Goal: Task Accomplishment & Management: Use online tool/utility

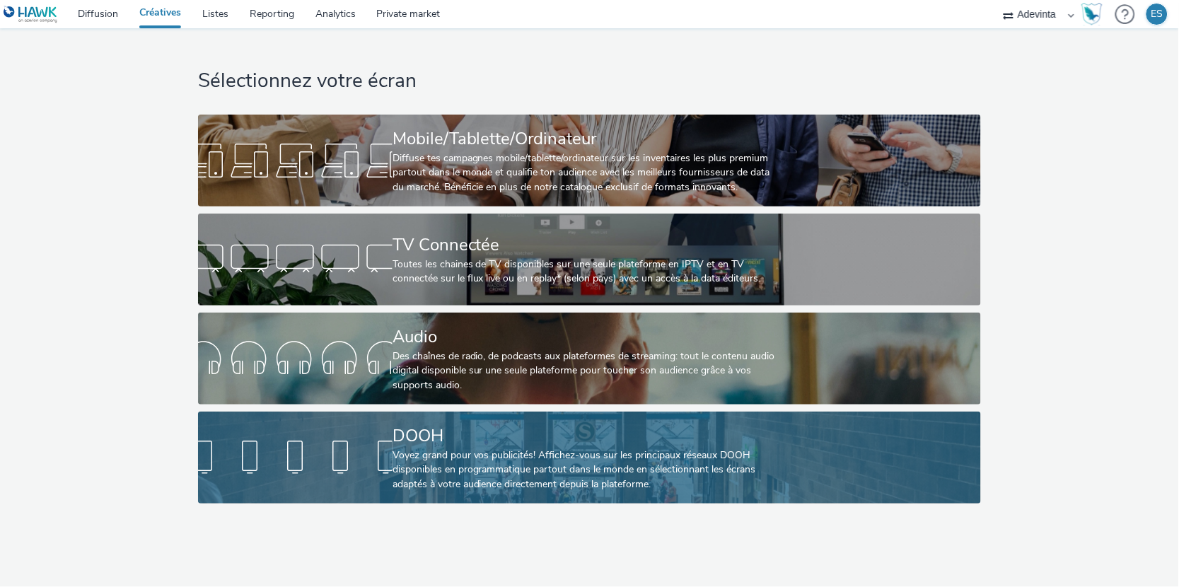
click at [388, 449] on div at bounding box center [295, 457] width 195 height 45
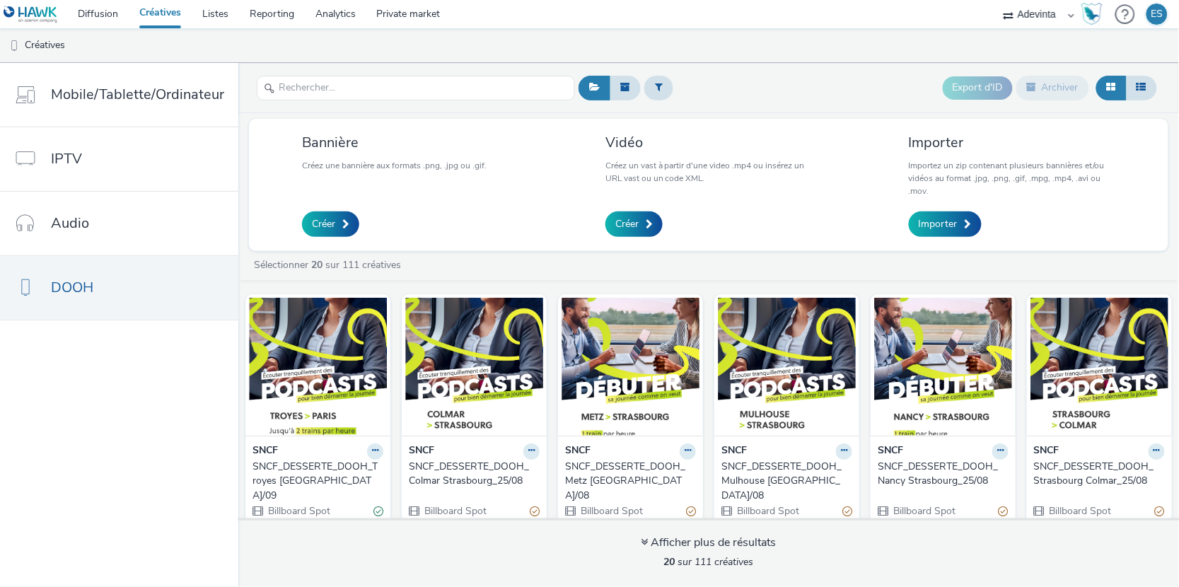
click at [288, 481] on div "SNCF_DESSERTE_DOOH_Troyes Paris_01/09" at bounding box center [315, 481] width 125 height 43
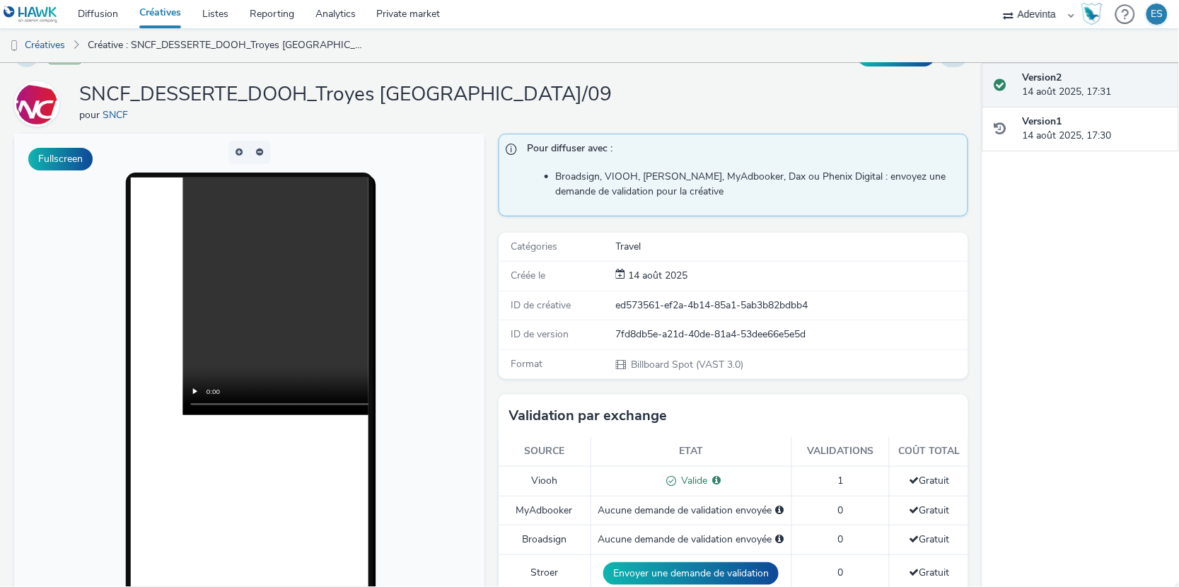
scroll to position [61, 0]
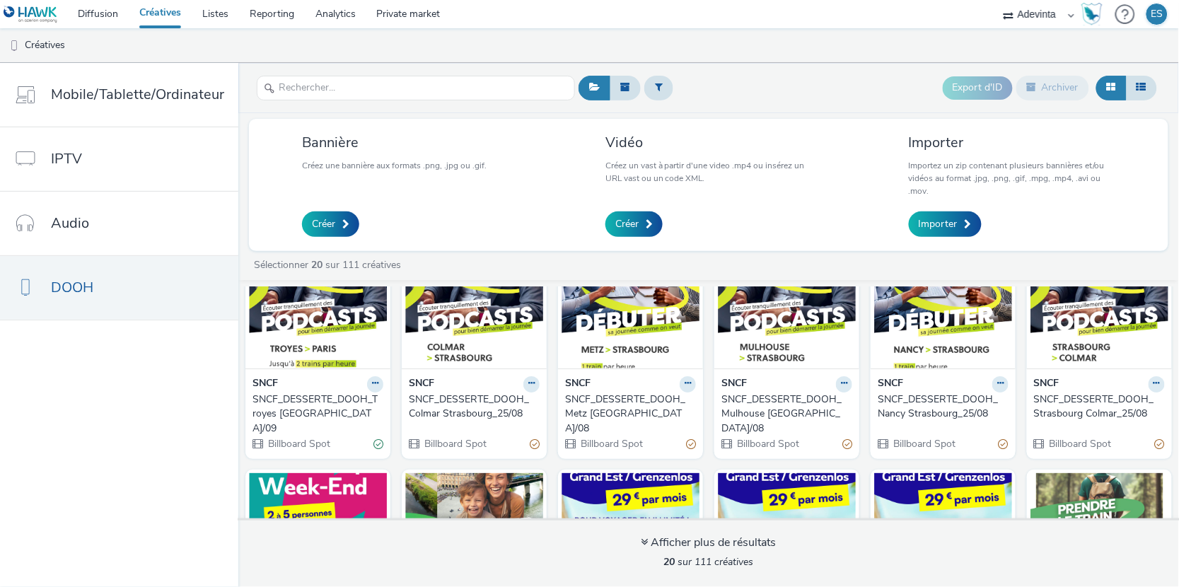
scroll to position [88, 0]
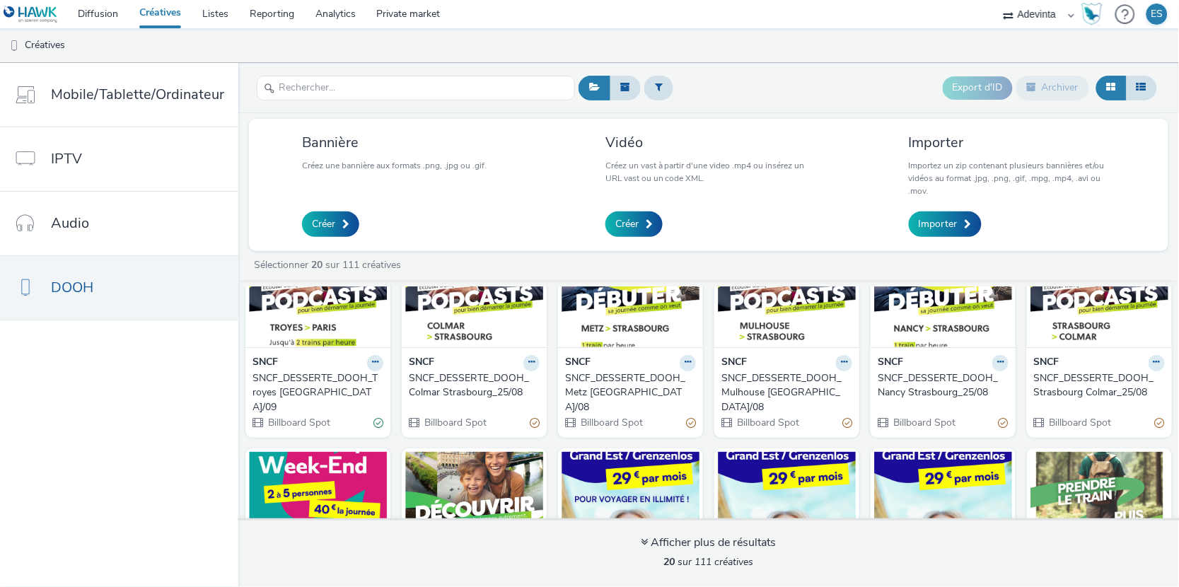
click at [433, 391] on div "SNCF_DESSERTE_DOOH_Colmar Strasbourg_25/08" at bounding box center [471, 385] width 125 height 29
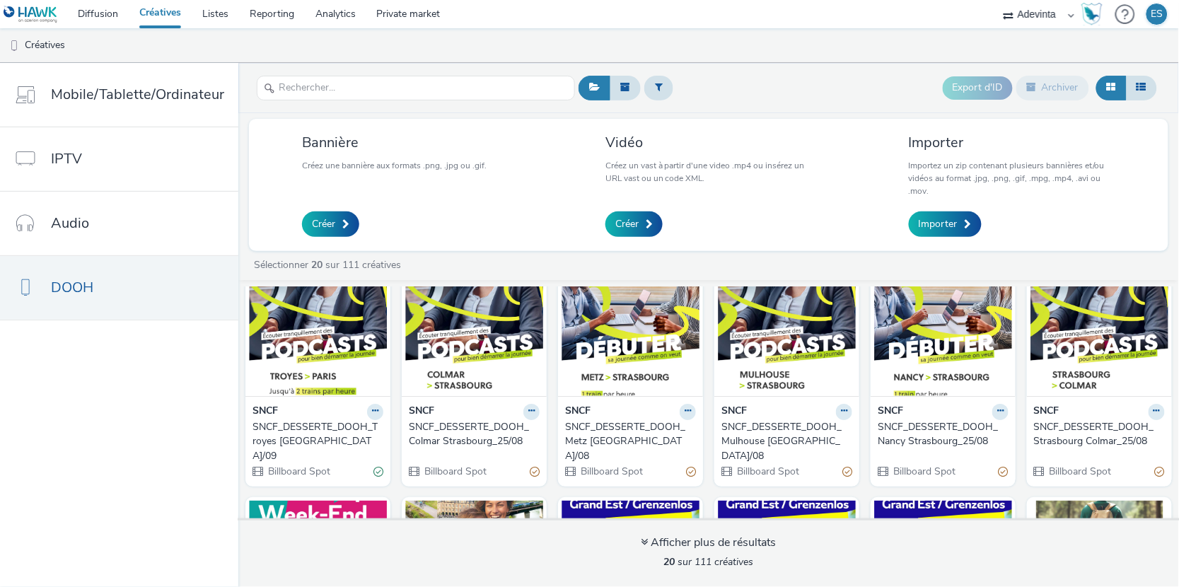
scroll to position [45, 0]
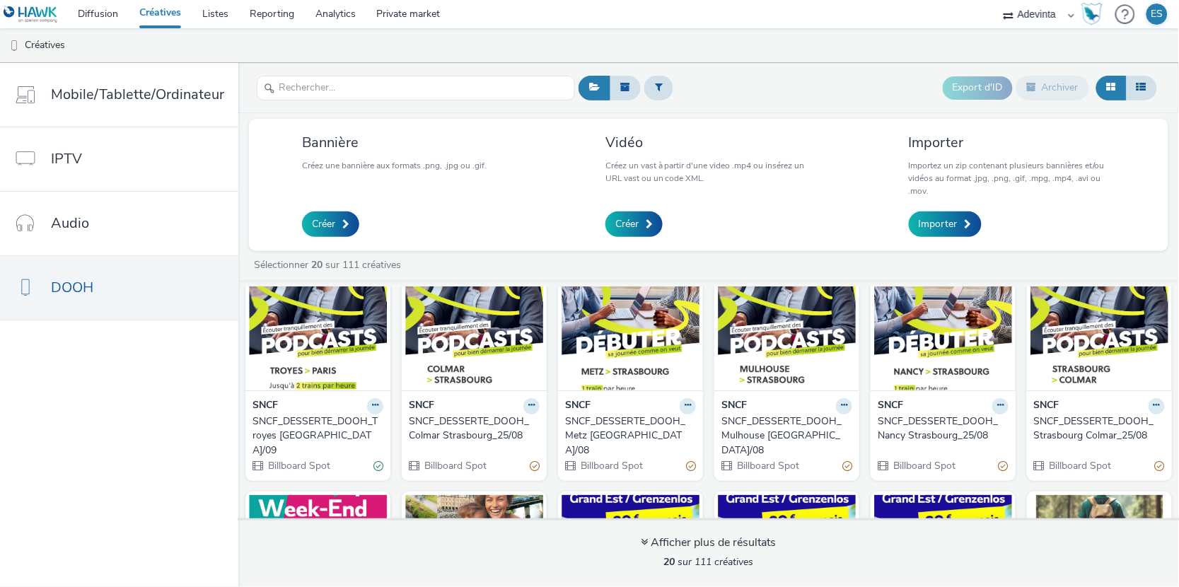
click at [612, 440] on div "SNCF_DESSERTE_DOOH_Metz Strasbourg_25/08" at bounding box center [627, 436] width 125 height 43
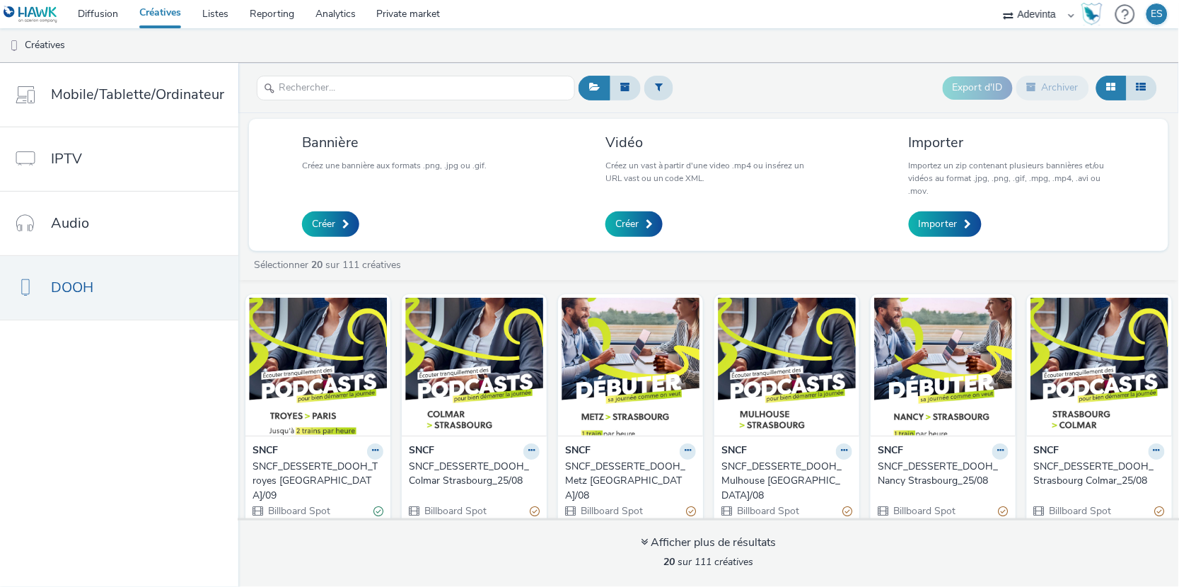
click at [758, 479] on div "SNCF_DESSERTE_DOOH_Mulhouse Strasbourg_25/08" at bounding box center [784, 481] width 125 height 43
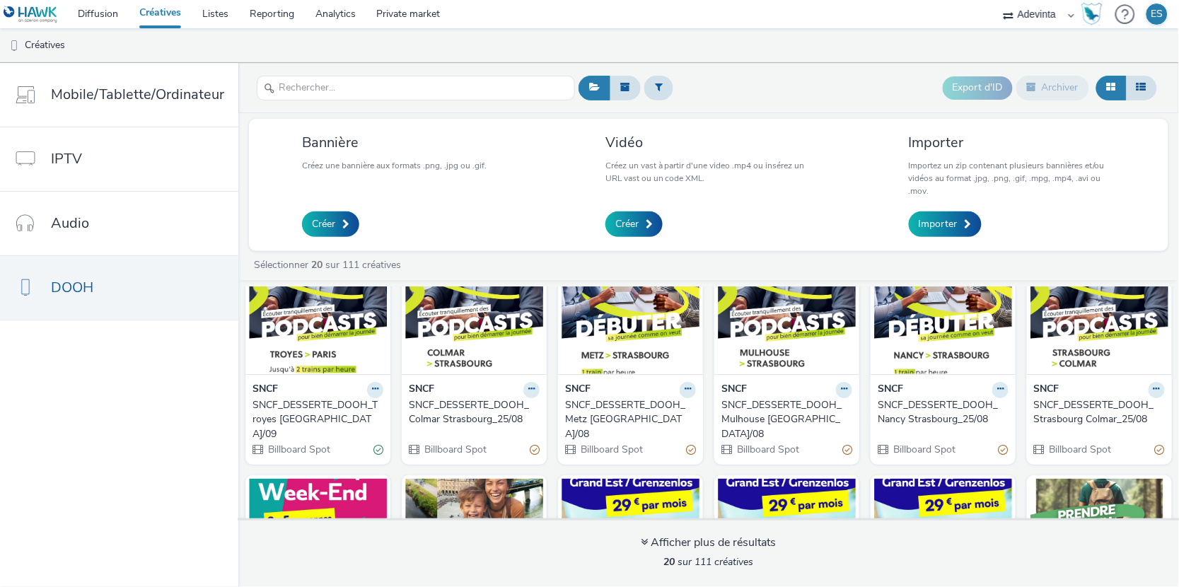
scroll to position [64, 0]
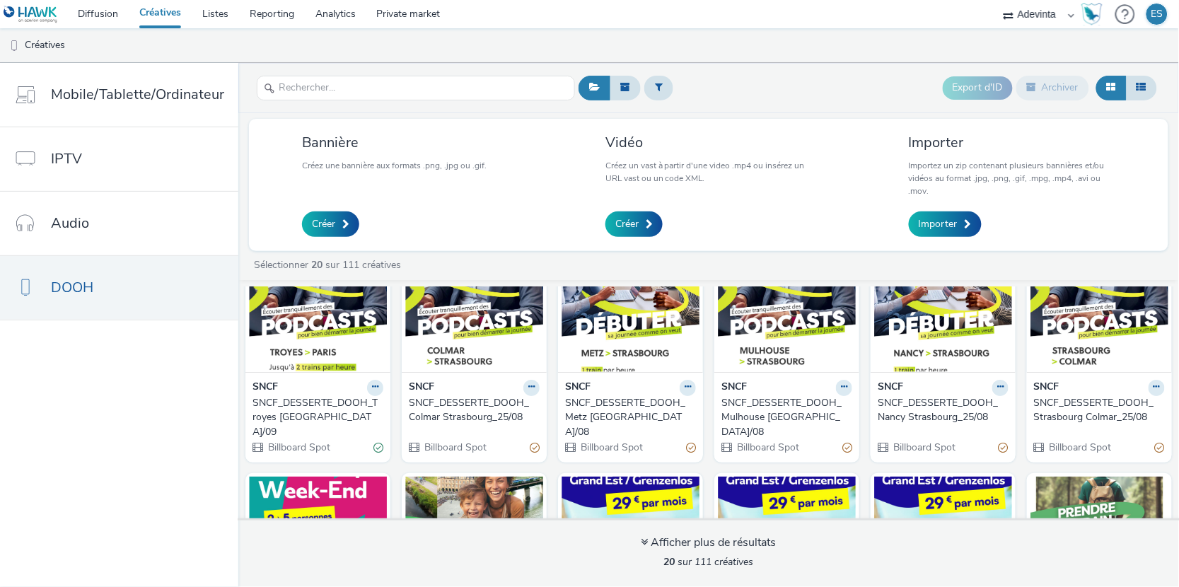
click at [898, 417] on div "SNCF_DESSERTE_DOOH_Nancy Strasbourg_25/08" at bounding box center [940, 410] width 125 height 29
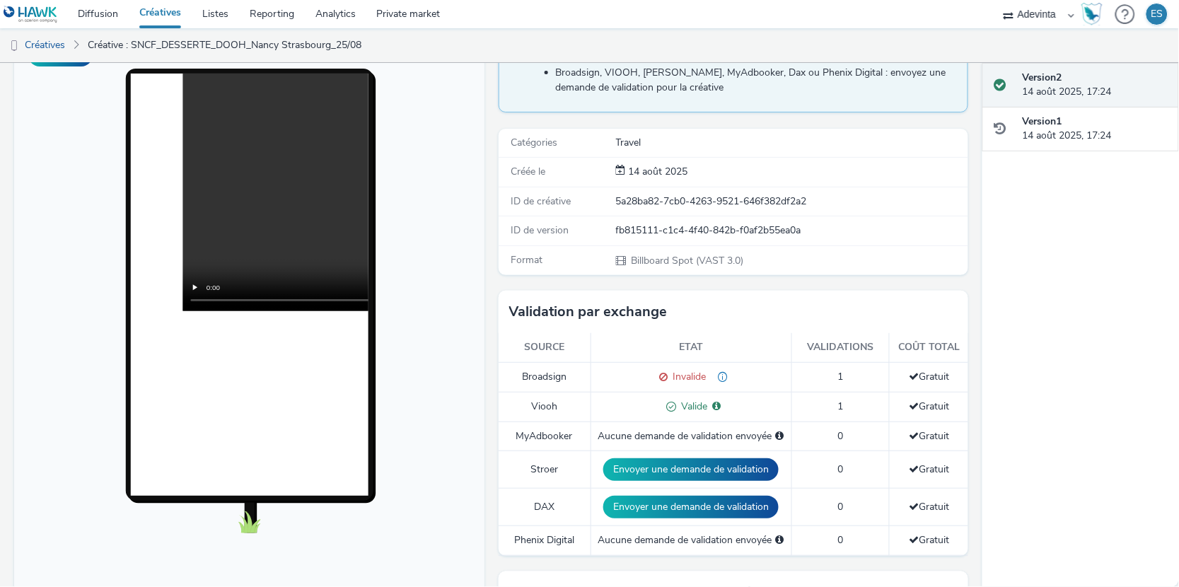
scroll to position [142, 0]
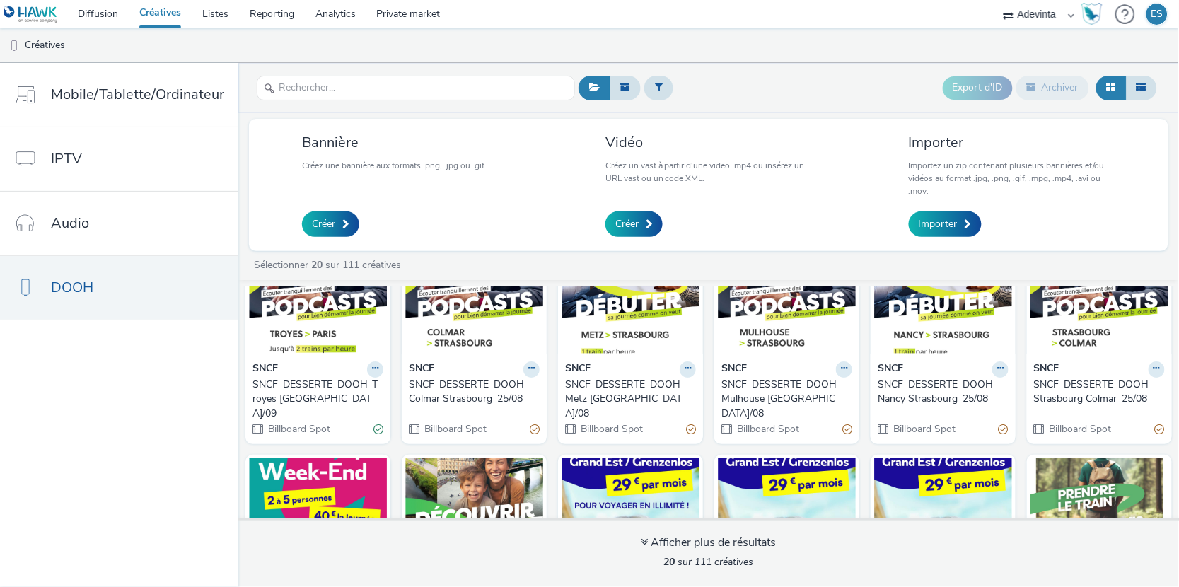
scroll to position [112, 0]
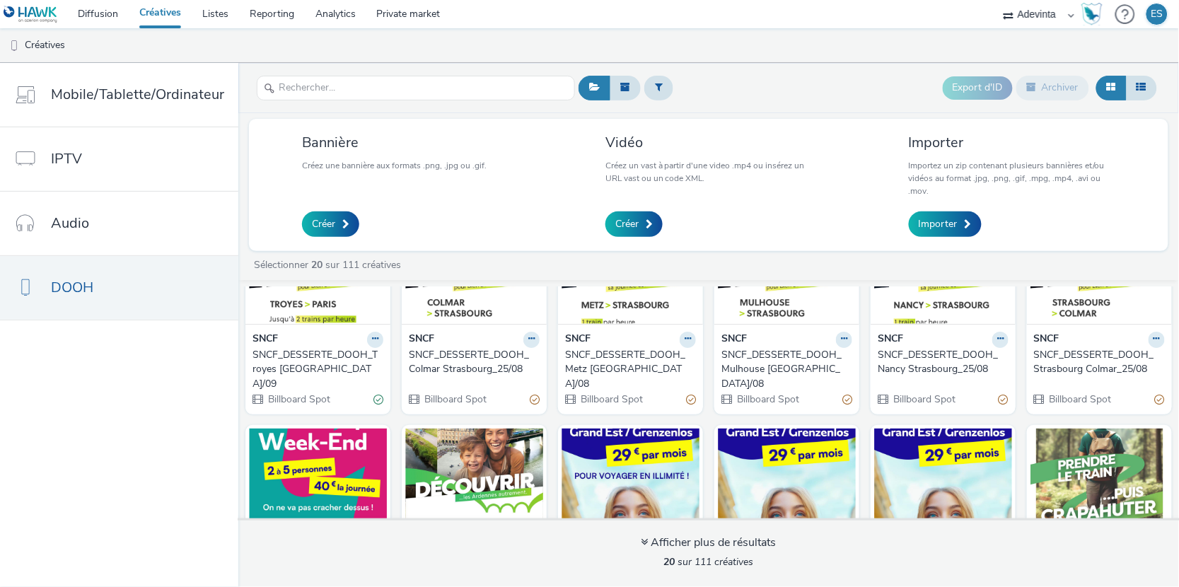
click at [1053, 371] on div "SNCF_DESSERTE_DOOH_Strasbourg Colmar_25/08" at bounding box center [1096, 362] width 125 height 29
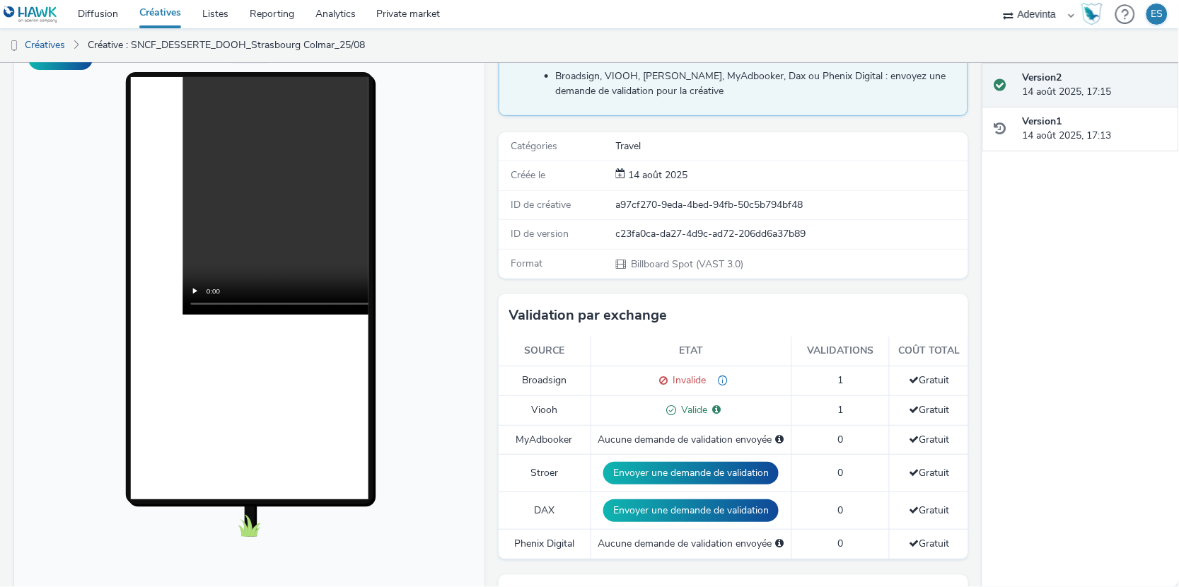
scroll to position [149, 0]
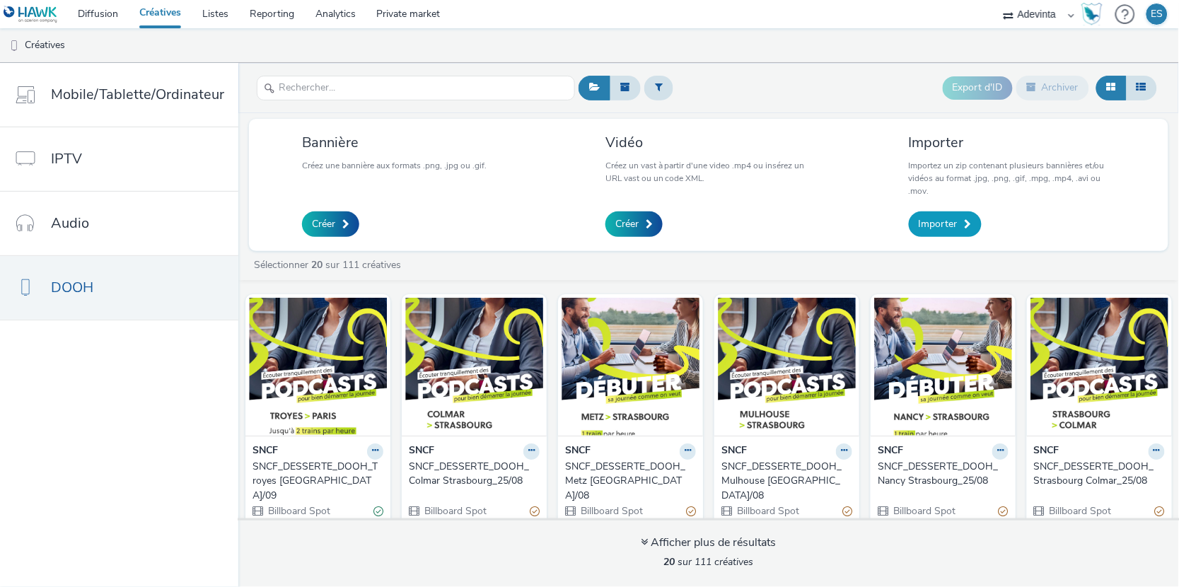
click at [940, 226] on span "Importer" at bounding box center [938, 224] width 39 height 14
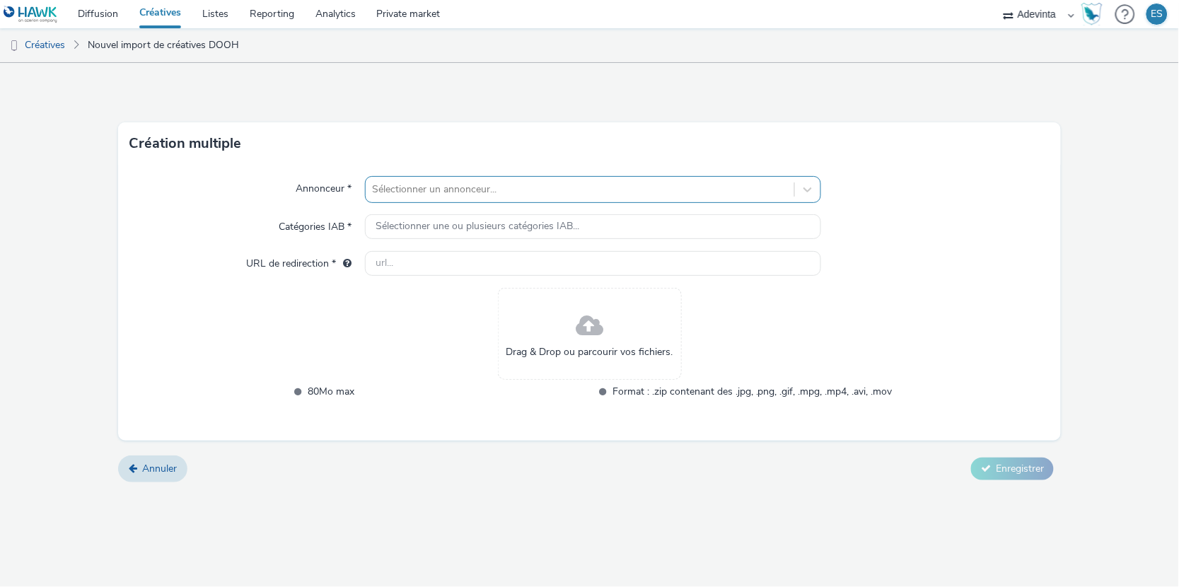
click at [538, 191] on div at bounding box center [580, 189] width 415 height 17
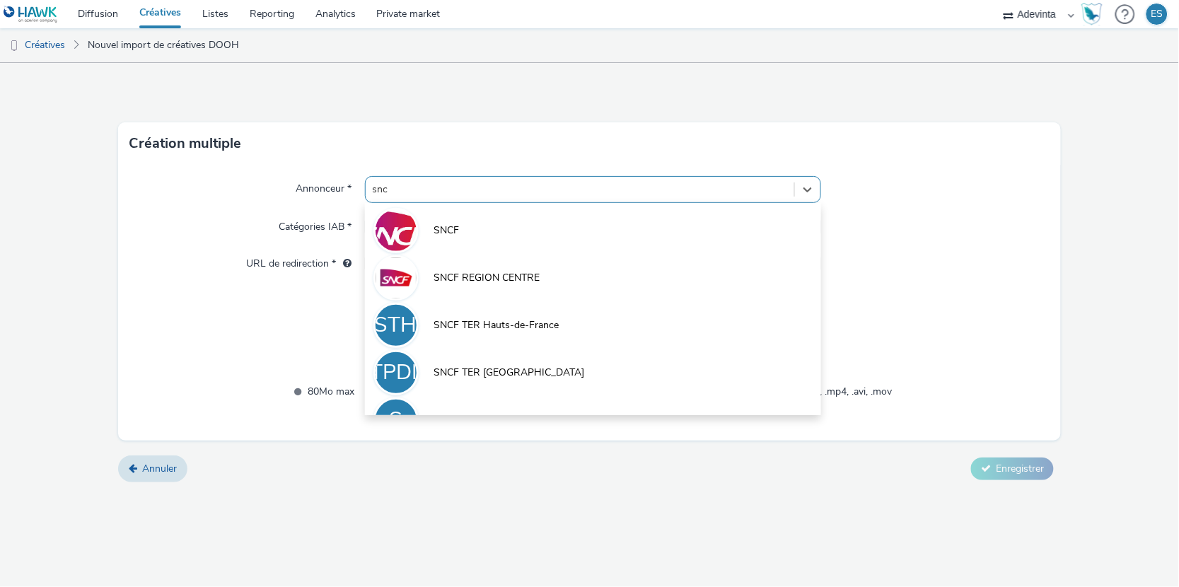
type input "sncf"
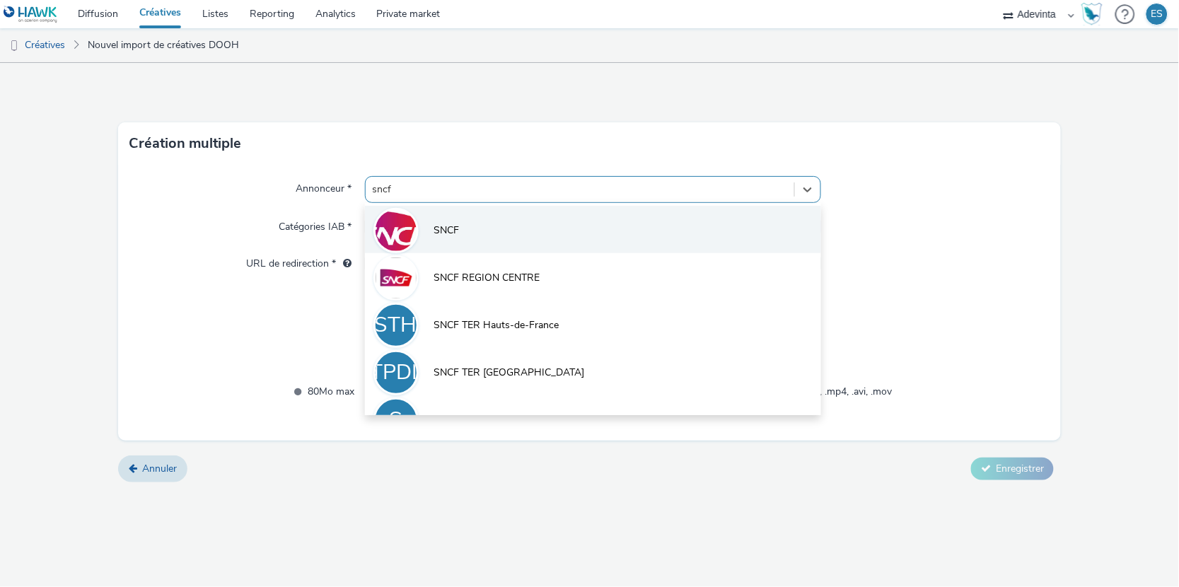
click at [480, 233] on li "SNCF" at bounding box center [593, 229] width 457 height 47
type input "http://sncf.com"
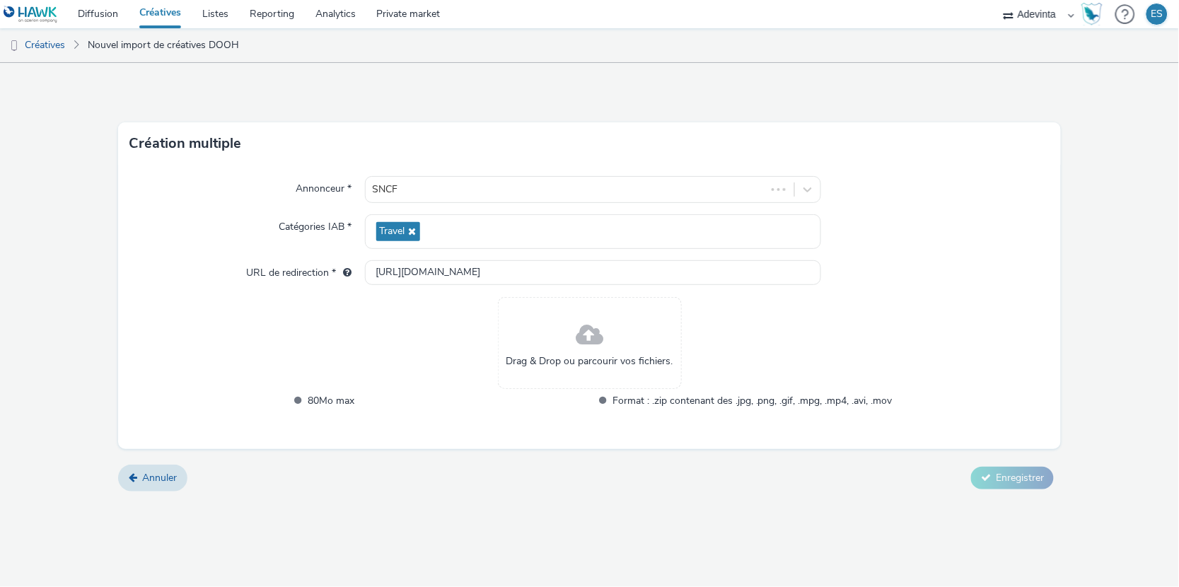
click at [583, 340] on span at bounding box center [590, 335] width 28 height 37
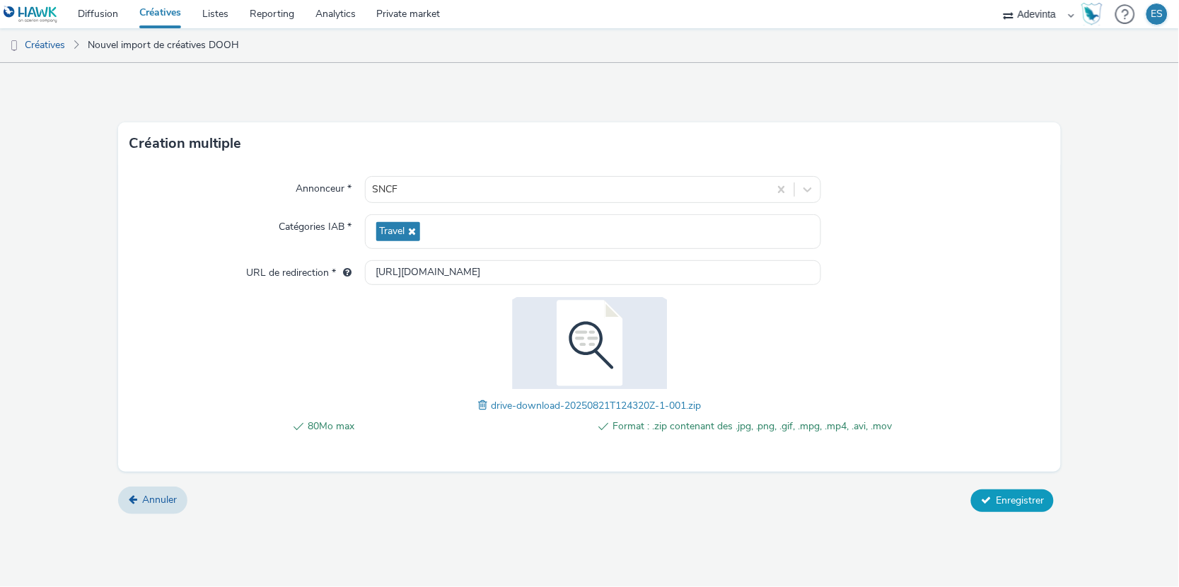
click at [1023, 499] on span "Enregistrer" at bounding box center [1020, 500] width 48 height 13
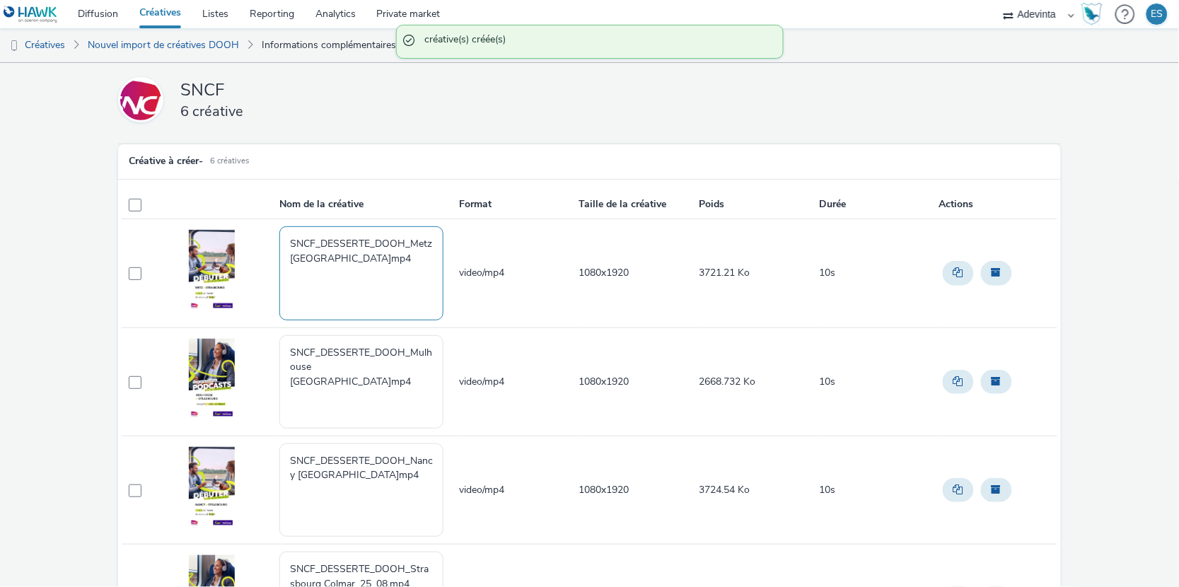
click at [398, 260] on textarea "SNCF_DESSERTE_DOOH_Metz Strasbourg_25_08.mp4" at bounding box center [361, 272] width 164 height 93
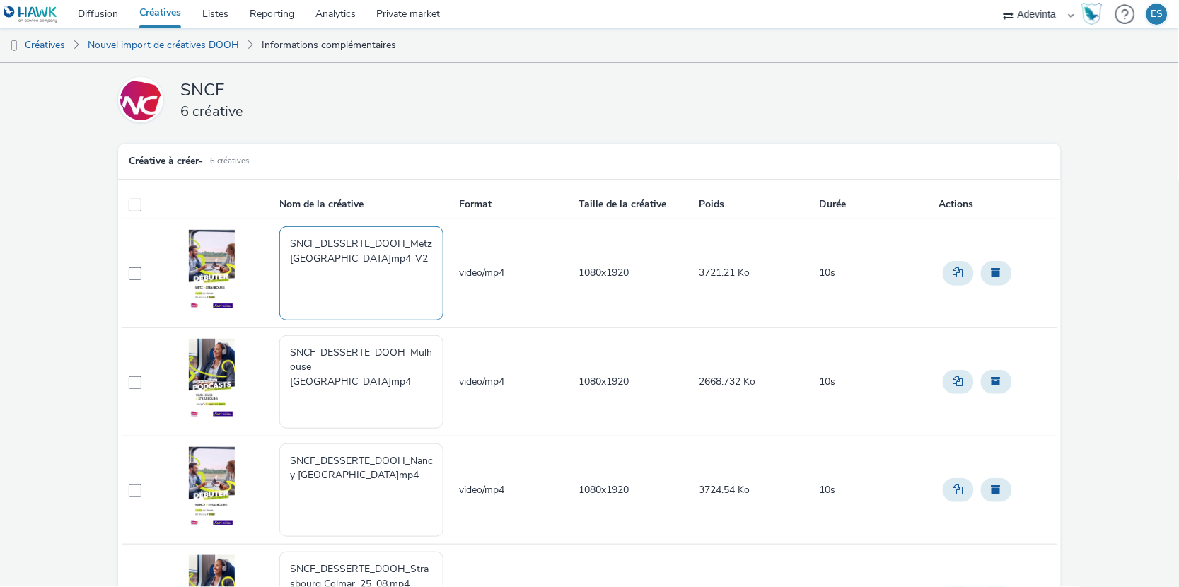
drag, startPoint x: 396, startPoint y: 262, endPoint x: 417, endPoint y: 263, distance: 20.6
click at [417, 263] on textarea "SNCF_DESSERTE_DOOH_Metz [GEOGRAPHIC_DATA]mp4_V2" at bounding box center [361, 272] width 164 height 93
type textarea "SNCF_DESSERTE_DOOH_Metz [GEOGRAPHIC_DATA]mp4_V2"
click at [427, 363] on textarea "SNCF_DESSERTE_DOOH_Mulhouse Strasbourg_25_08.mp4" at bounding box center [361, 381] width 164 height 93
paste textarea "_V2"
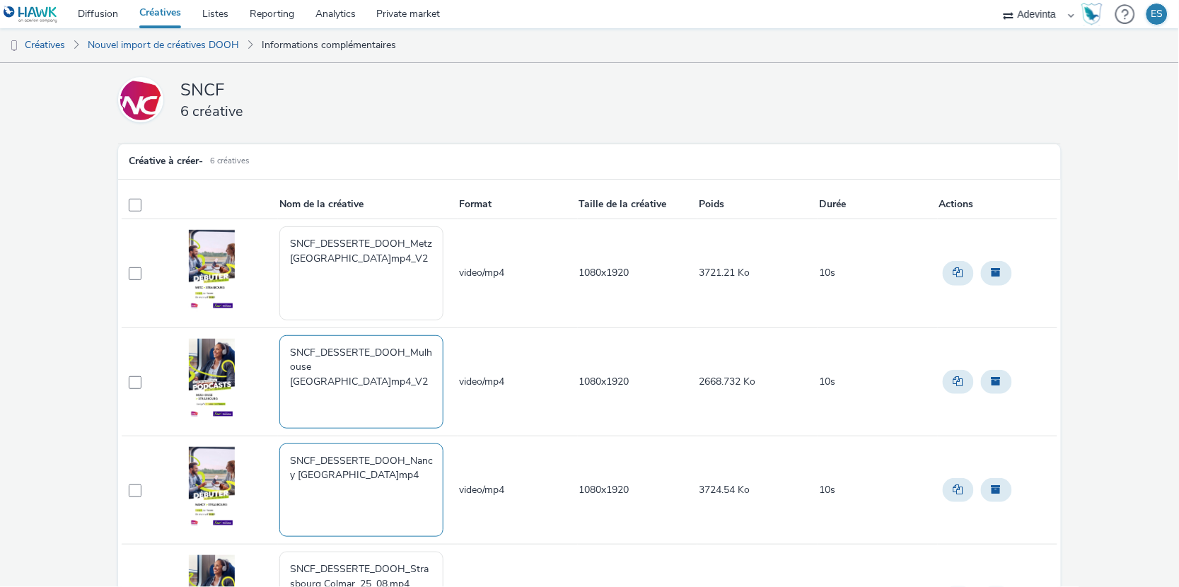
type textarea "SNCF_DESSERTE_DOOH_Mulhouse Strasbourg_25_08.mp4_V2"
click at [412, 478] on textarea "SNCF_DESSERTE_DOOH_Nancy Strasbourg_25_08.mp4" at bounding box center [361, 490] width 164 height 93
paste textarea "_V2"
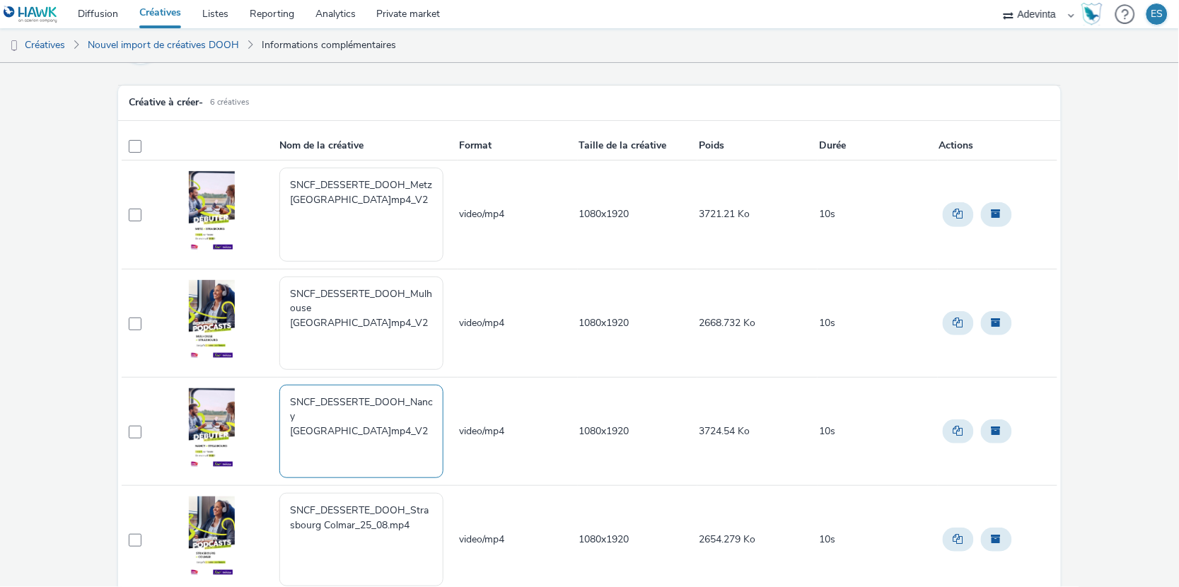
scroll to position [99, 0]
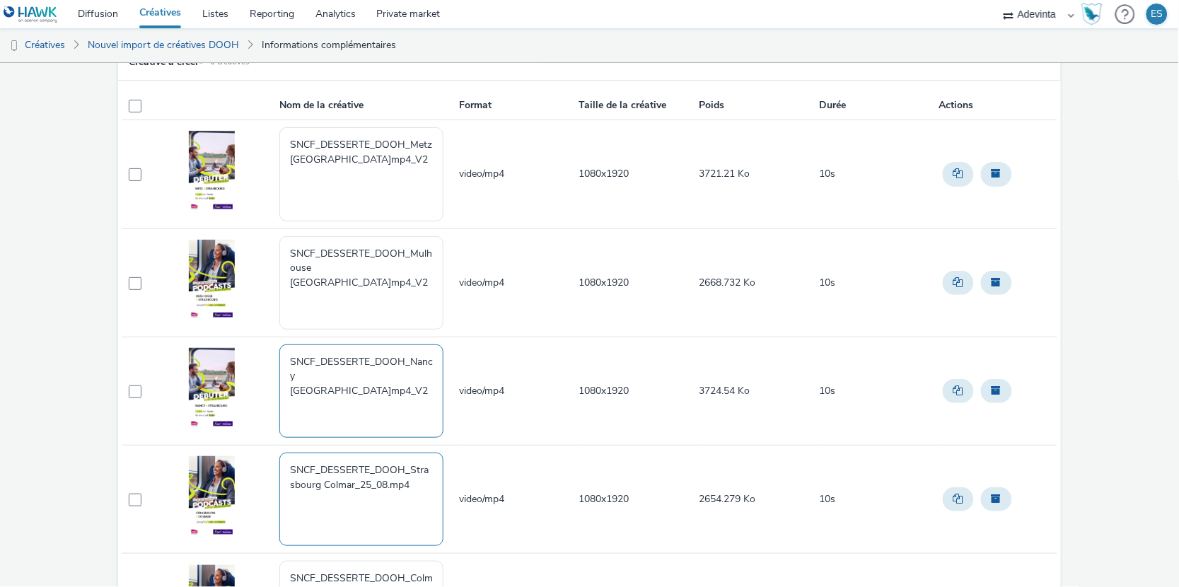
type textarea "SNCF_DESSERTE_DOOH_Nancy Strasbourg_25_08.mp4_V2"
click at [415, 498] on textarea "SNCF_DESSERTE_DOOH_Strasbourg Colmar_25_08.mp4" at bounding box center [361, 499] width 164 height 93
paste textarea "_V2"
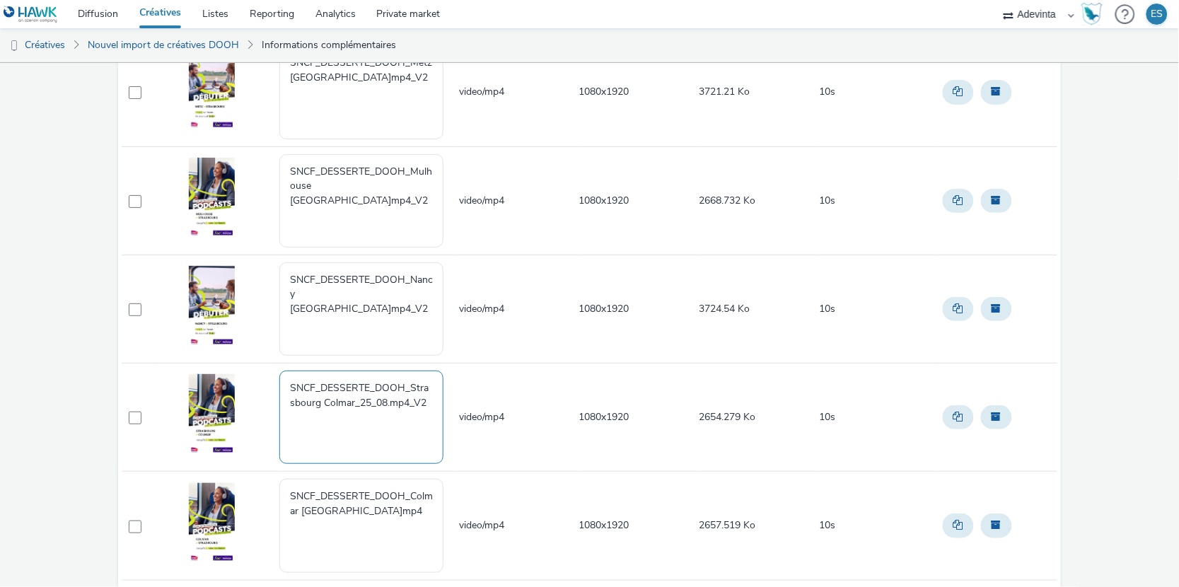
scroll to position [190, 0]
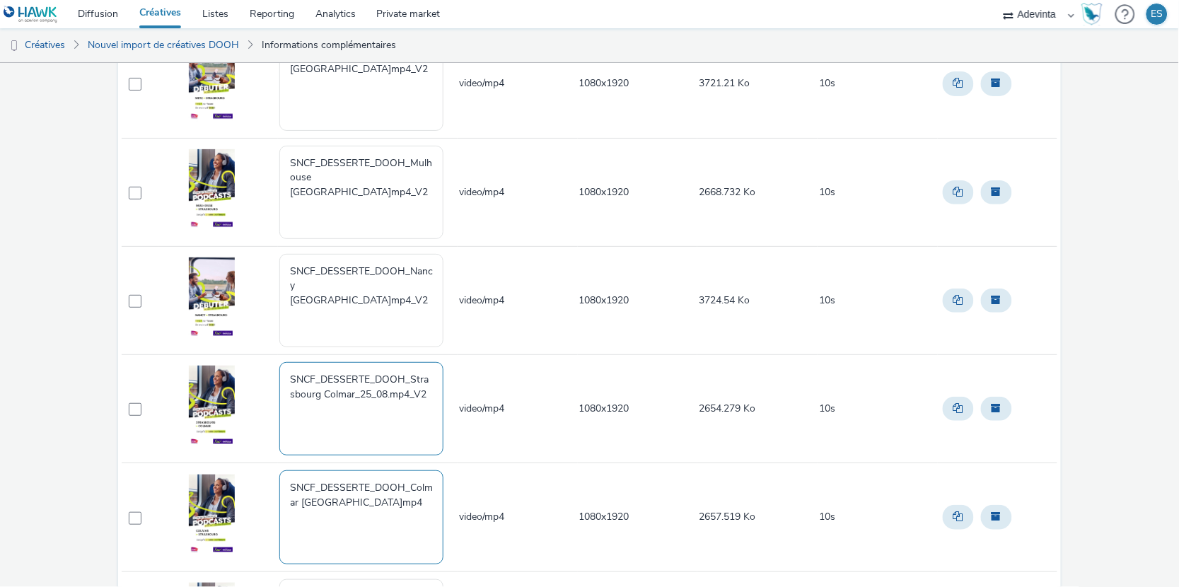
type textarea "SNCF_DESSERTE_DOOH_Strasbourg Colmar_25_08.mp4_V2"
click at [418, 507] on textarea "SNCF_DESSERTE_DOOH_Colmar Strasbourg_25_08.mp4" at bounding box center [361, 516] width 164 height 93
paste textarea "_V2"
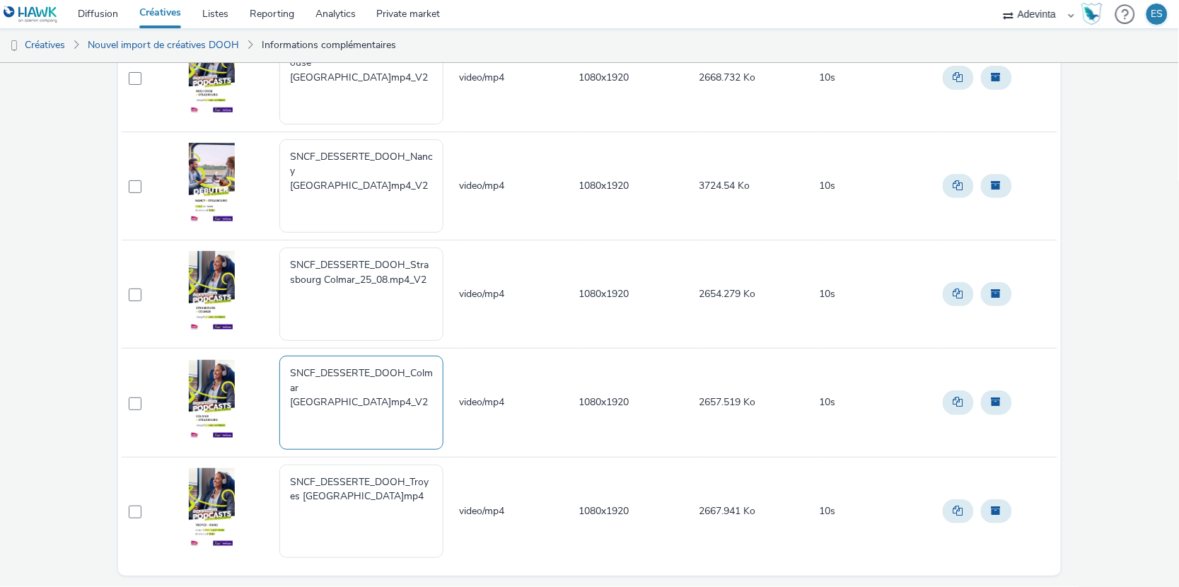
scroll to position [319, 0]
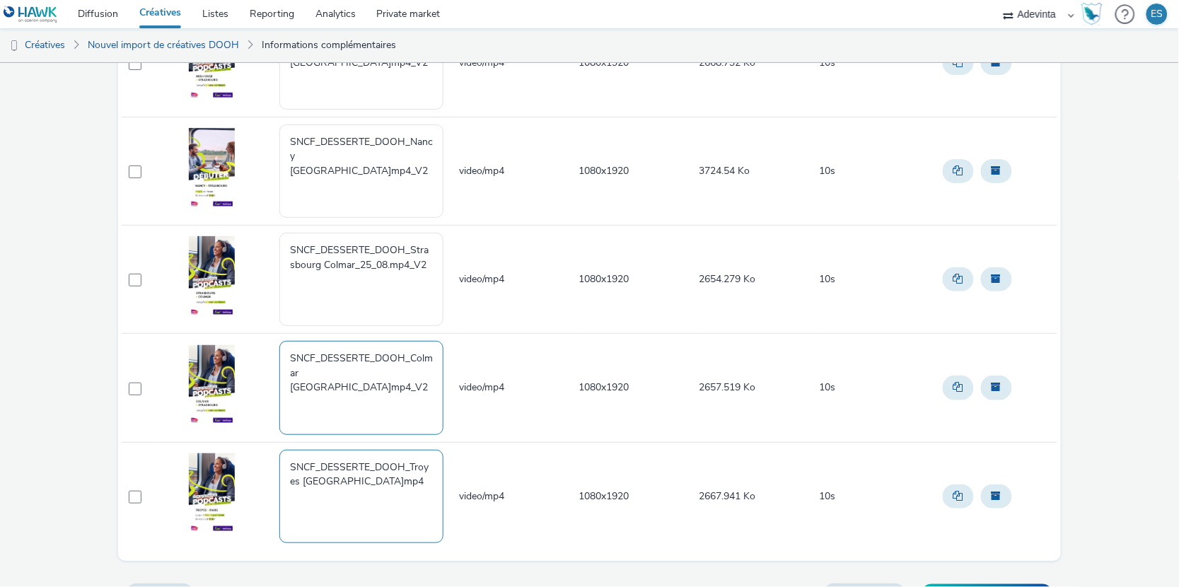
type textarea "SNCF_DESSERTE_DOOH_Colmar Strasbourg_25_08.mp4_V2"
click at [406, 480] on textarea "SNCF_DESSERTE_DOOH_Troyes Paris_01_09.mp4" at bounding box center [361, 496] width 164 height 93
paste textarea "_V2"
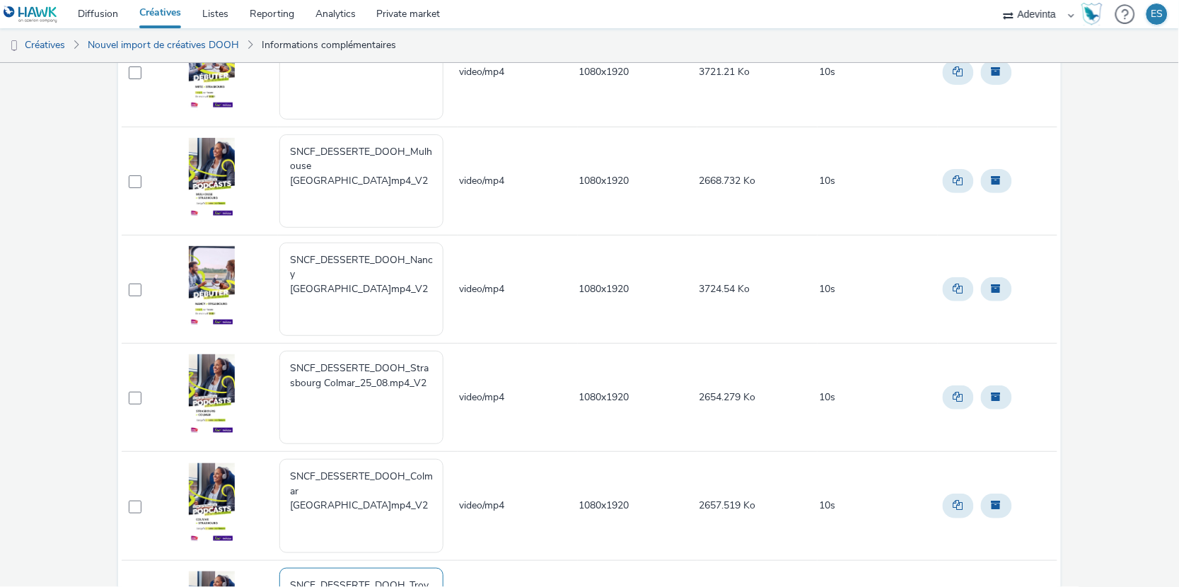
scroll to position [348, 0]
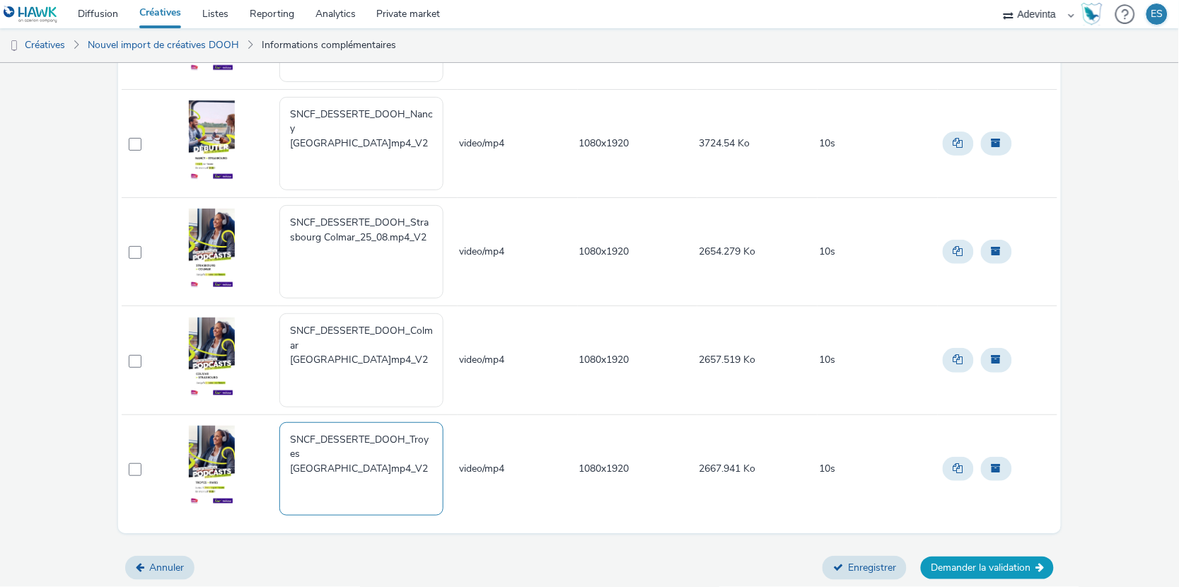
type textarea "SNCF_DESSERTE_DOOH_Troyes Paris_01_09.mp4_V2"
click at [1008, 565] on button "Demander la validation" at bounding box center [987, 568] width 133 height 23
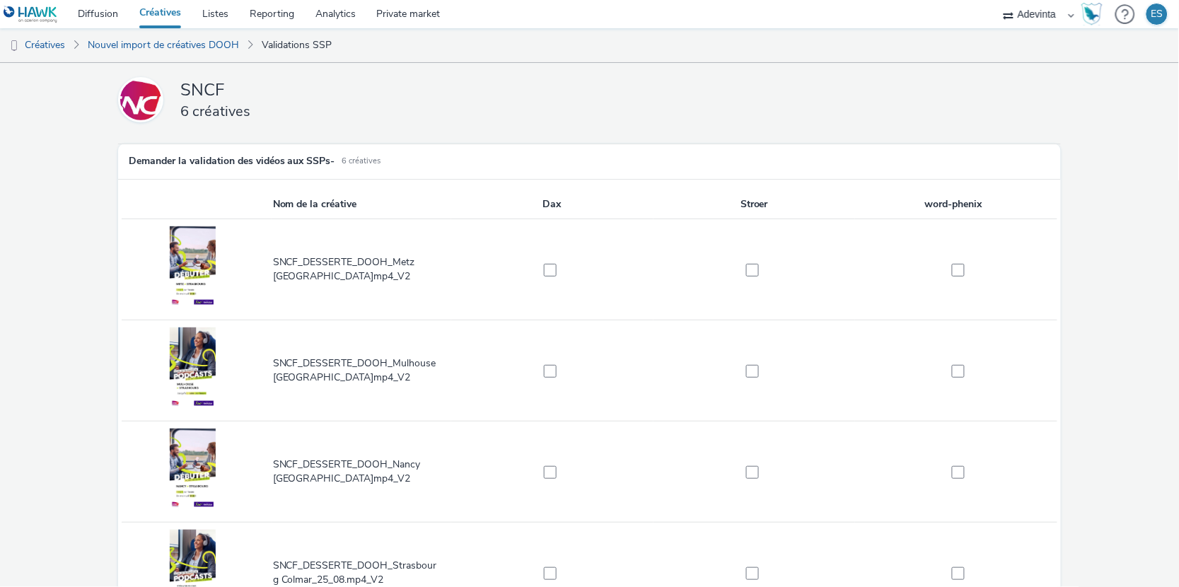
click at [549, 280] on td at bounding box center [552, 269] width 202 height 101
click at [549, 272] on span at bounding box center [550, 270] width 13 height 13
click at [553, 273] on span at bounding box center [550, 270] width 13 height 13
checkbox input "false"
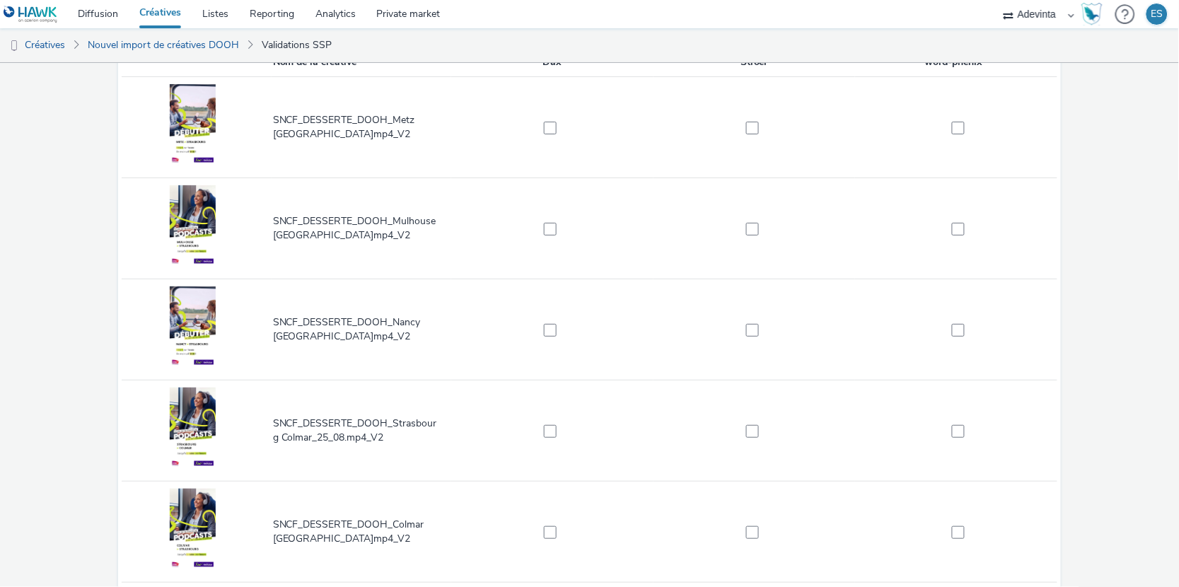
scroll to position [301, 0]
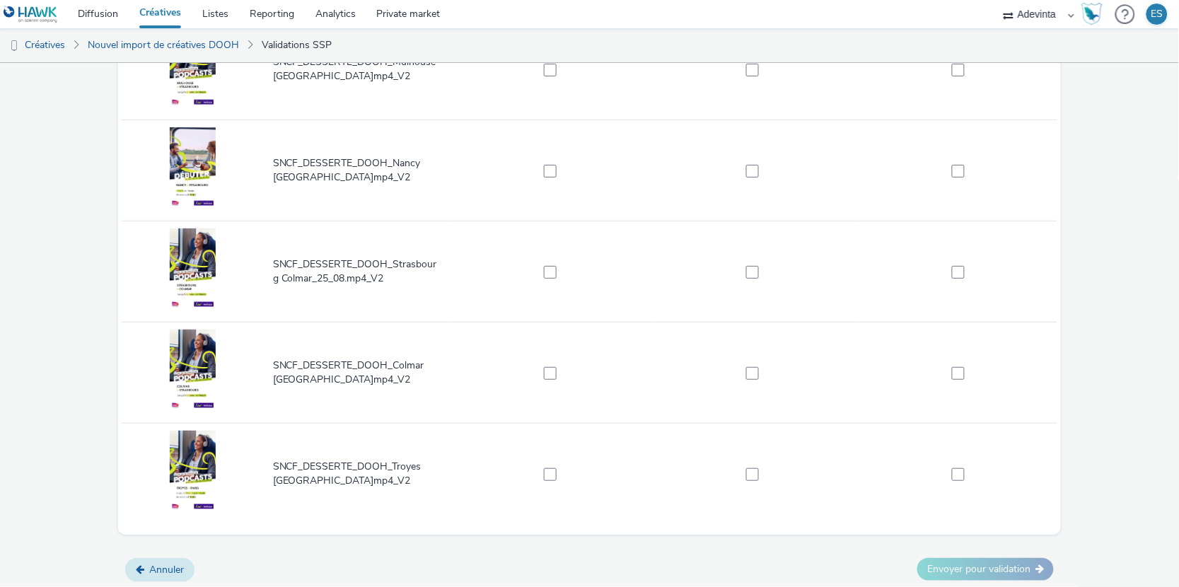
click at [170, 574] on button "Annuler" at bounding box center [159, 570] width 69 height 24
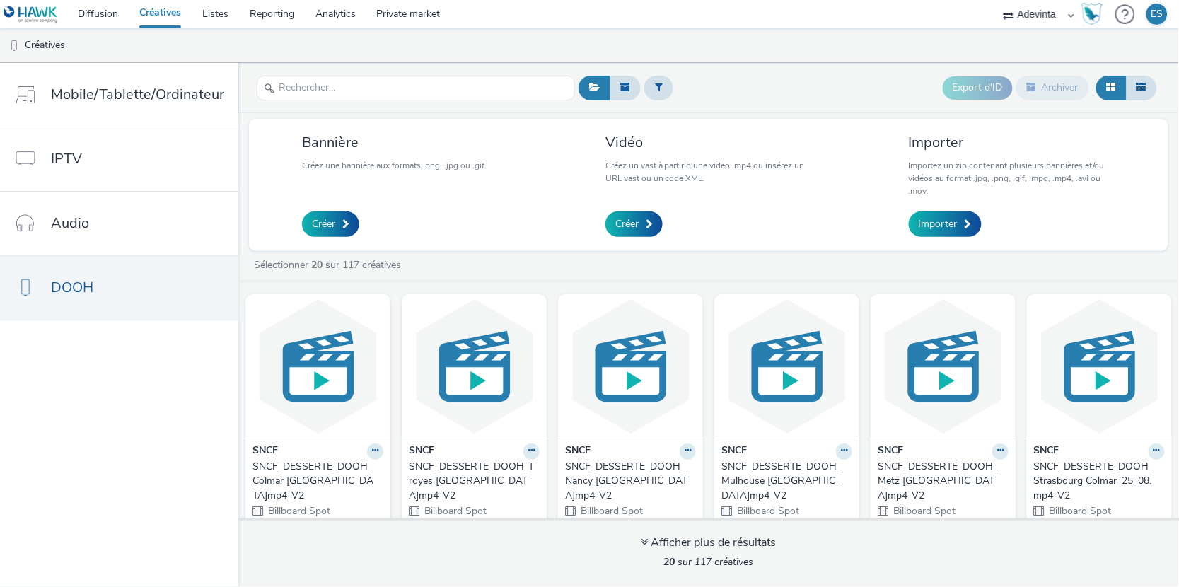
click at [304, 477] on div "SNCF_DESSERTE_DOOH_Colmar Strasbourg_25_08.mp4_V2" at bounding box center [315, 481] width 125 height 43
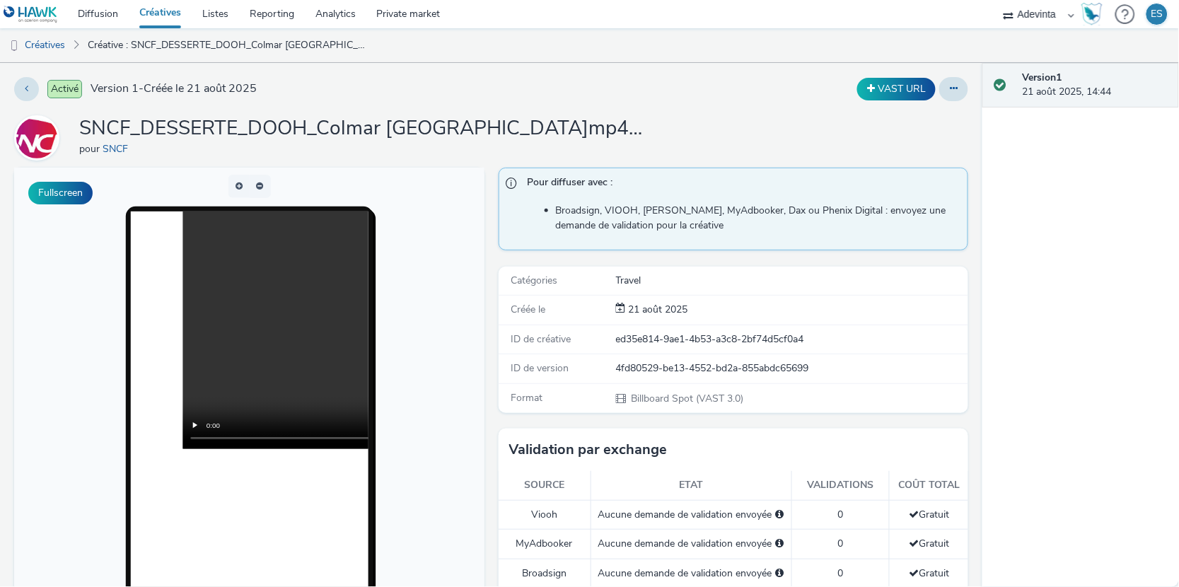
scroll to position [29, 0]
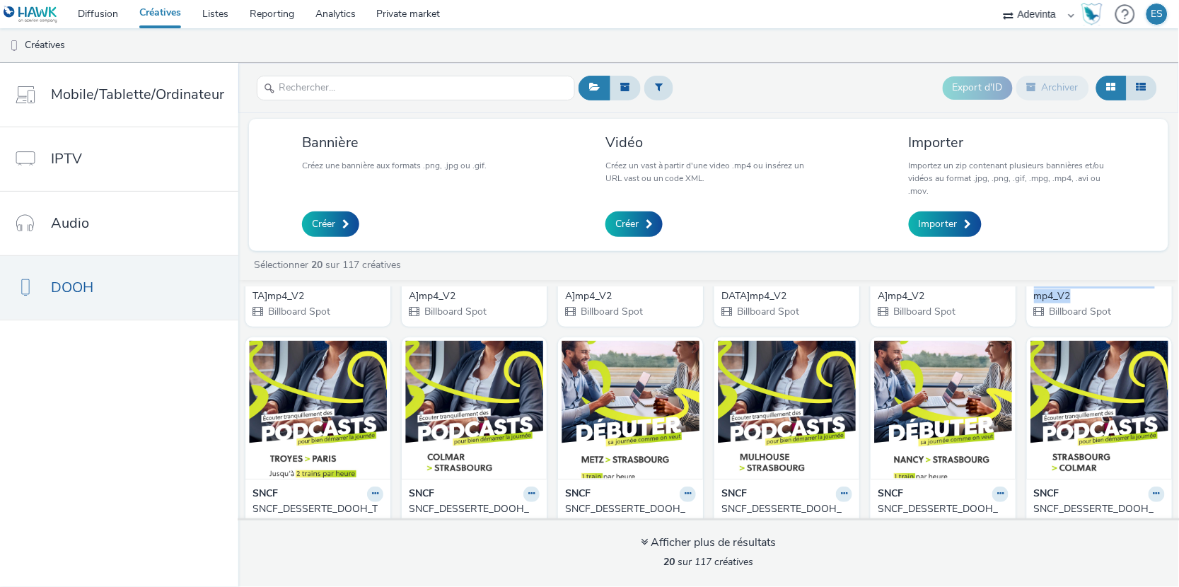
scroll to position [213, 0]
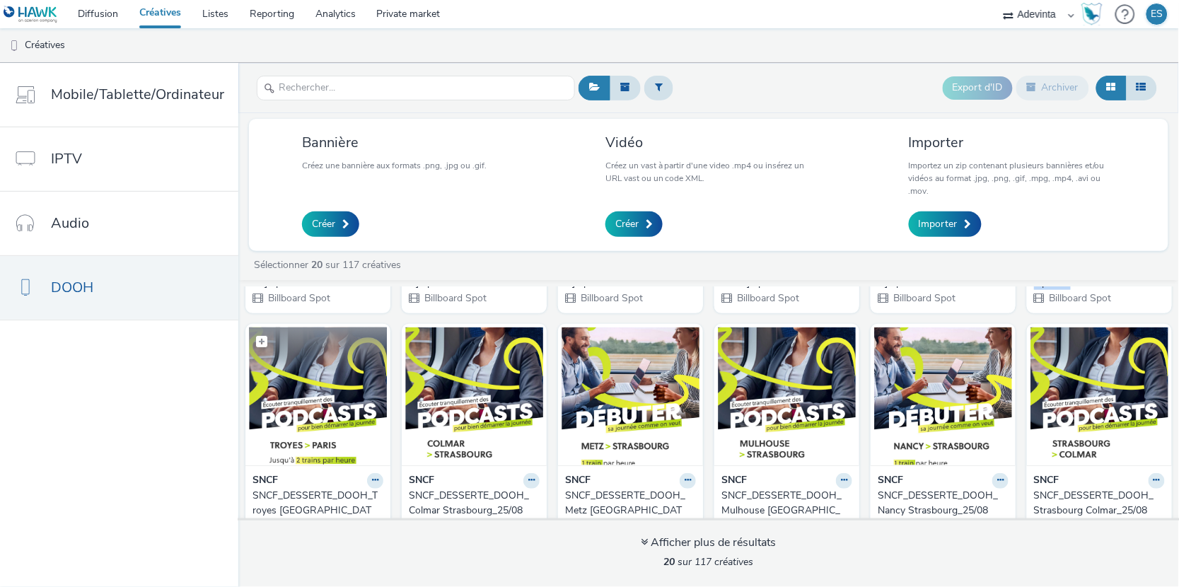
click at [283, 410] on img at bounding box center [318, 397] width 138 height 138
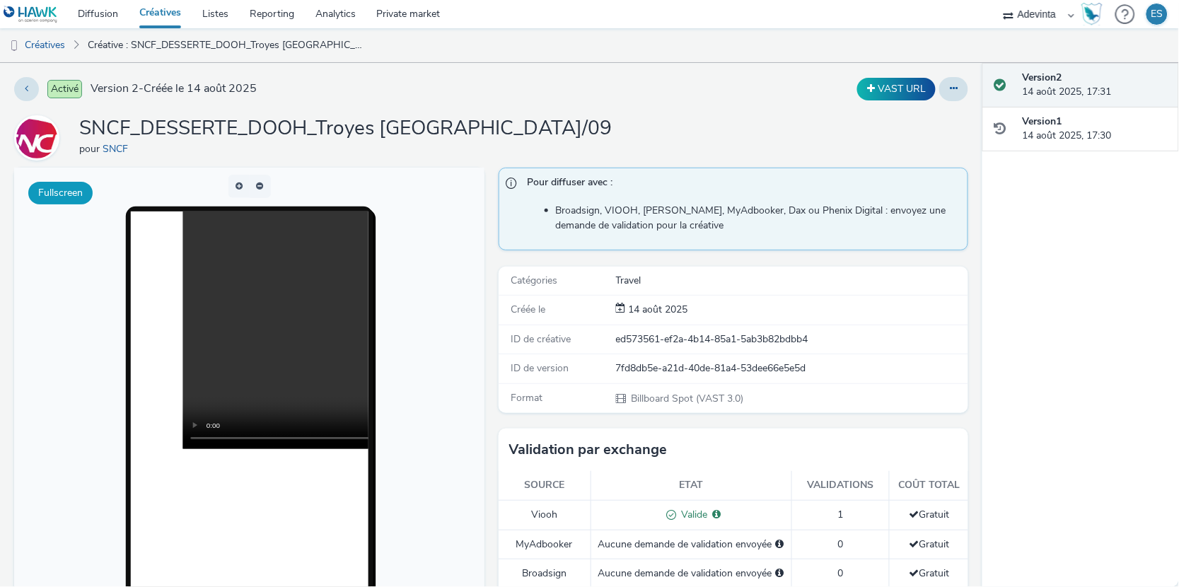
click at [64, 193] on button "Fullscreen" at bounding box center [60, 193] width 64 height 23
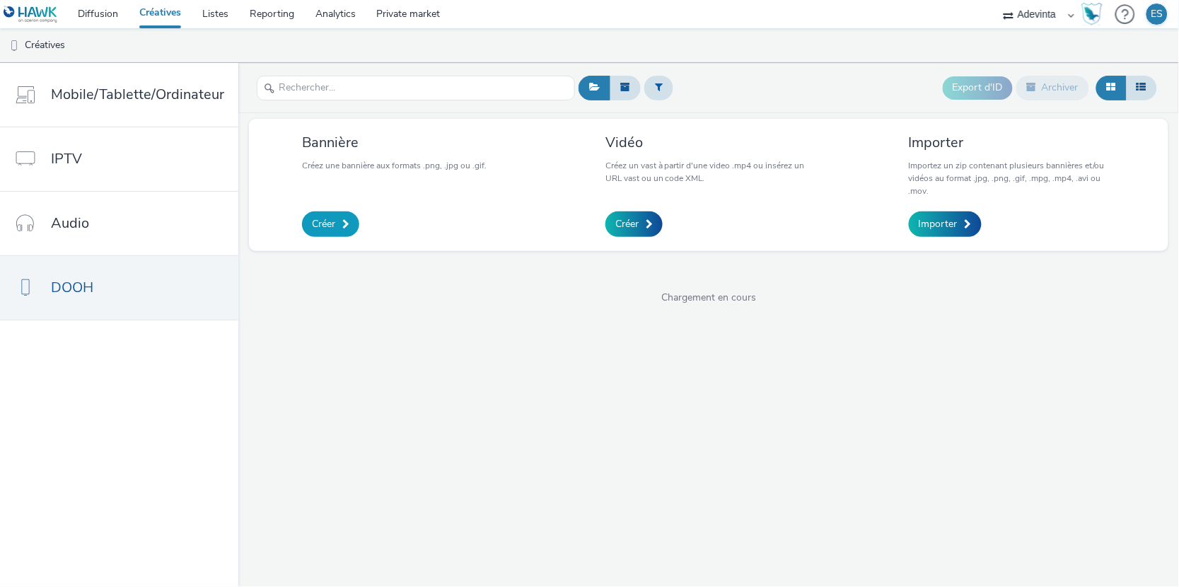
click at [335, 229] on link "Créer" at bounding box center [330, 224] width 57 height 25
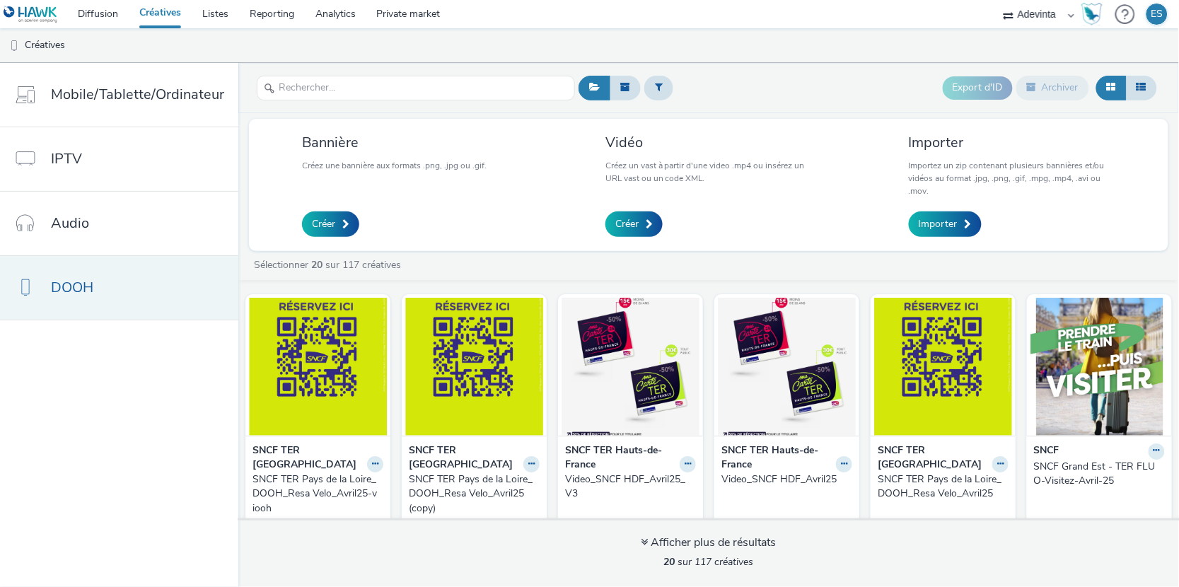
click at [100, 281] on link "DOOH" at bounding box center [119, 288] width 238 height 64
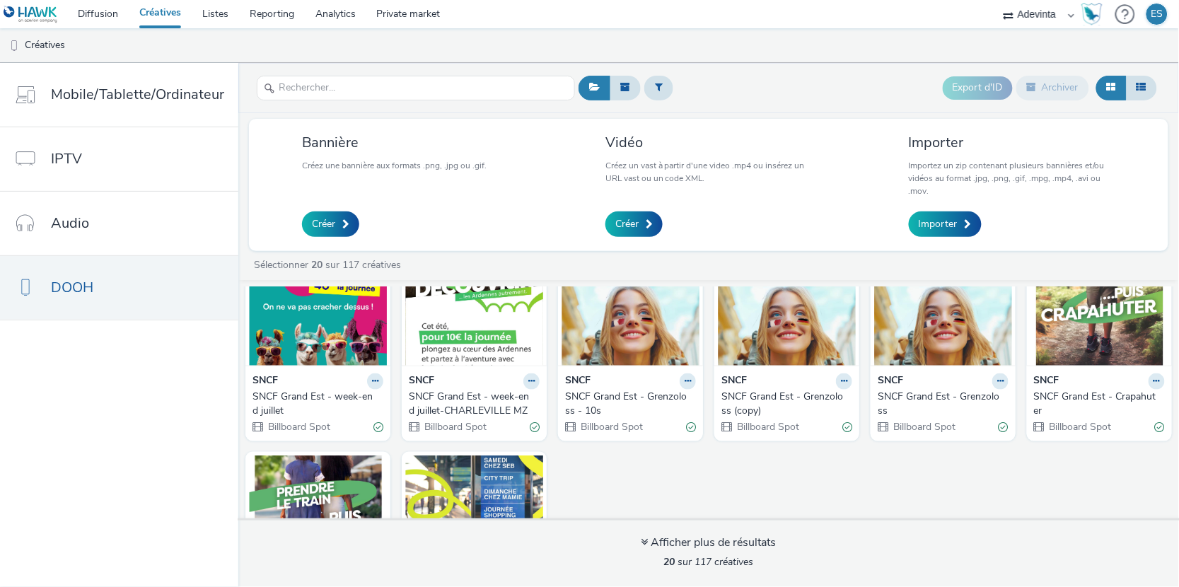
scroll to position [556, 0]
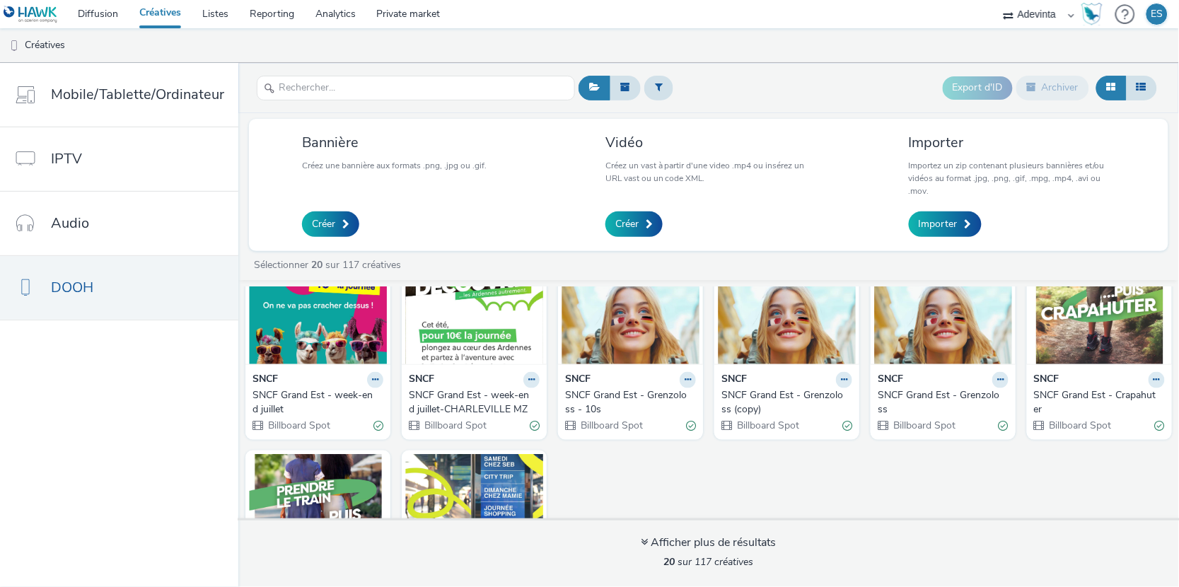
click at [310, 388] on div "SNCF Grand Est - week-end juillet" at bounding box center [315, 402] width 125 height 29
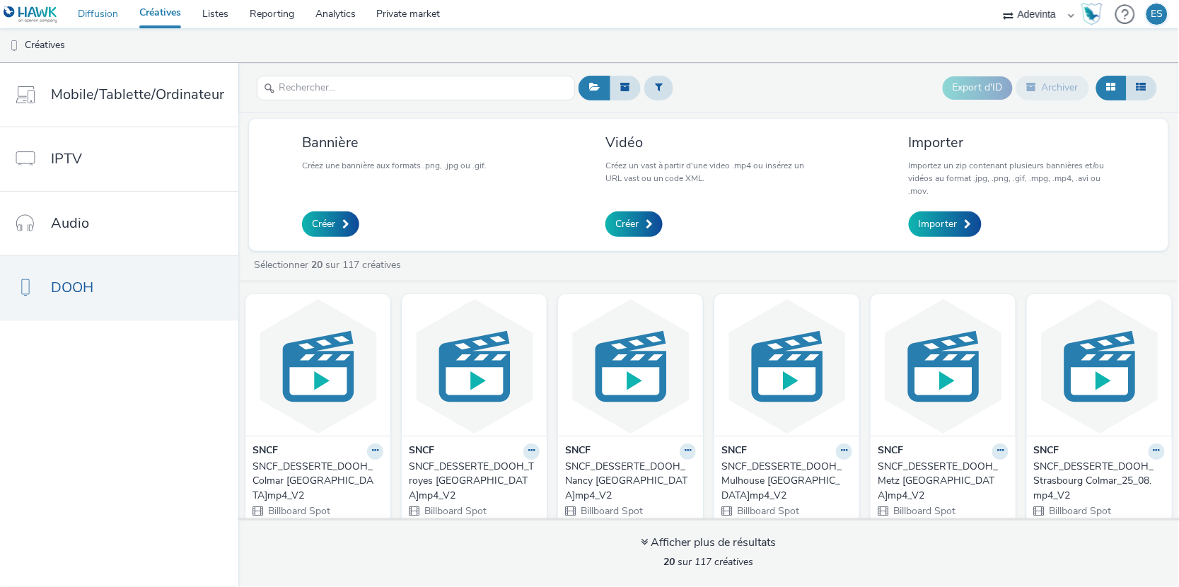
click at [98, 17] on link "Diffusion" at bounding box center [98, 14] width 62 height 28
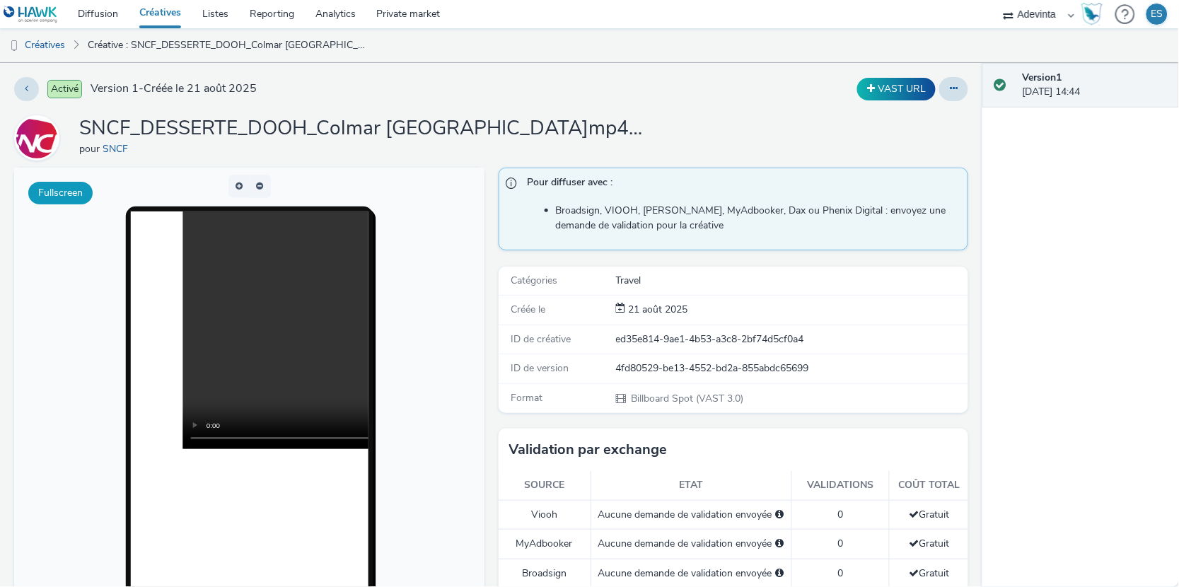
click at [64, 187] on button "Fullscreen" at bounding box center [60, 193] width 64 height 23
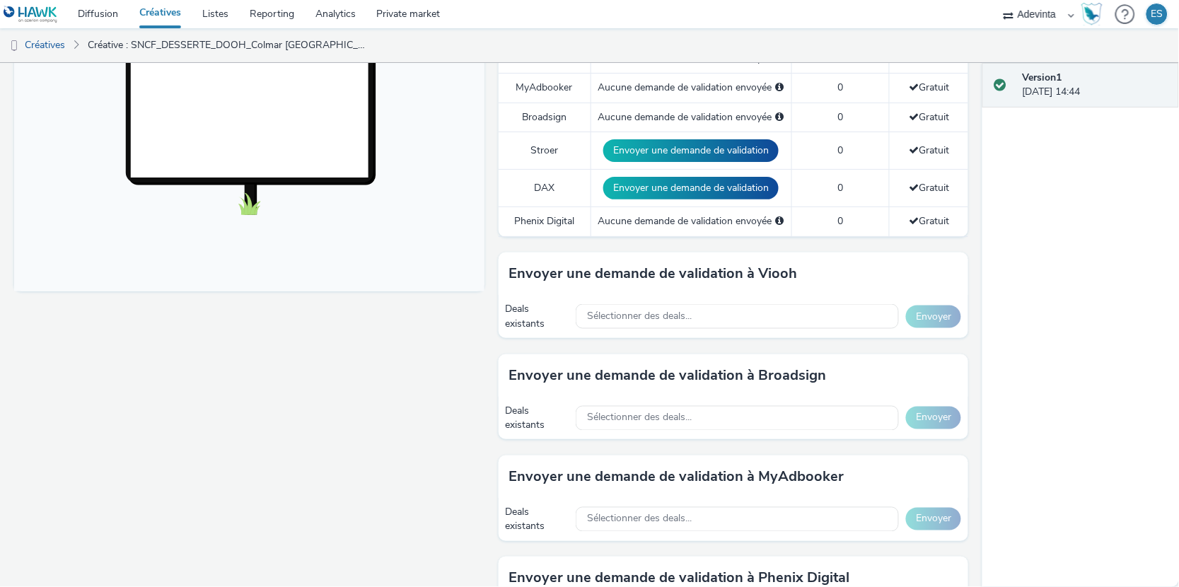
scroll to position [460, 0]
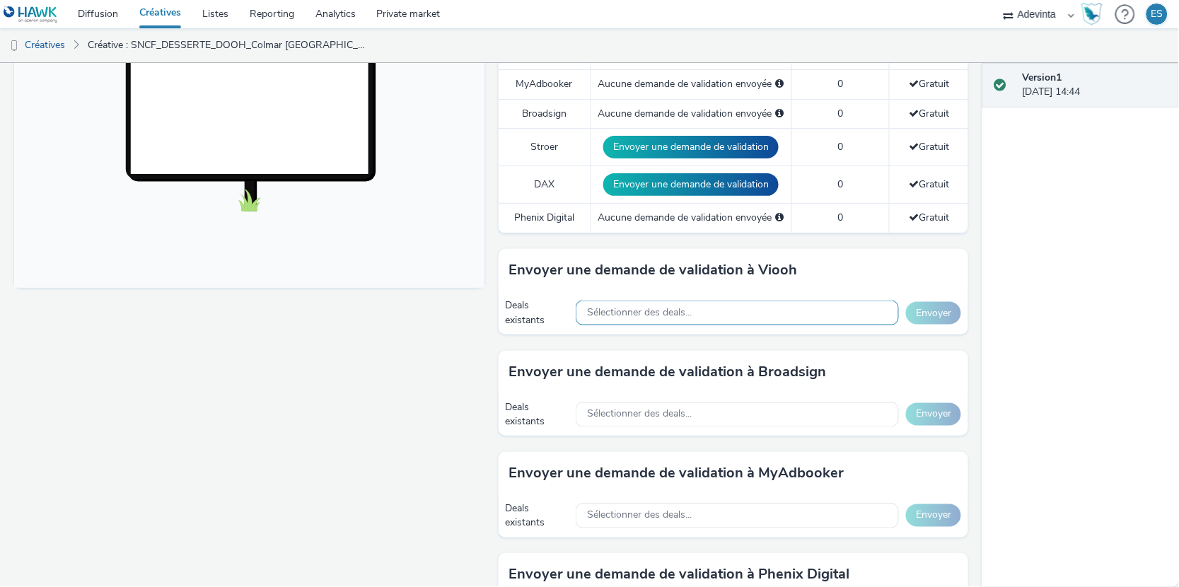
click at [717, 316] on div "Sélectionner des deals..." at bounding box center [737, 313] width 323 height 25
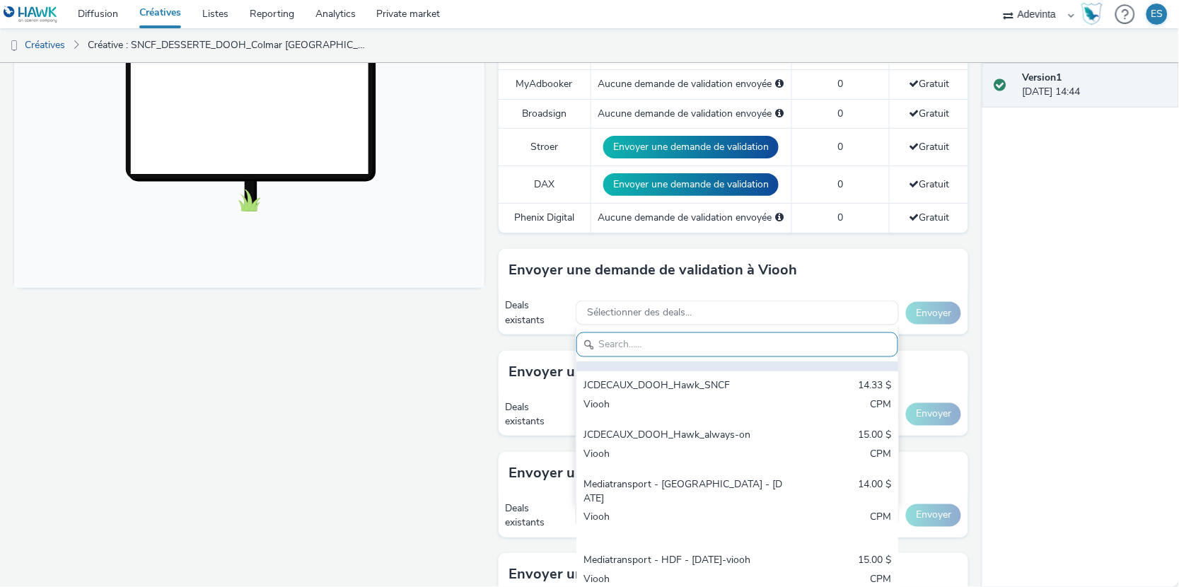
scroll to position [194, 0]
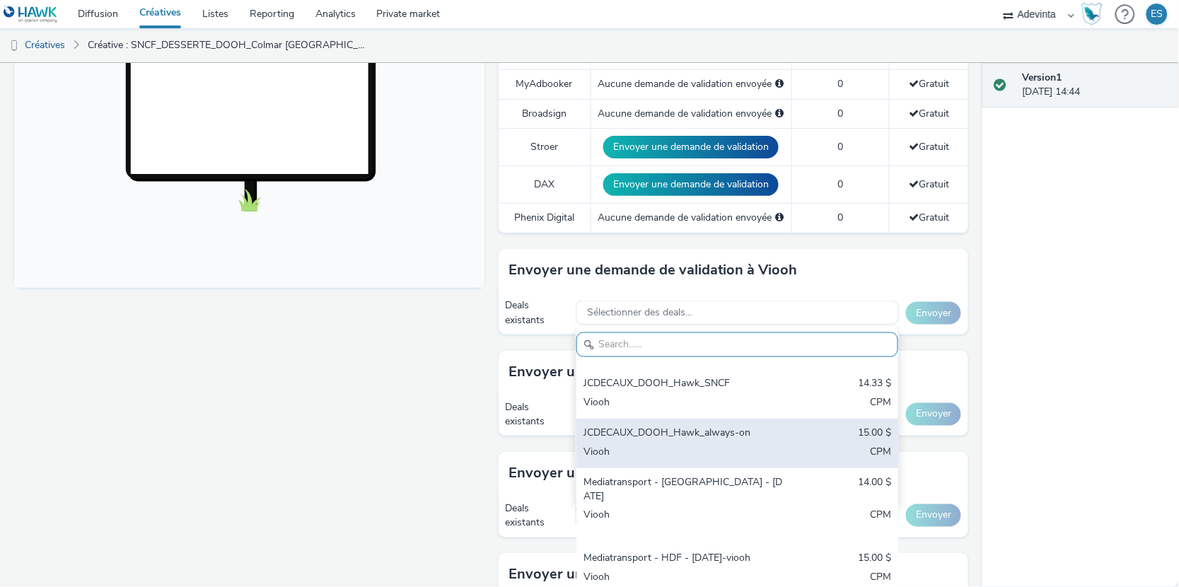
click at [662, 426] on div "JCDECAUX_DOOH_Hawk_always-on" at bounding box center [685, 434] width 203 height 16
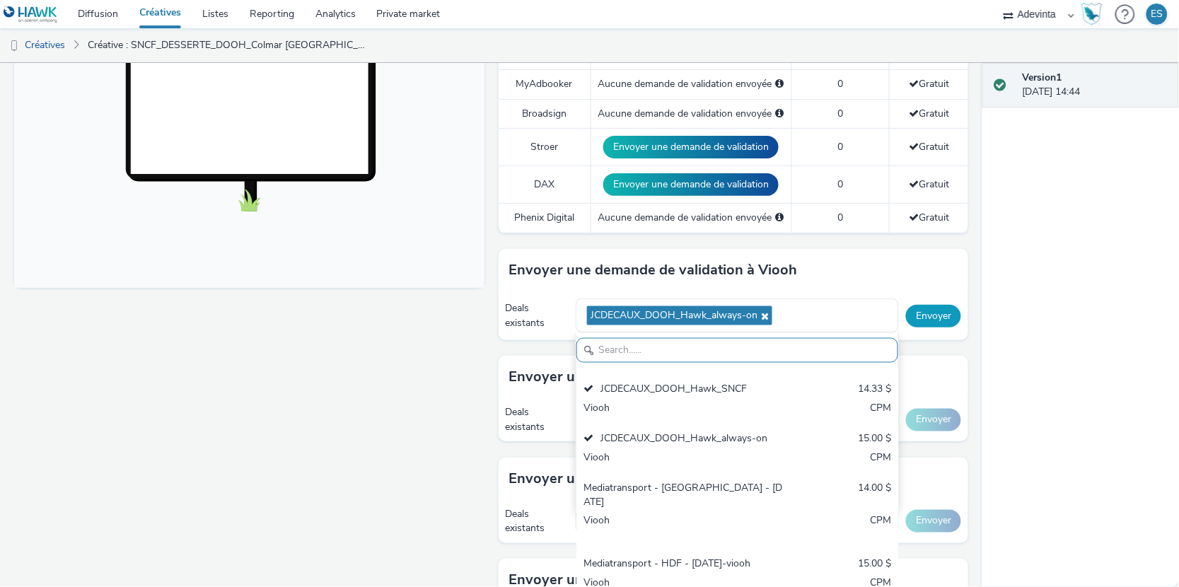
click at [944, 314] on button "Envoyer" at bounding box center [933, 316] width 55 height 23
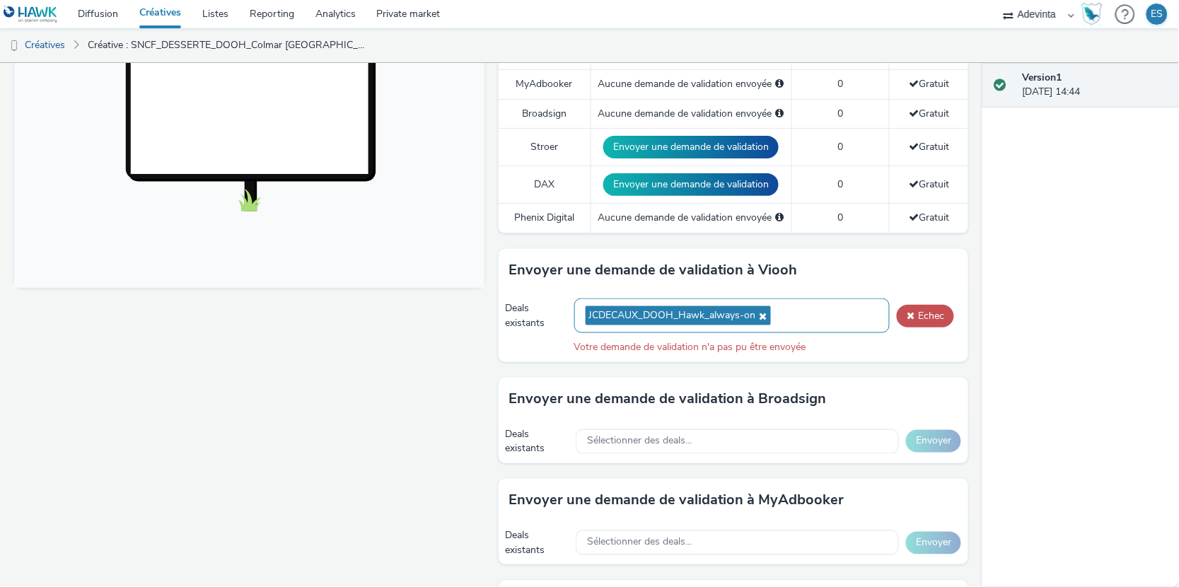
click at [767, 318] on icon at bounding box center [761, 316] width 11 height 10
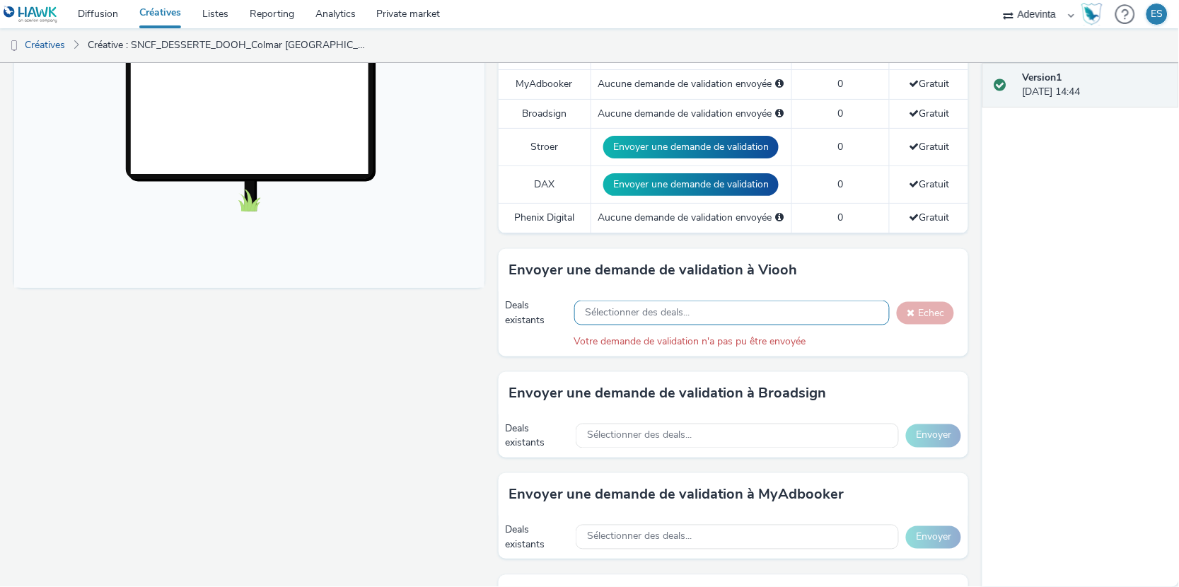
click at [737, 308] on div "Sélectionner des deals..." at bounding box center [732, 313] width 316 height 25
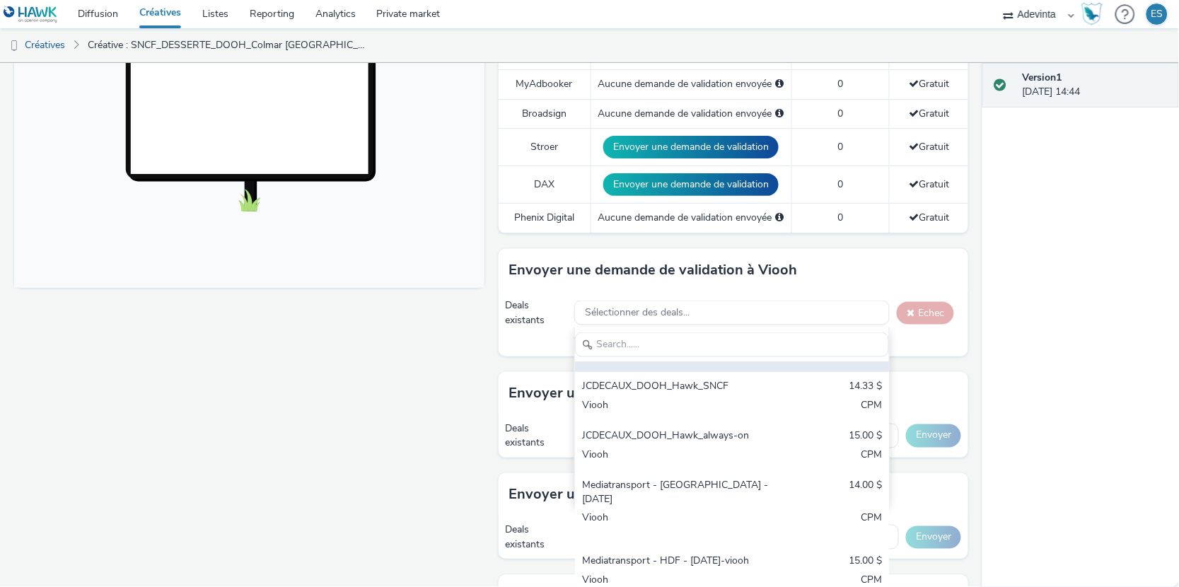
scroll to position [195, 0]
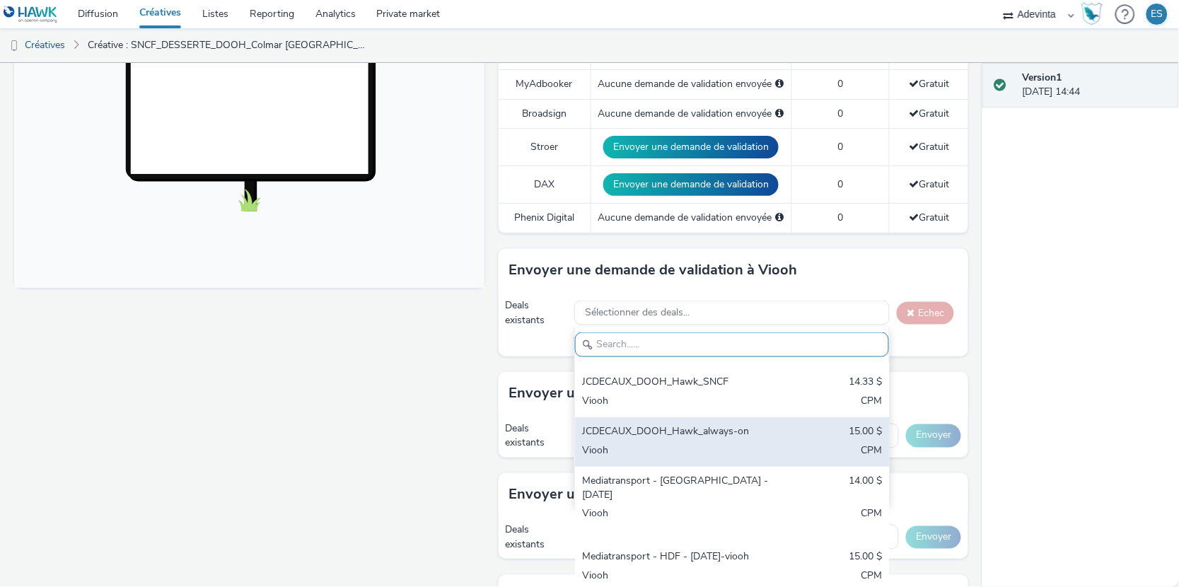
click at [679, 424] on div "JCDECAUX_DOOH_Hawk_always-on" at bounding box center [681, 432] width 198 height 16
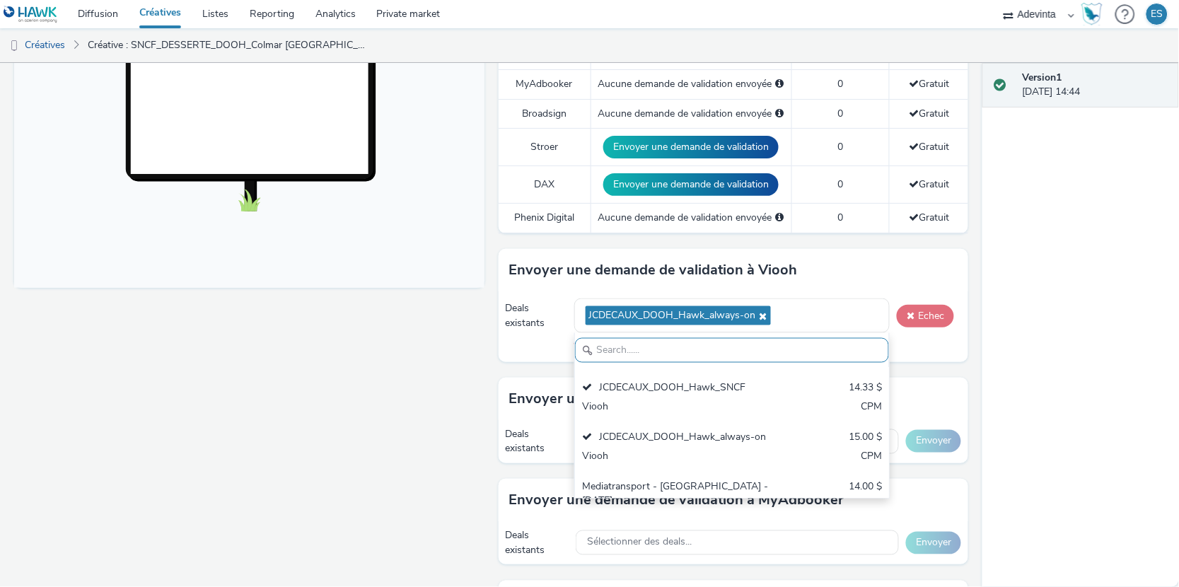
click at [911, 314] on span at bounding box center [911, 316] width 8 height 10
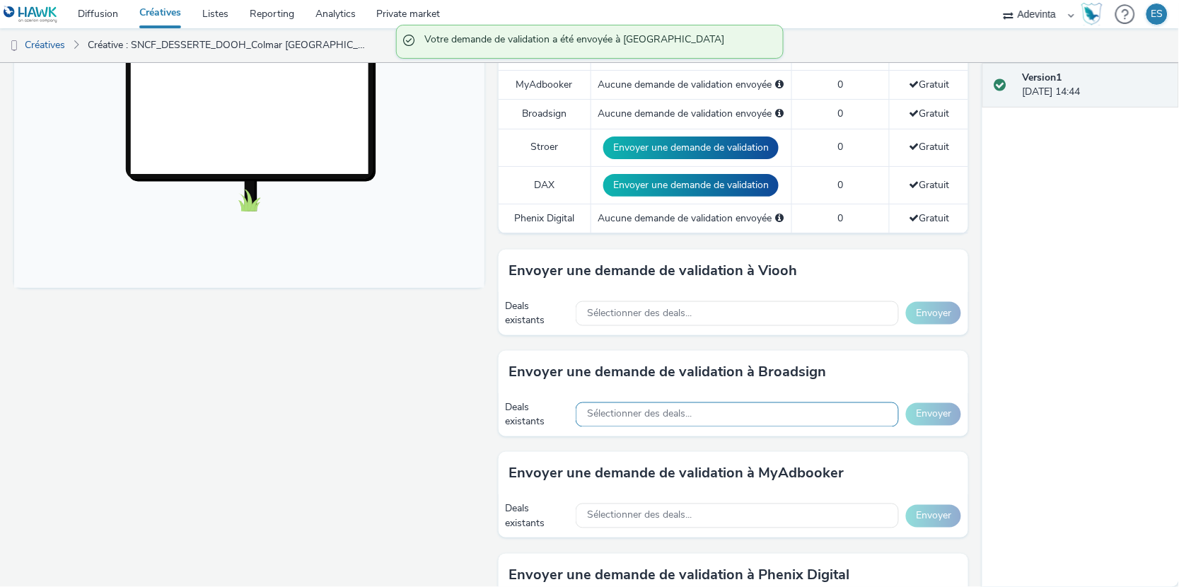
click at [627, 414] on span "Sélectionner des deals..." at bounding box center [639, 415] width 105 height 12
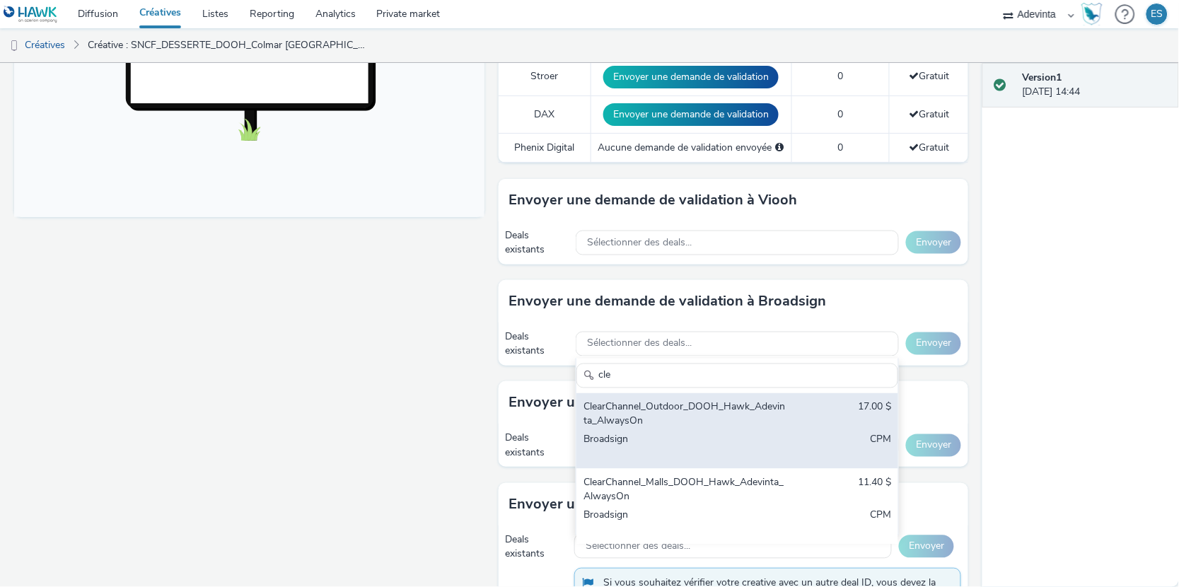
scroll to position [533, 0]
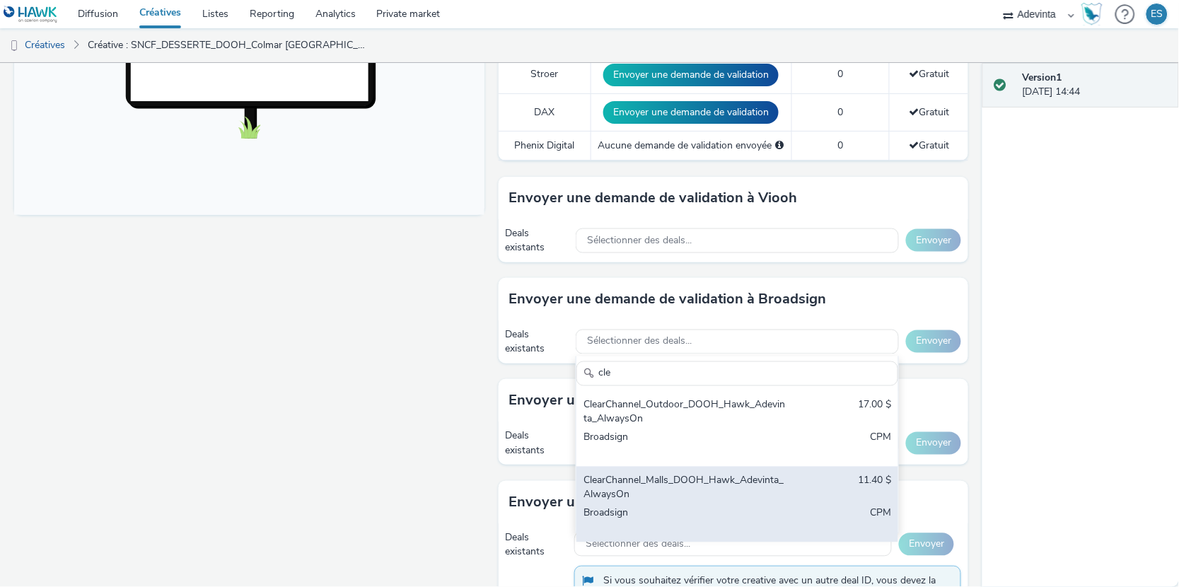
type input "cle"
click at [613, 491] on div "ClearChannel_Malls_DOOH_Hawk_Adevinta_AlwaysOn" at bounding box center [685, 488] width 203 height 29
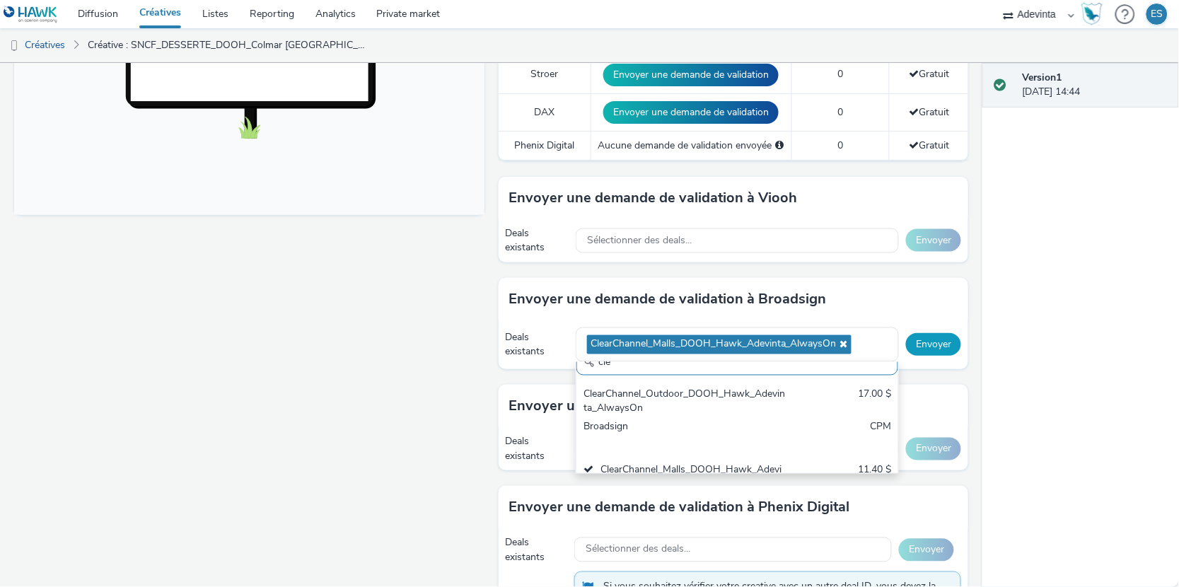
click at [934, 345] on button "Envoyer" at bounding box center [933, 344] width 55 height 23
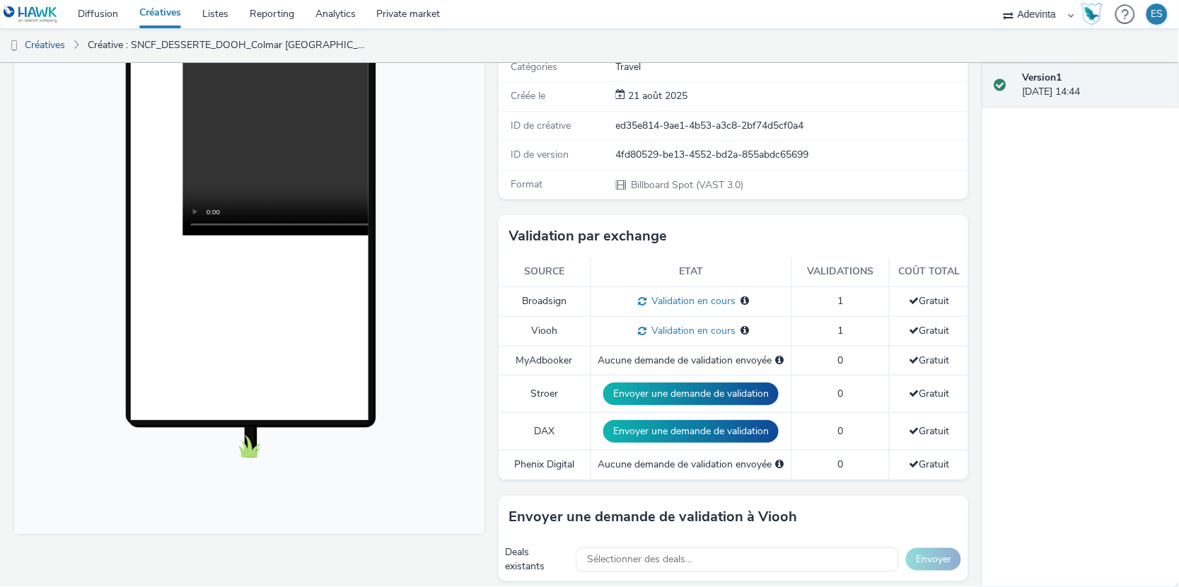
scroll to position [0, 0]
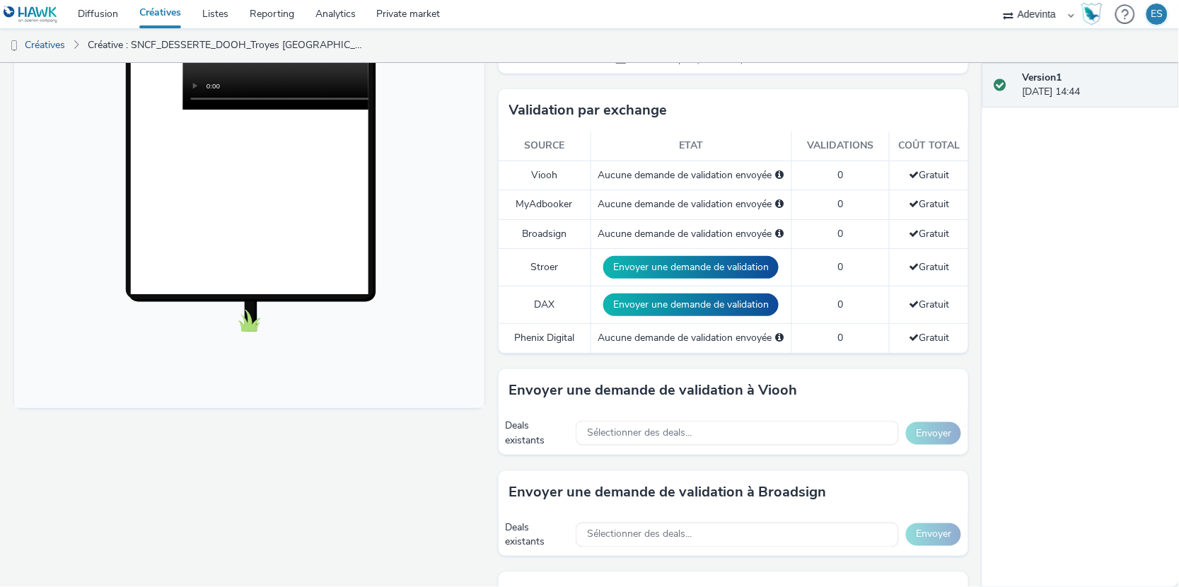
scroll to position [341, 0]
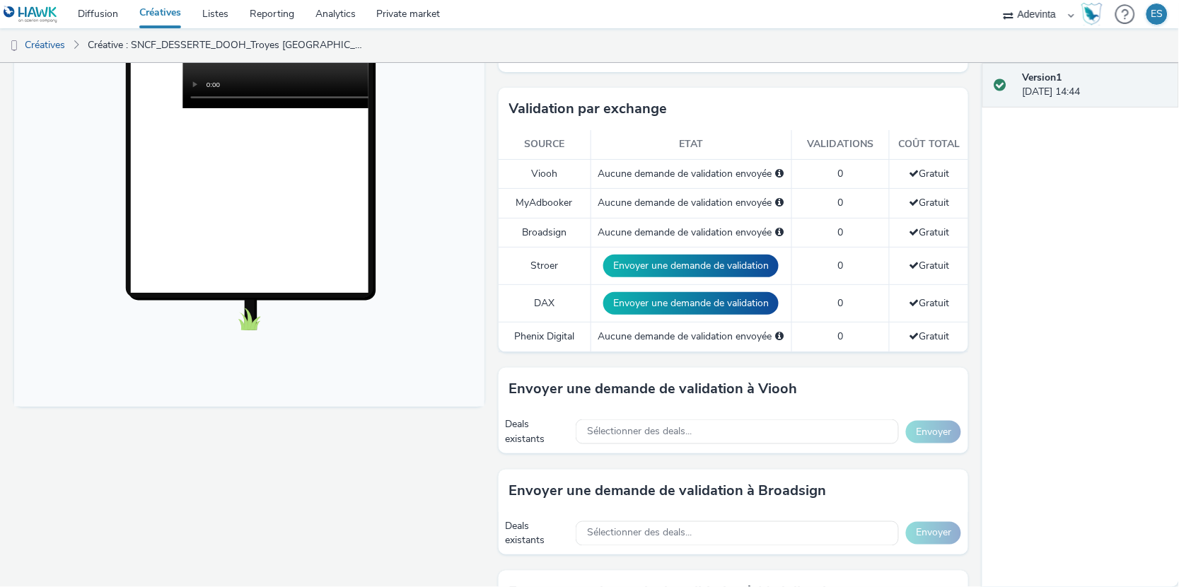
click at [658, 446] on div "Sélectionner des deals..." at bounding box center [737, 431] width 323 height 29
click at [656, 437] on span "Sélectionner des deals..." at bounding box center [639, 432] width 105 height 12
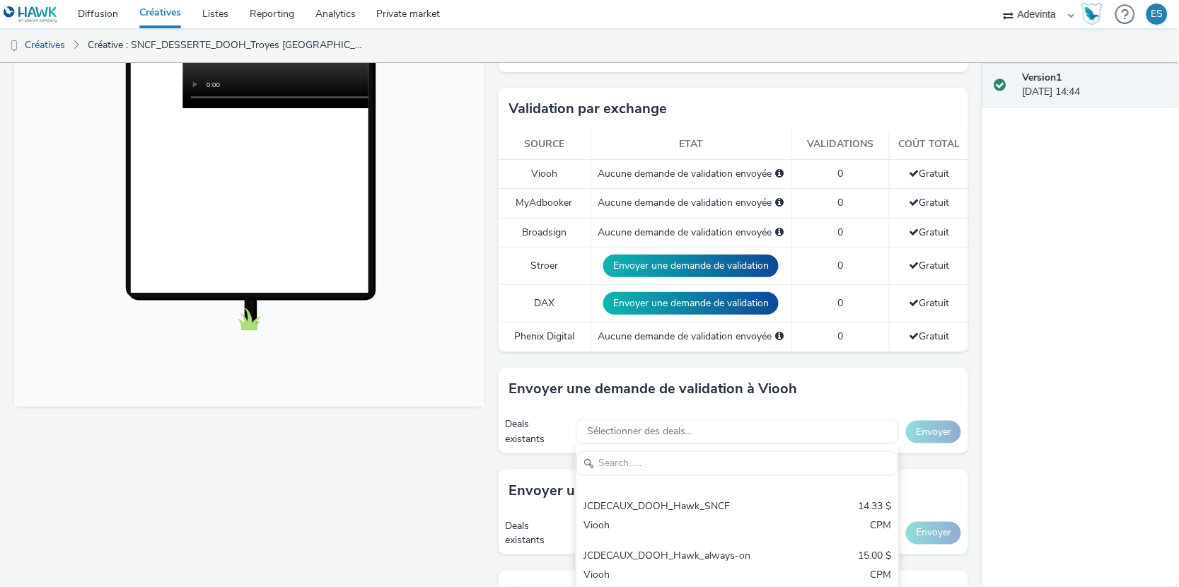
scroll to position [195, 0]
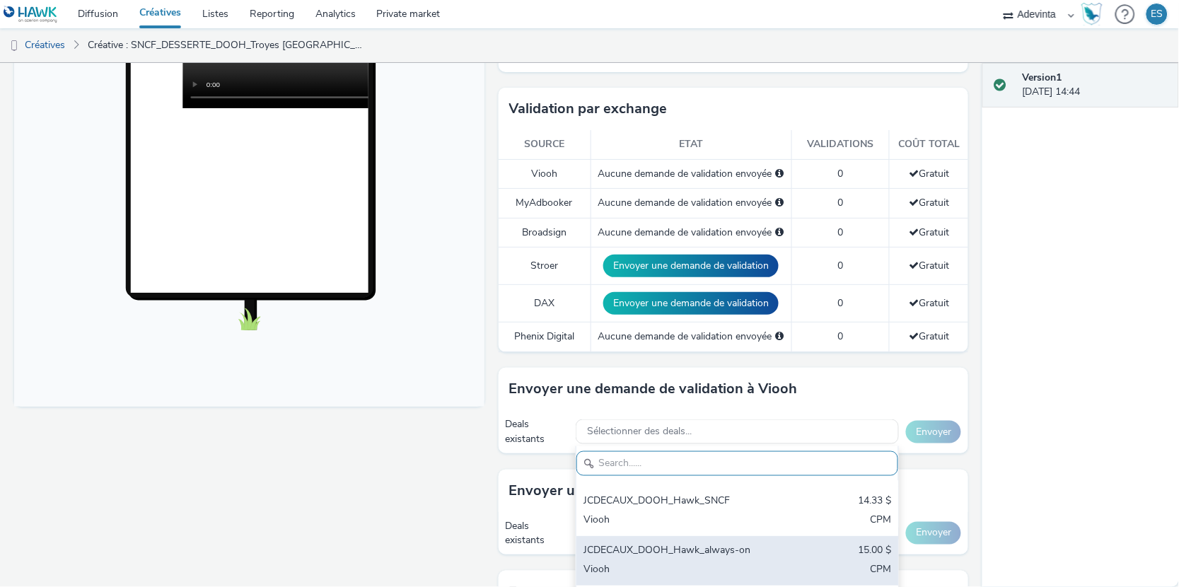
click at [699, 543] on div "JCDECAUX_DOOH_Hawk_always-on" at bounding box center [685, 551] width 203 height 16
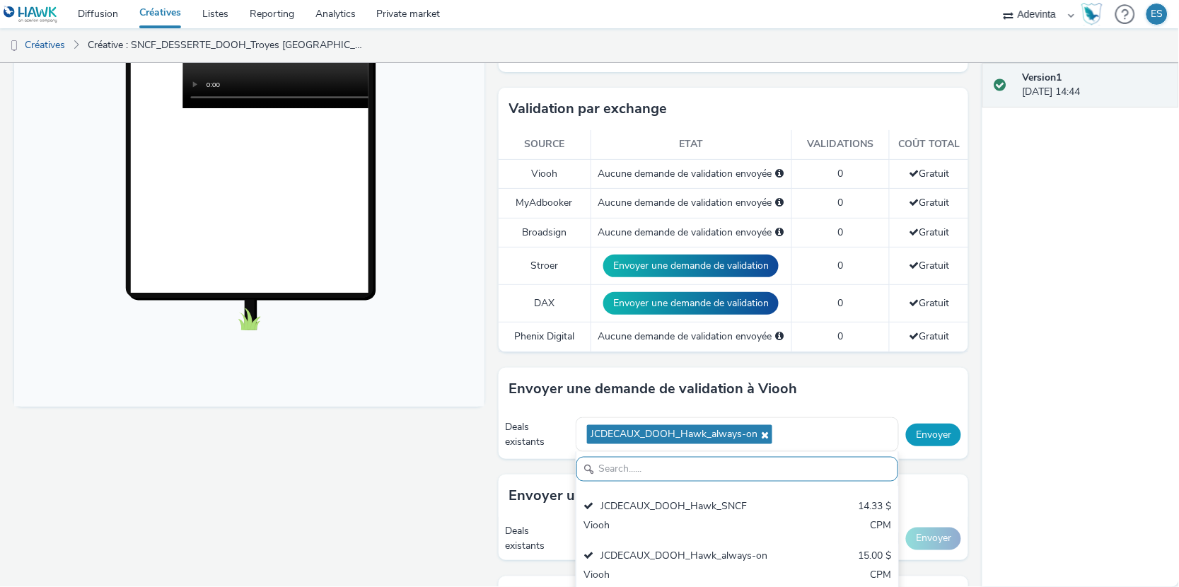
click at [942, 429] on button "Envoyer" at bounding box center [933, 435] width 55 height 23
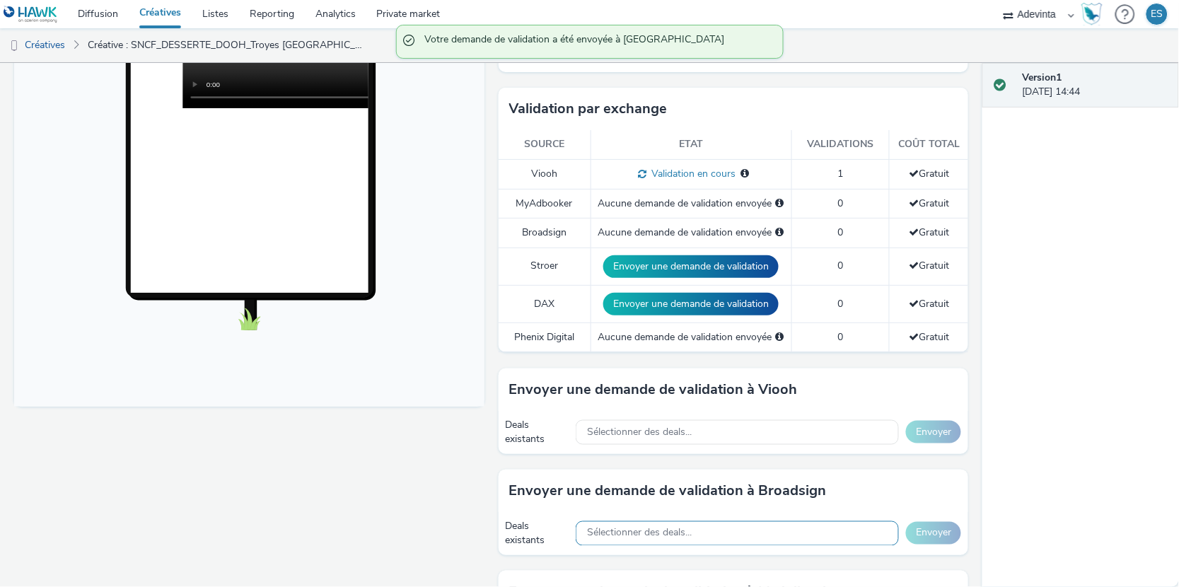
click at [765, 536] on div "Sélectionner des deals..." at bounding box center [737, 533] width 323 height 25
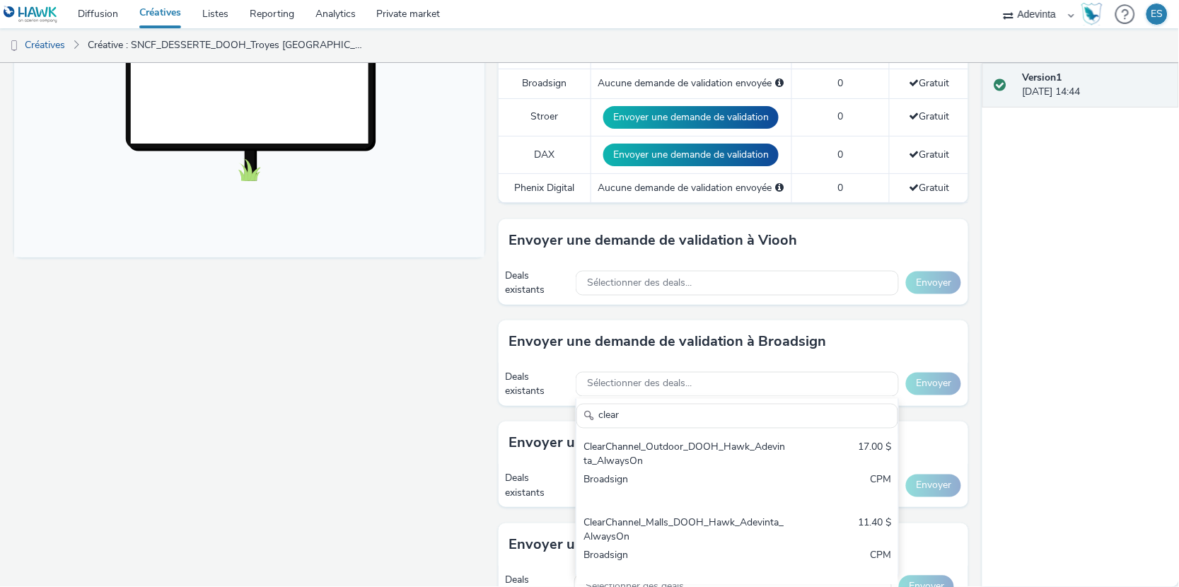
scroll to position [491, 0]
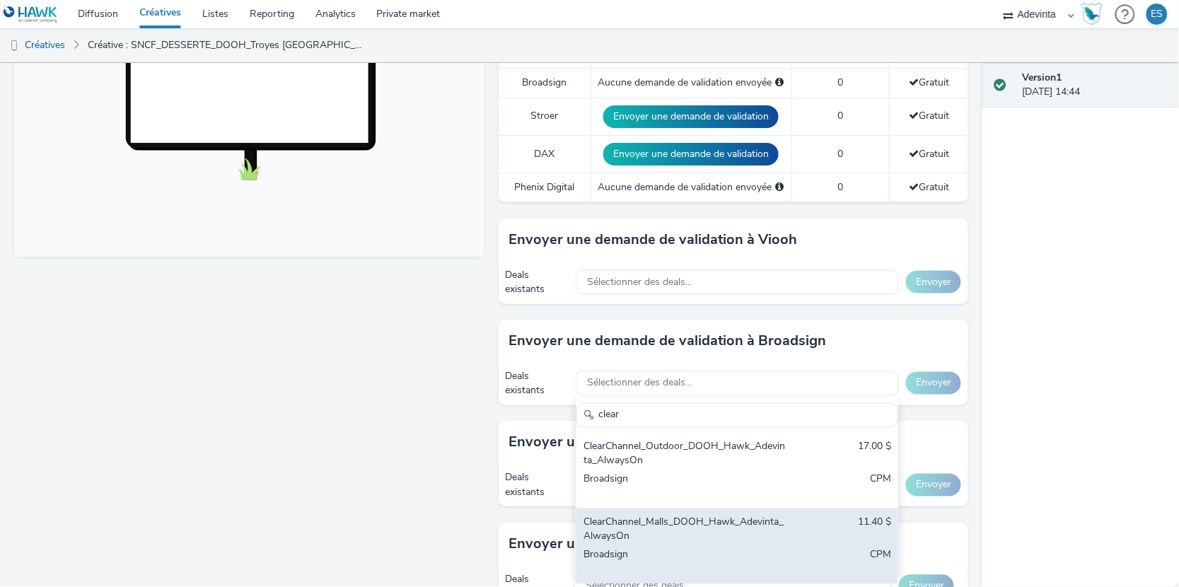
type input "clear"
click at [727, 520] on div "ClearChannel_Malls_DOOH_Hawk_Adevinta_AlwaysOn" at bounding box center [685, 530] width 203 height 29
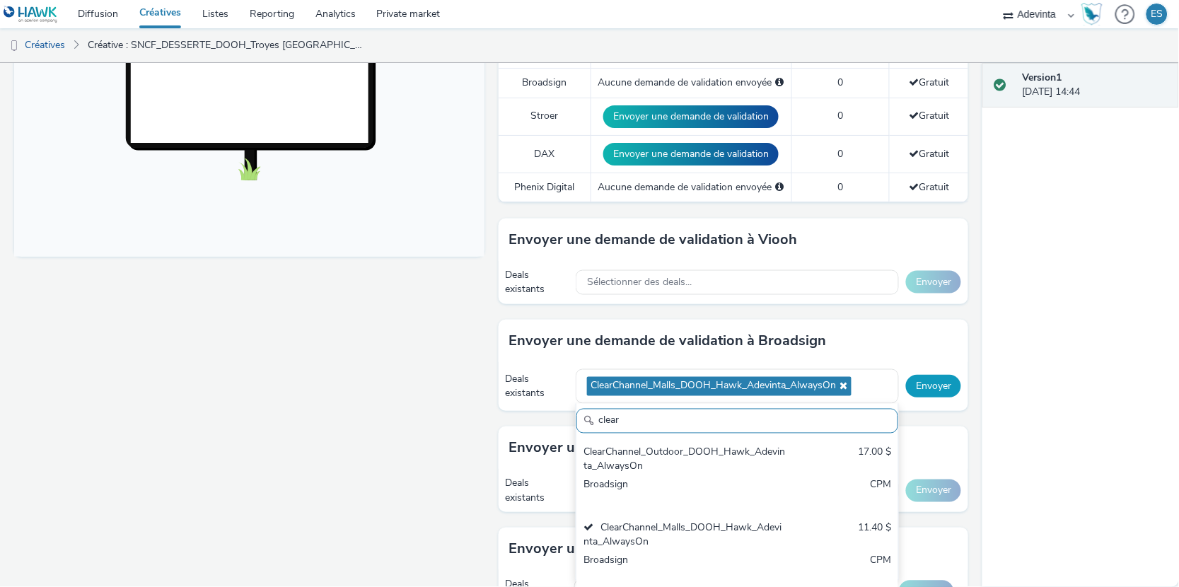
click at [948, 381] on button "Envoyer" at bounding box center [933, 386] width 55 height 23
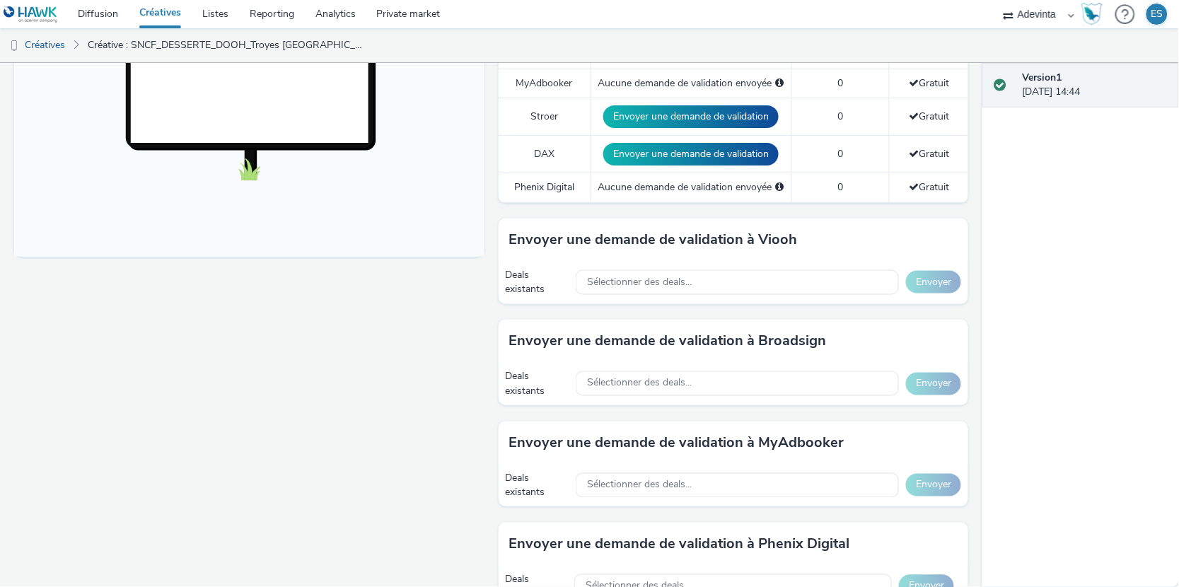
scroll to position [0, 0]
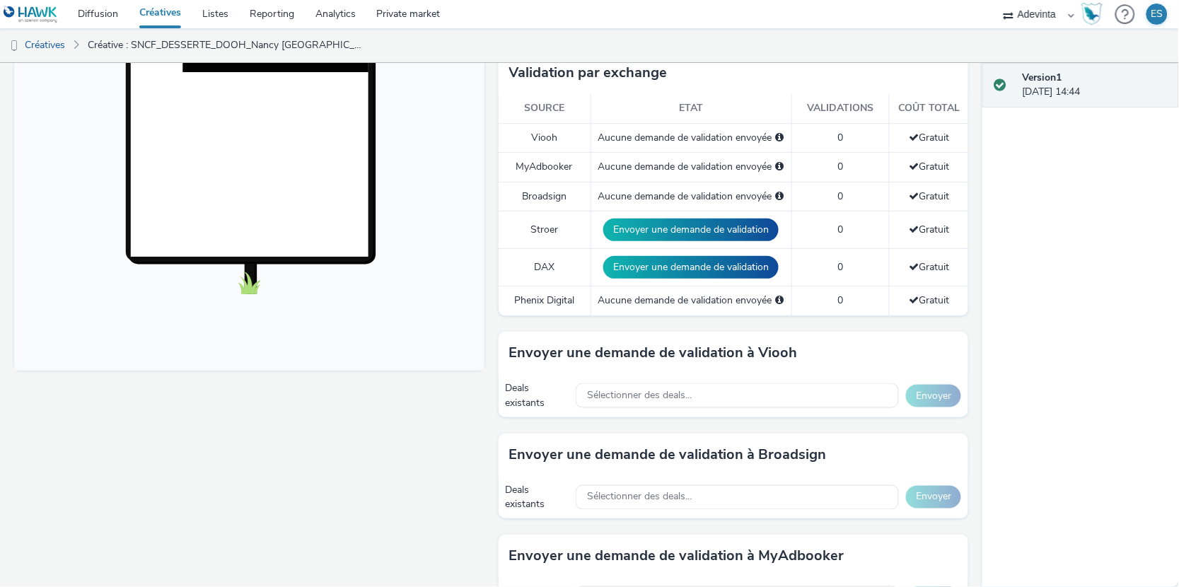
scroll to position [391, 0]
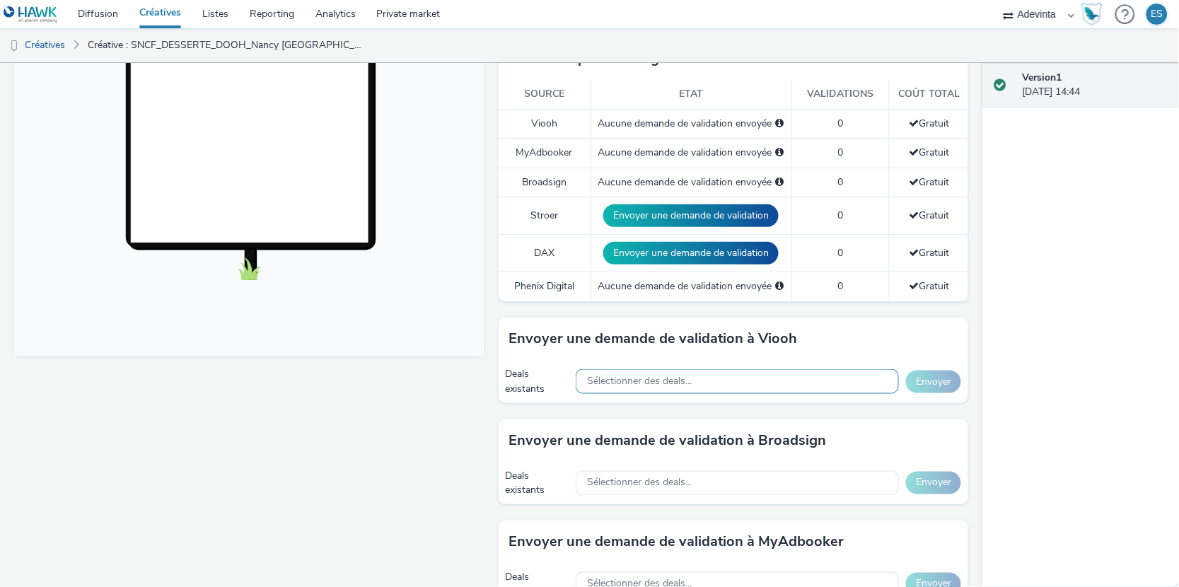
click at [693, 384] on div "Sélectionner des deals..." at bounding box center [737, 381] width 323 height 25
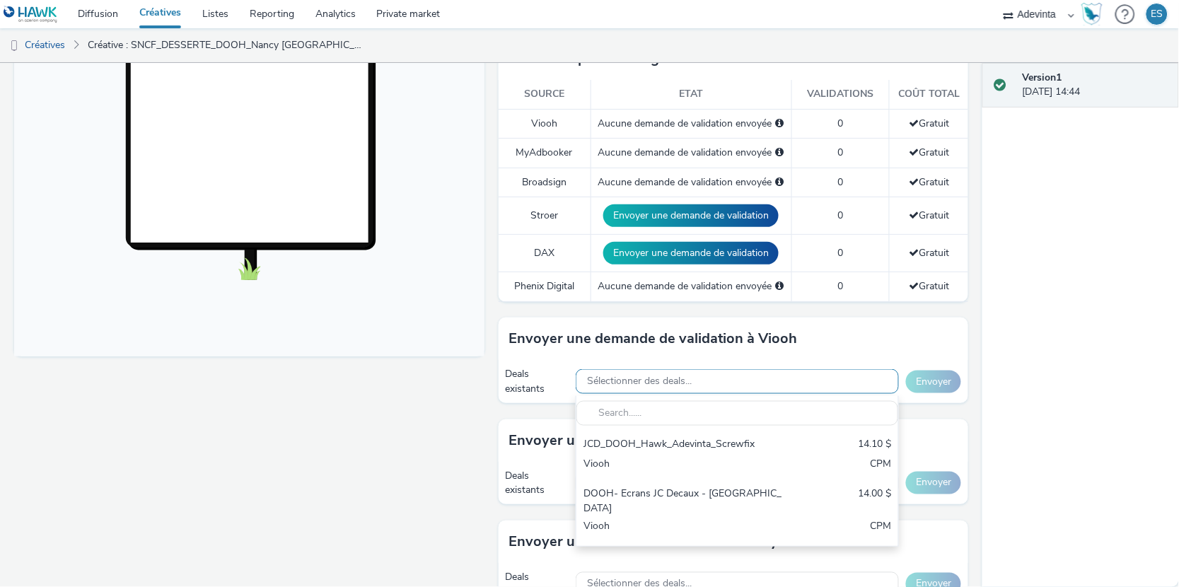
scroll to position [0, 0]
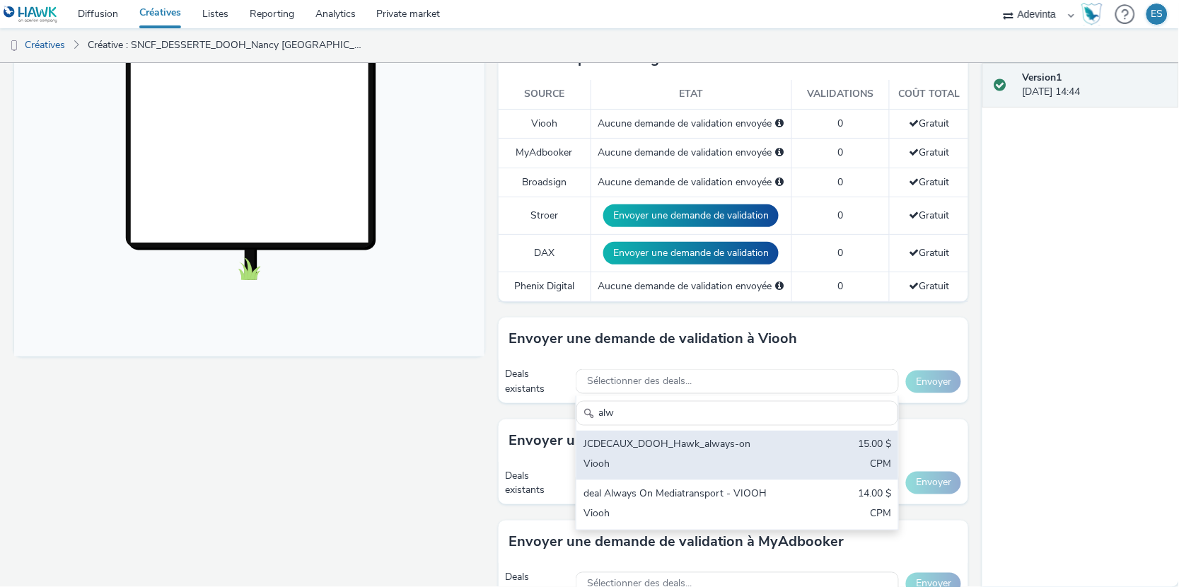
type input "alw"
click at [707, 449] on div "JCDECAUX_DOOH_Hawk_always-on" at bounding box center [685, 446] width 203 height 16
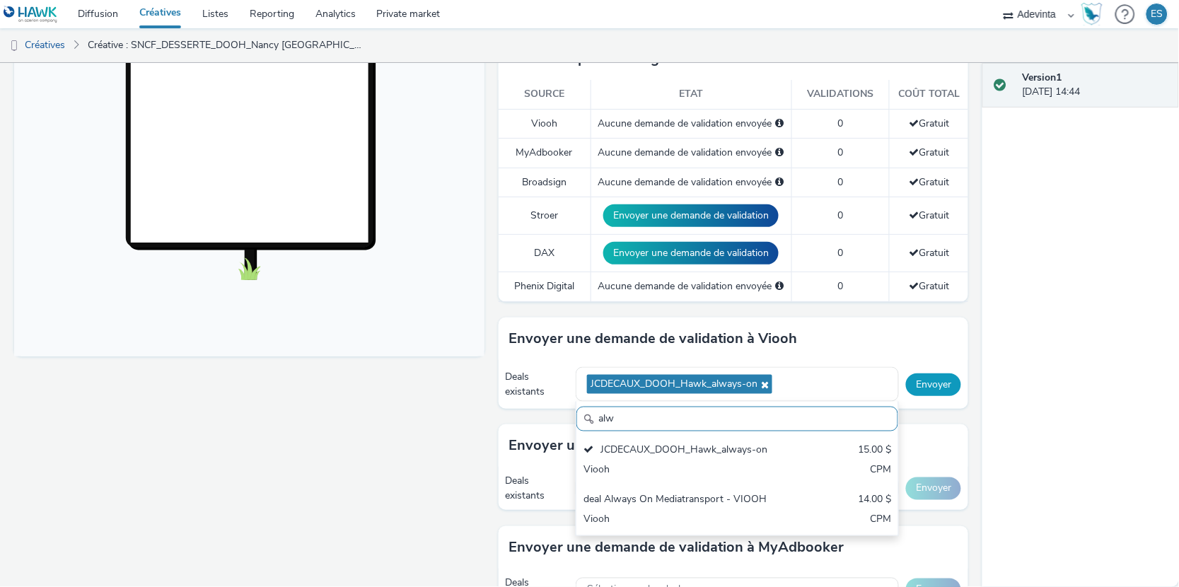
click at [942, 385] on button "Envoyer" at bounding box center [933, 385] width 55 height 23
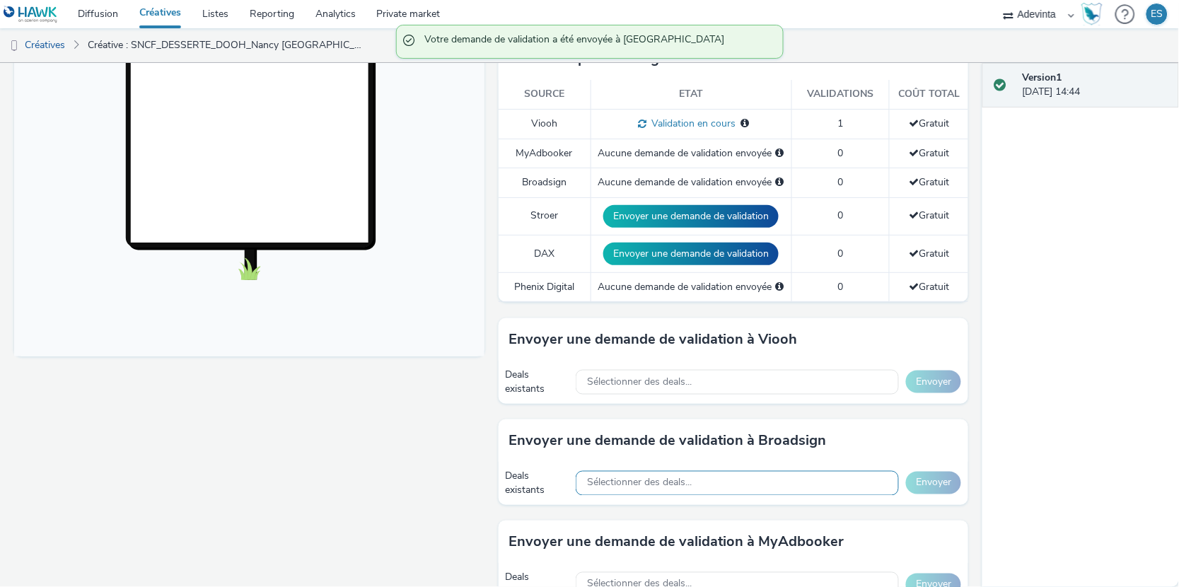
click at [853, 488] on div "Sélectionner des deals..." at bounding box center [737, 483] width 323 height 25
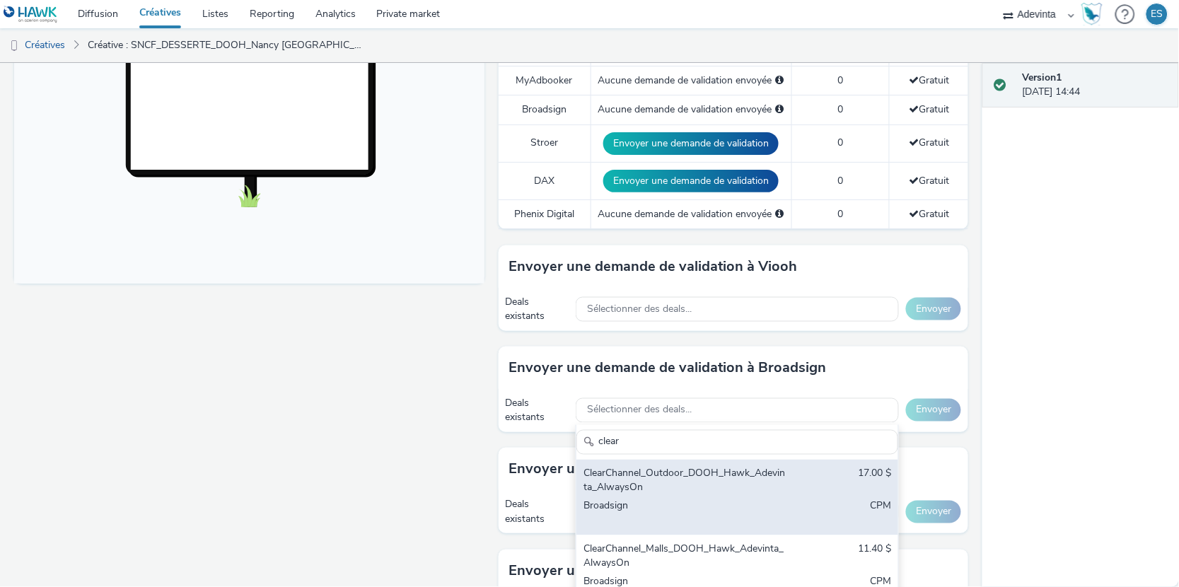
scroll to position [466, 0]
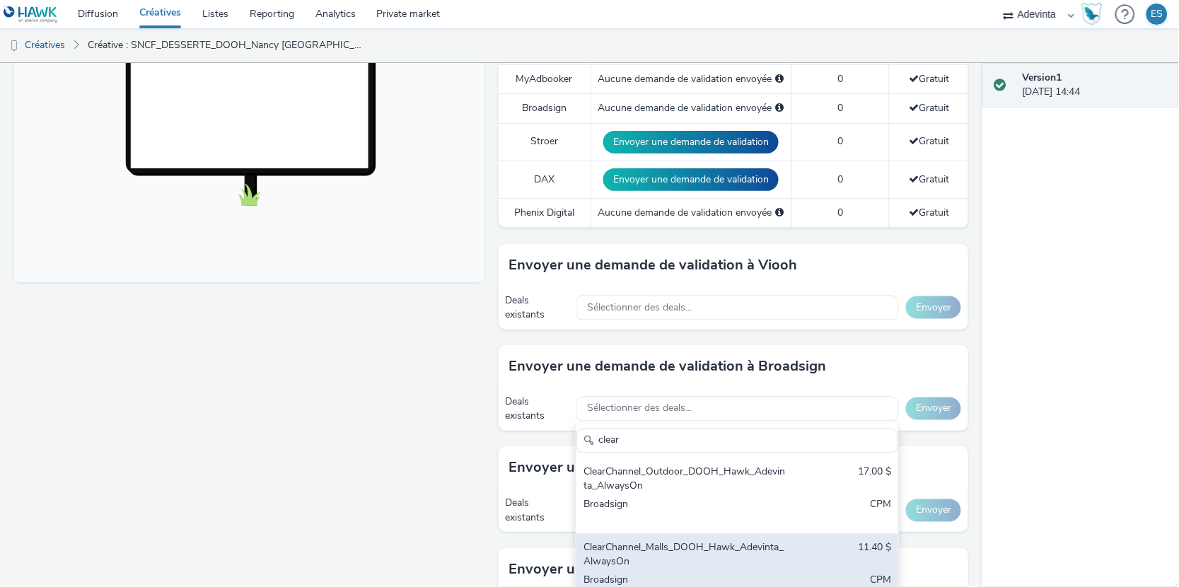
type input "clear"
click at [686, 550] on div "ClearChannel_Malls_DOOH_Hawk_Adevinta_AlwaysOn" at bounding box center [685, 555] width 203 height 29
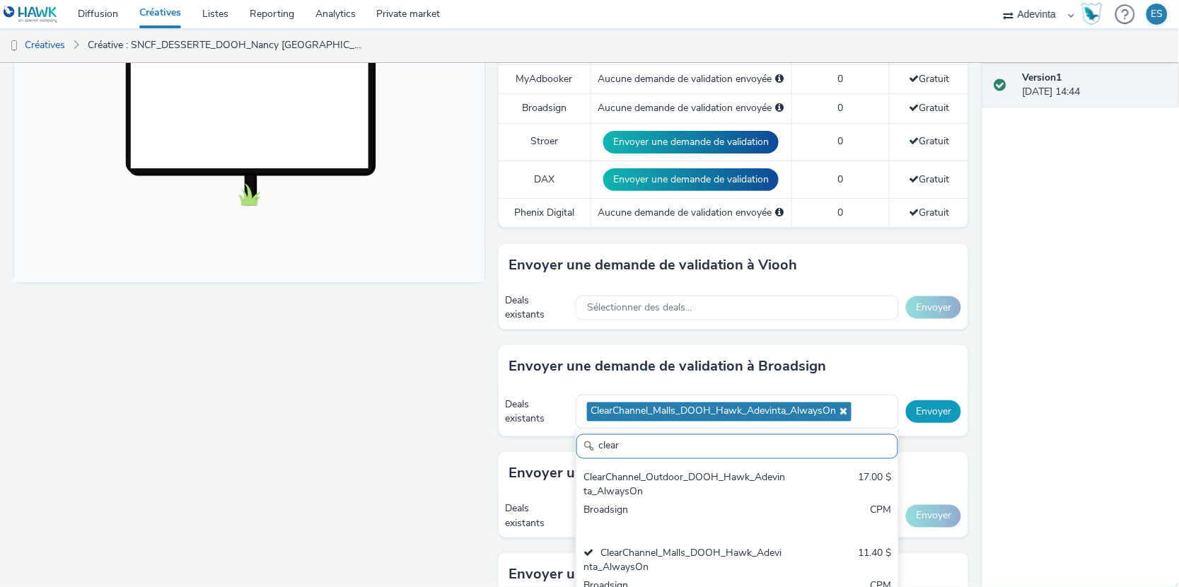
click at [931, 413] on button "Envoyer" at bounding box center [933, 411] width 55 height 23
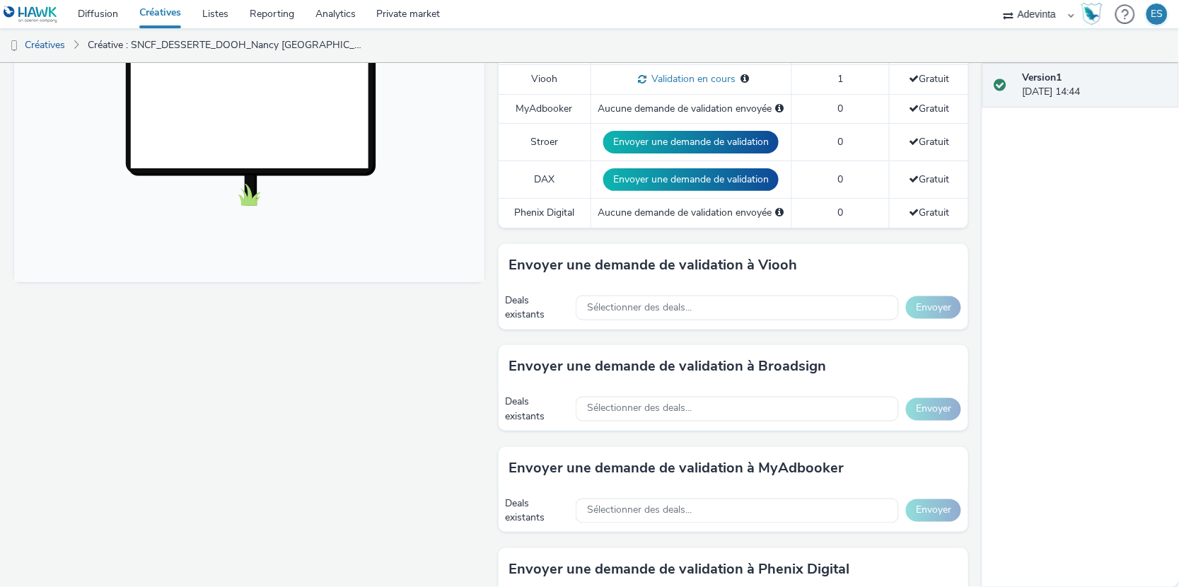
scroll to position [0, 0]
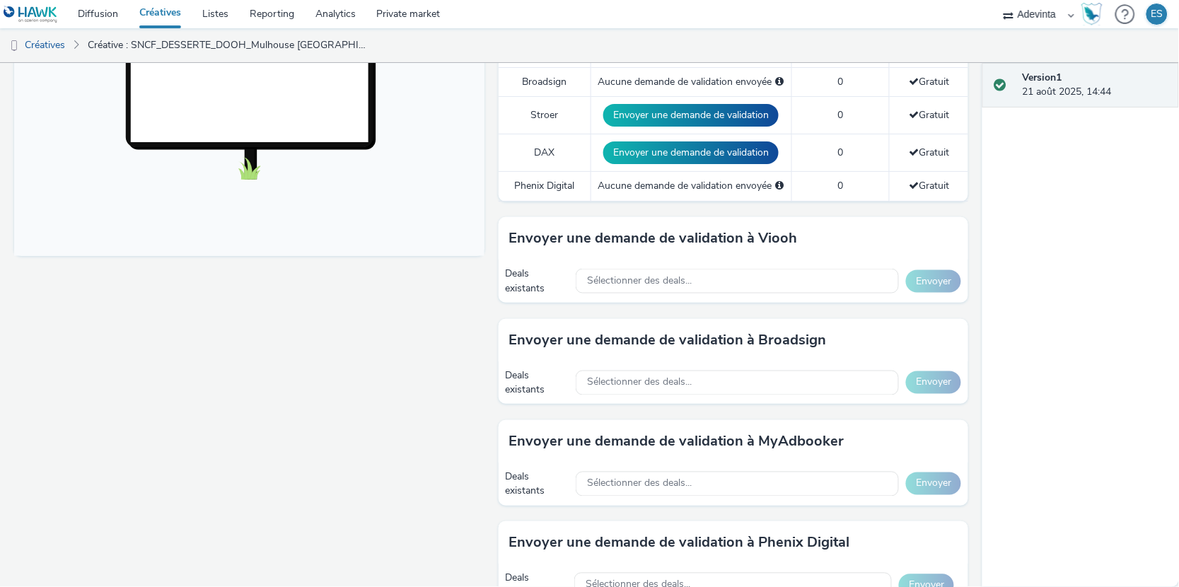
scroll to position [480, 0]
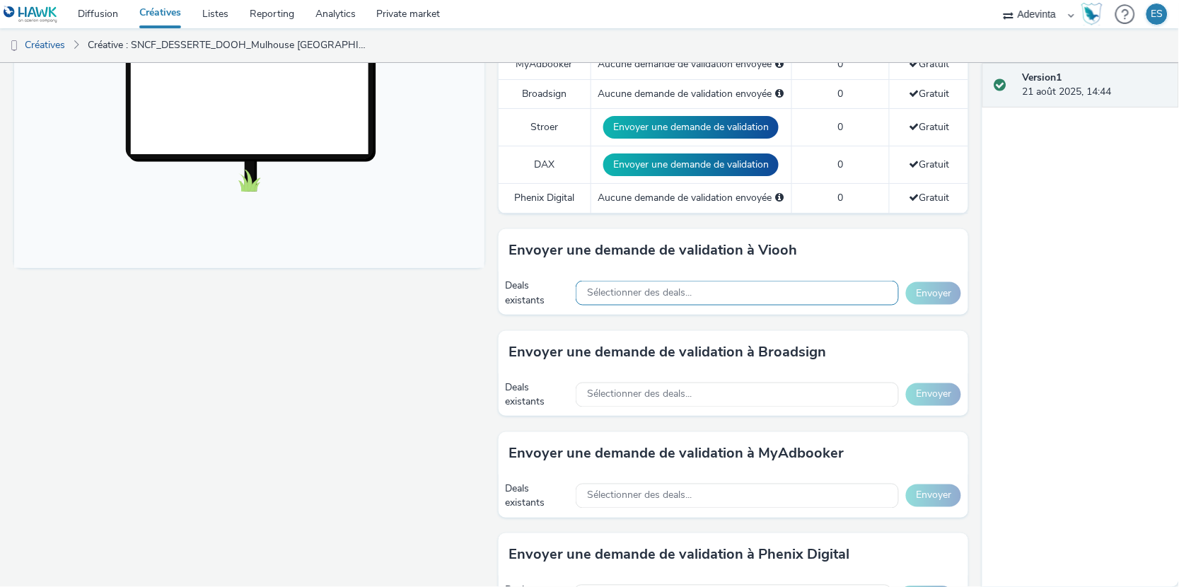
click at [775, 291] on div "Sélectionner des deals..." at bounding box center [737, 293] width 323 height 25
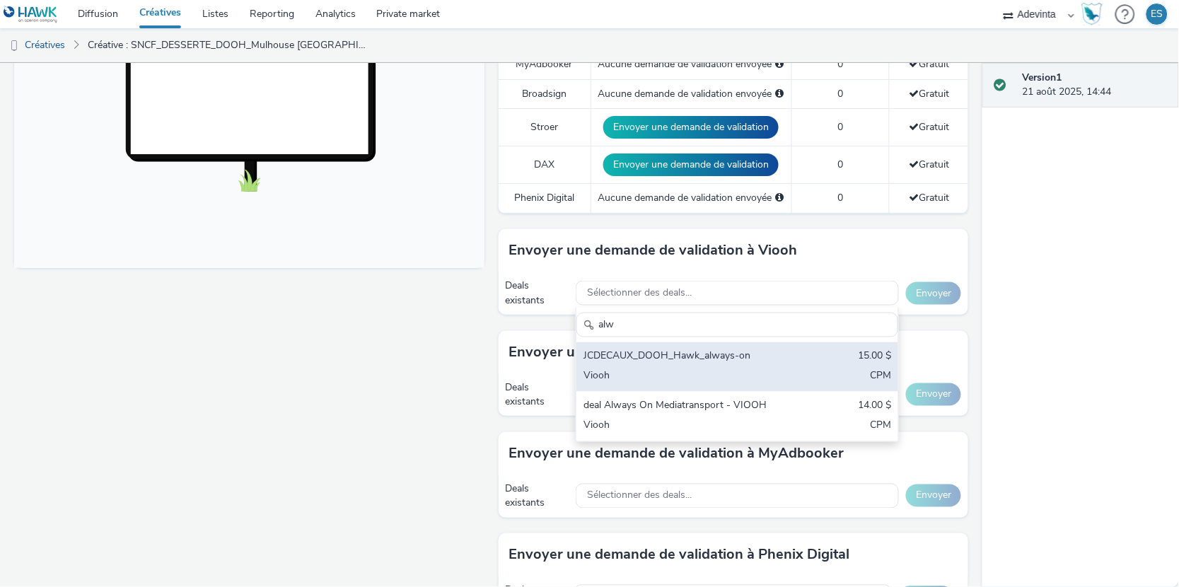
type input "alw"
click at [739, 357] on div "JCDECAUX_DOOH_Hawk_always-on" at bounding box center [685, 358] width 203 height 16
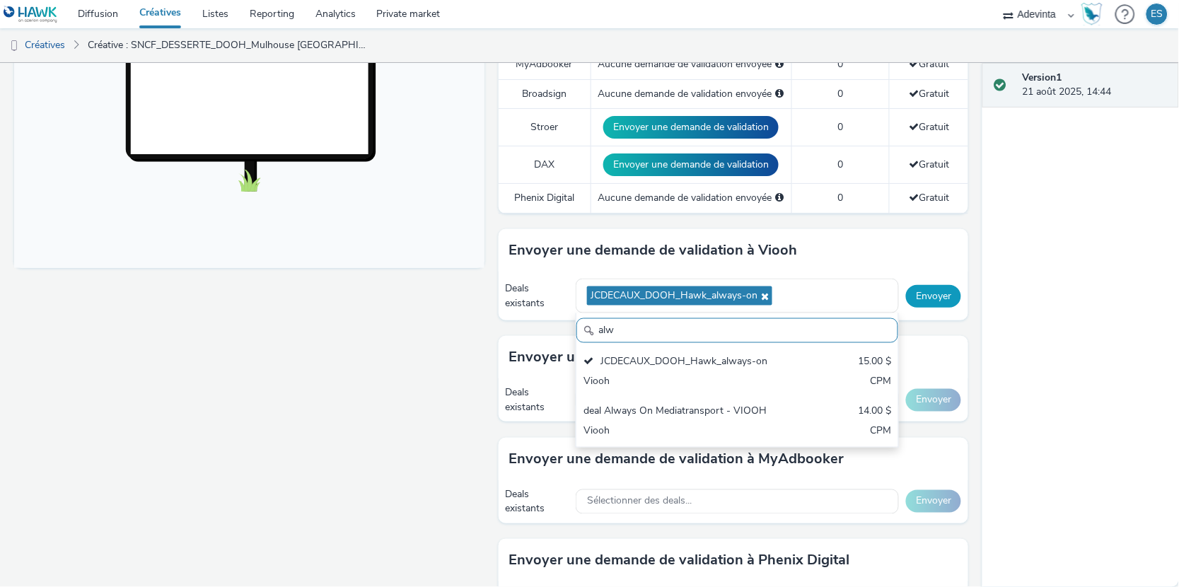
click at [923, 293] on button "Envoyer" at bounding box center [933, 296] width 55 height 23
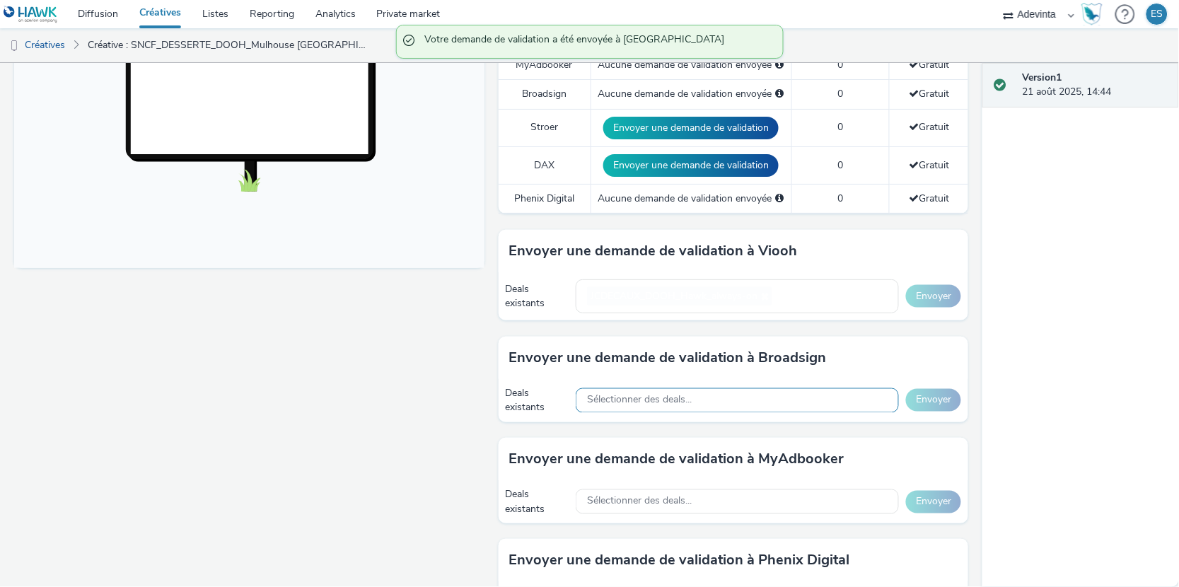
click at [702, 402] on div "Sélectionner des deals..." at bounding box center [737, 400] width 323 height 25
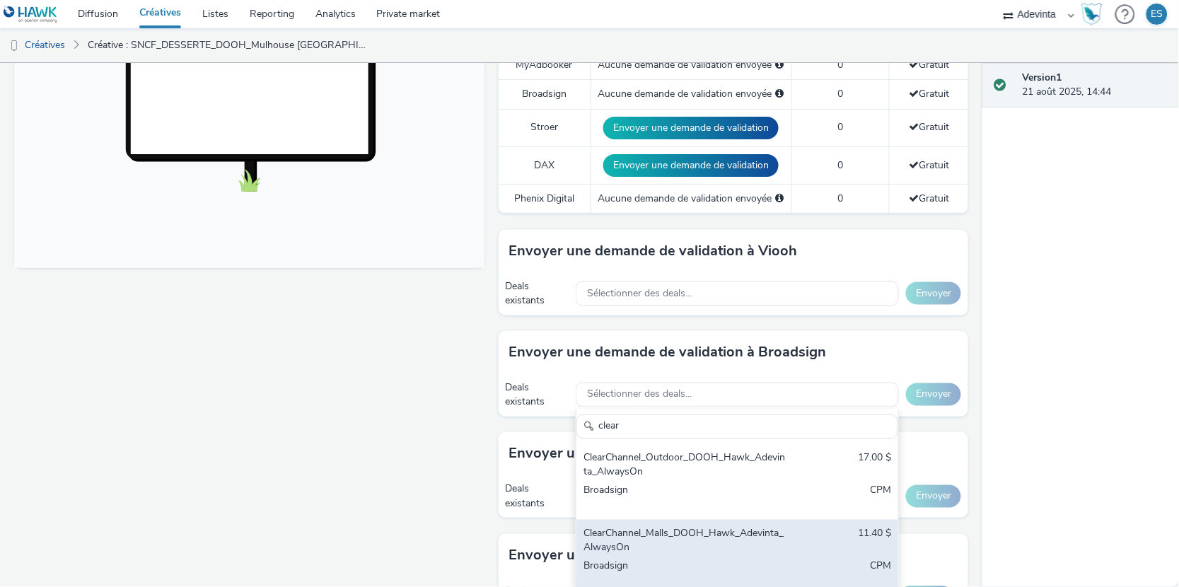
type input "clear"
click at [653, 528] on div "ClearChannel_Malls_DOOH_Hawk_Adevinta_AlwaysOn" at bounding box center [685, 541] width 203 height 29
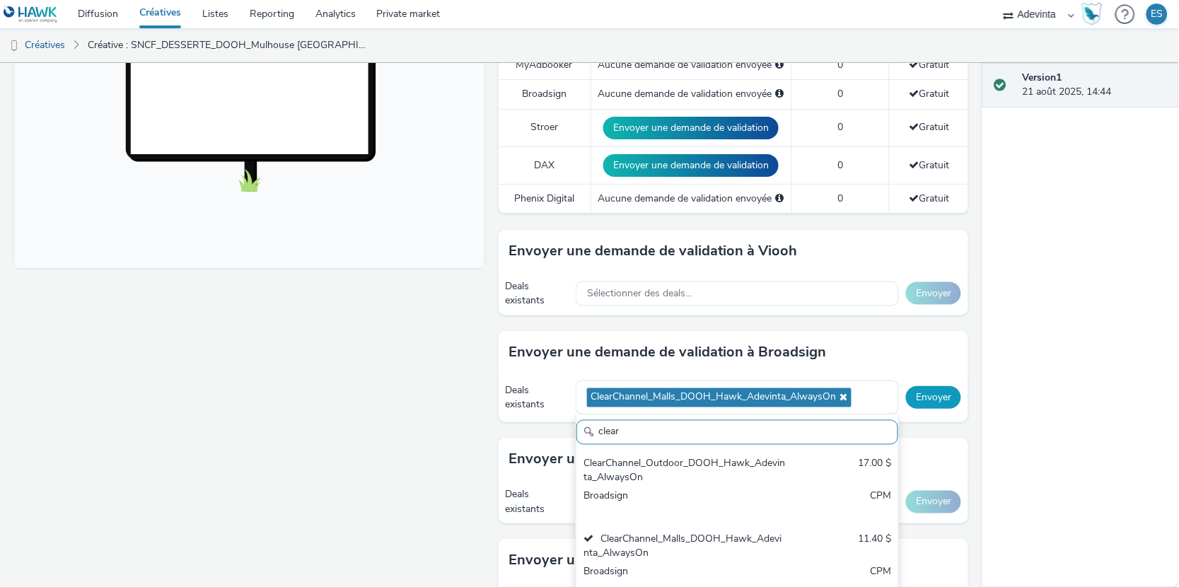
click at [928, 399] on button "Envoyer" at bounding box center [933, 397] width 55 height 23
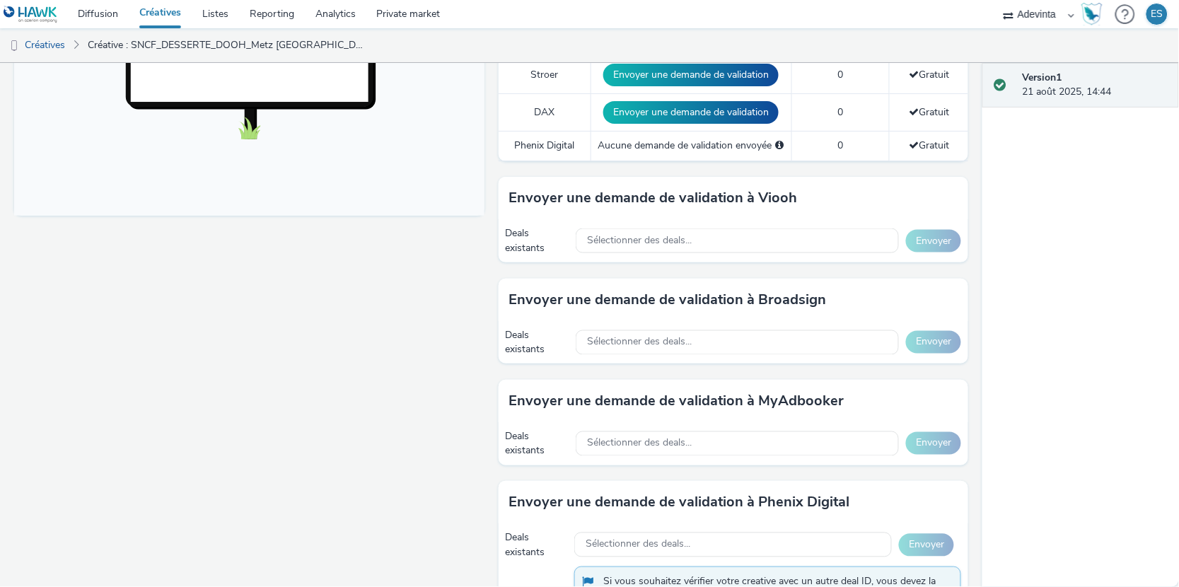
scroll to position [541, 0]
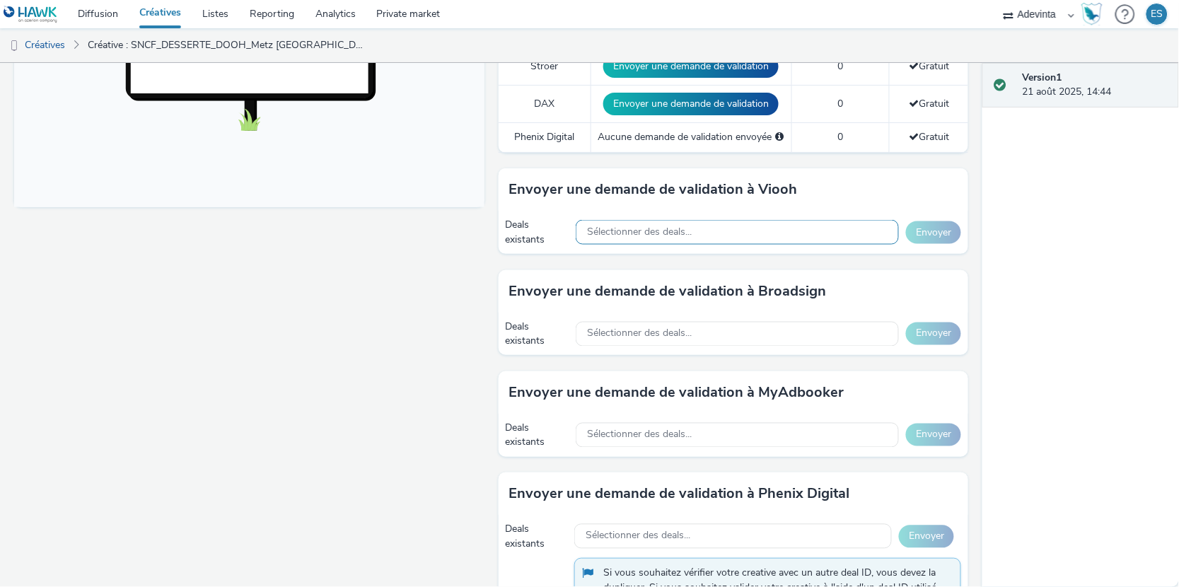
click at [652, 231] on span "Sélectionner des deals..." at bounding box center [639, 232] width 105 height 12
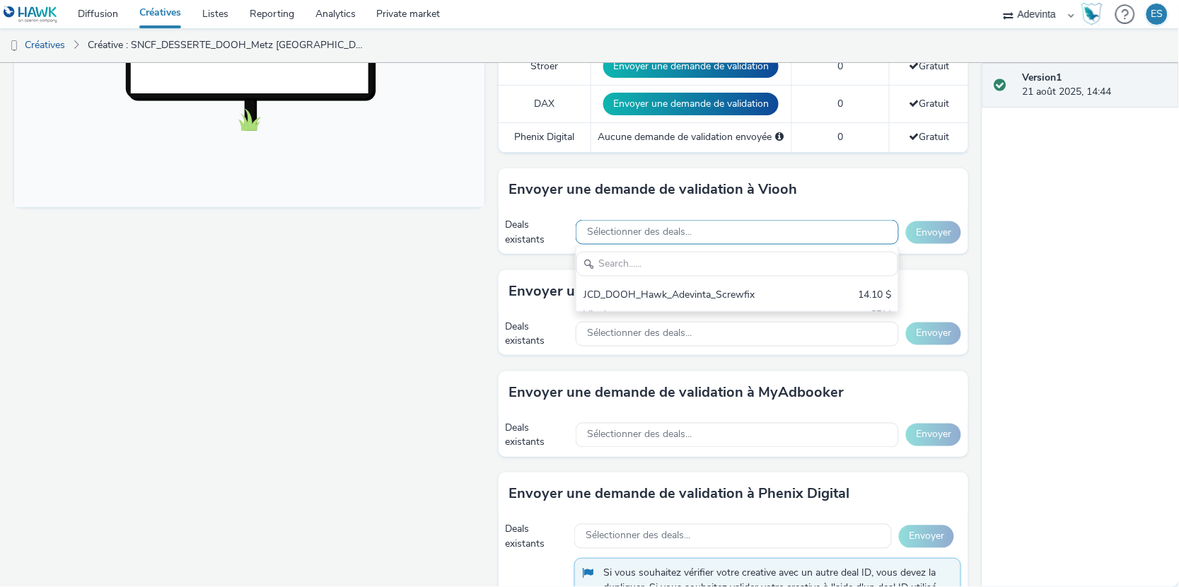
scroll to position [0, 0]
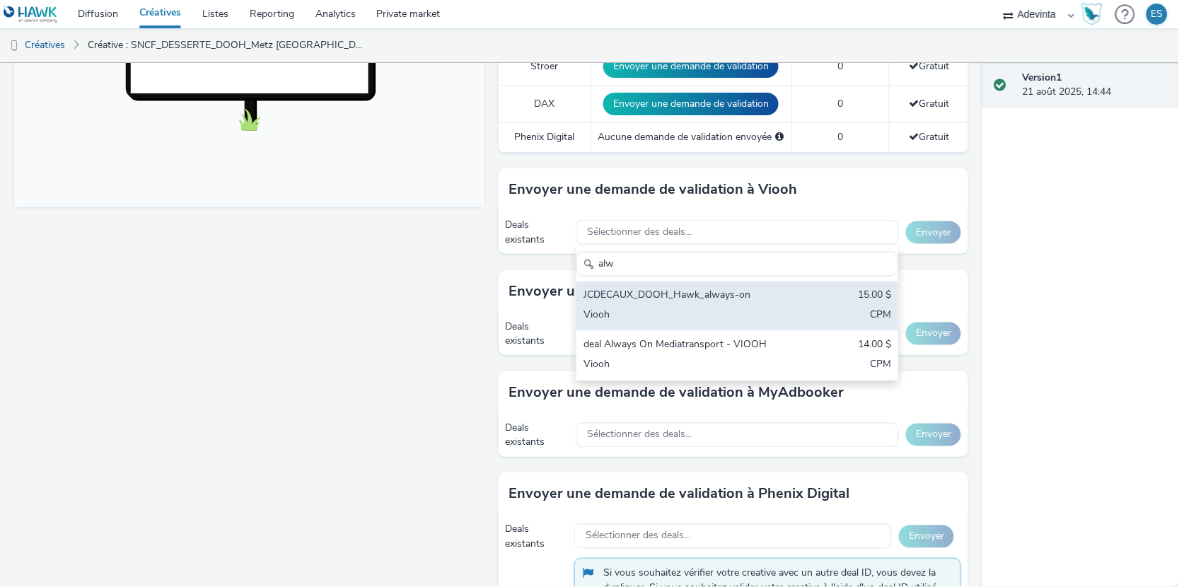
type input "alw"
click at [668, 299] on div "JCDECAUX_DOOH_Hawk_always-on" at bounding box center [685, 297] width 203 height 16
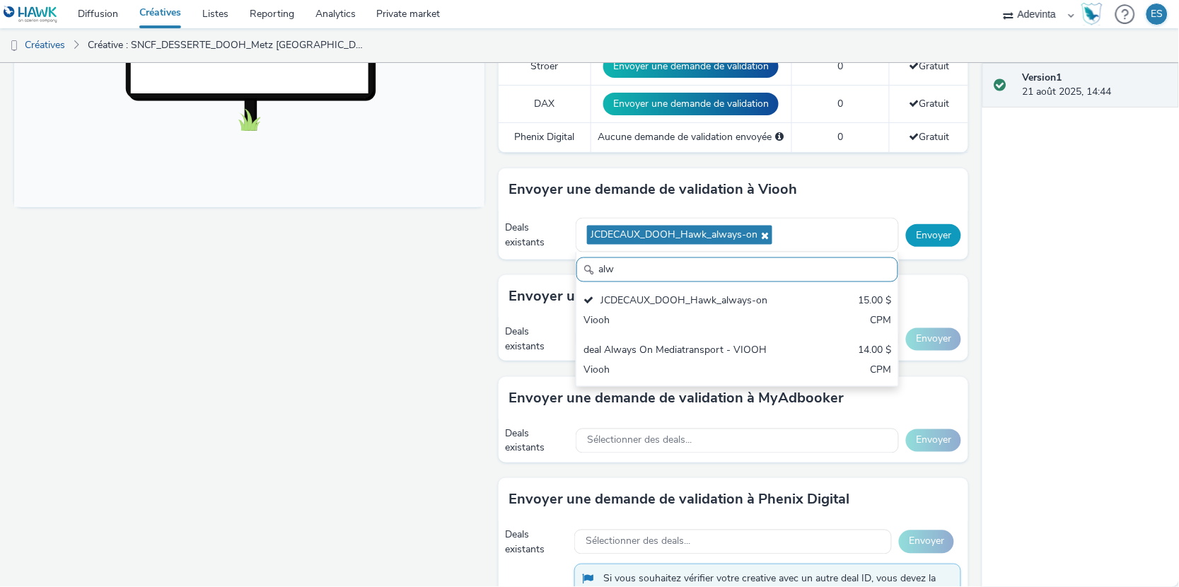
click at [949, 231] on button "Envoyer" at bounding box center [933, 235] width 55 height 23
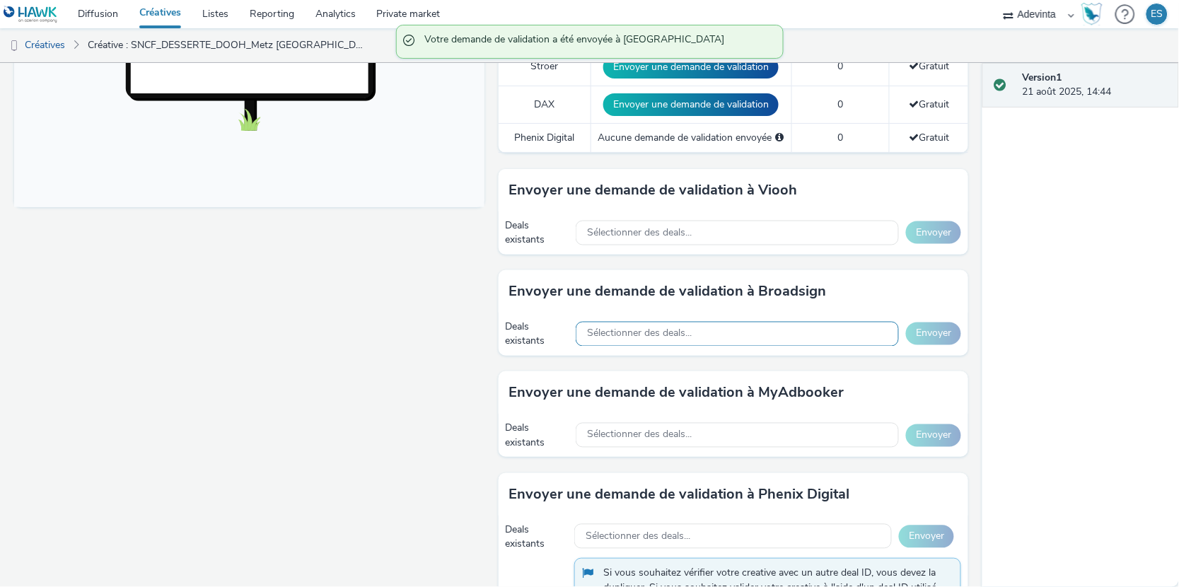
click at [671, 337] on span "Sélectionner des deals..." at bounding box center [639, 334] width 105 height 12
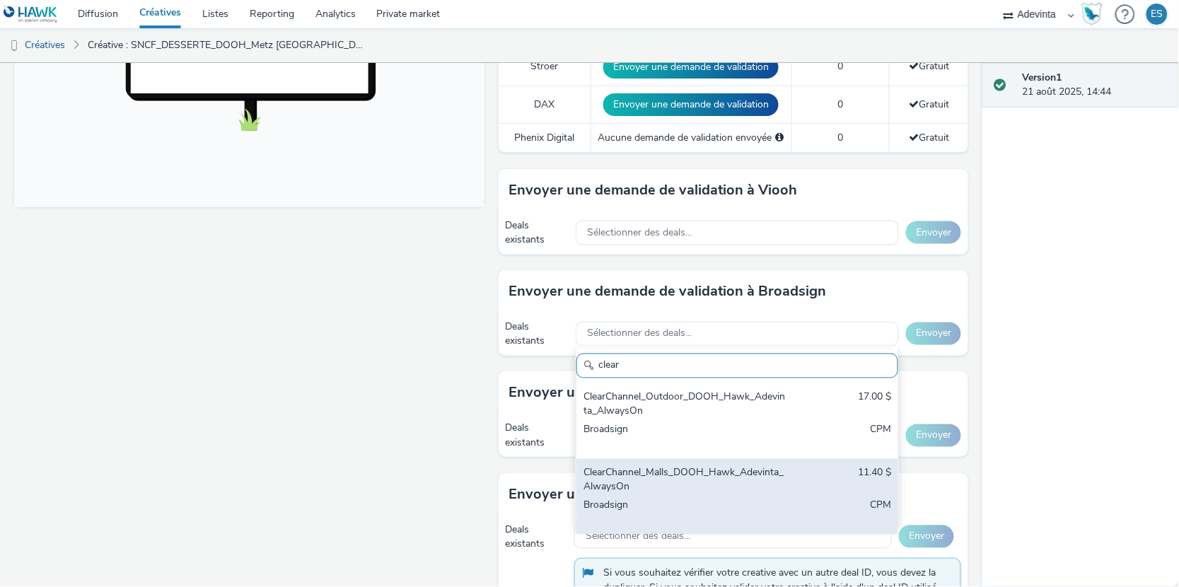
type input "clear"
click at [670, 472] on div "ClearChannel_Malls_DOOH_Hawk_Adevinta_AlwaysOn" at bounding box center [685, 480] width 203 height 29
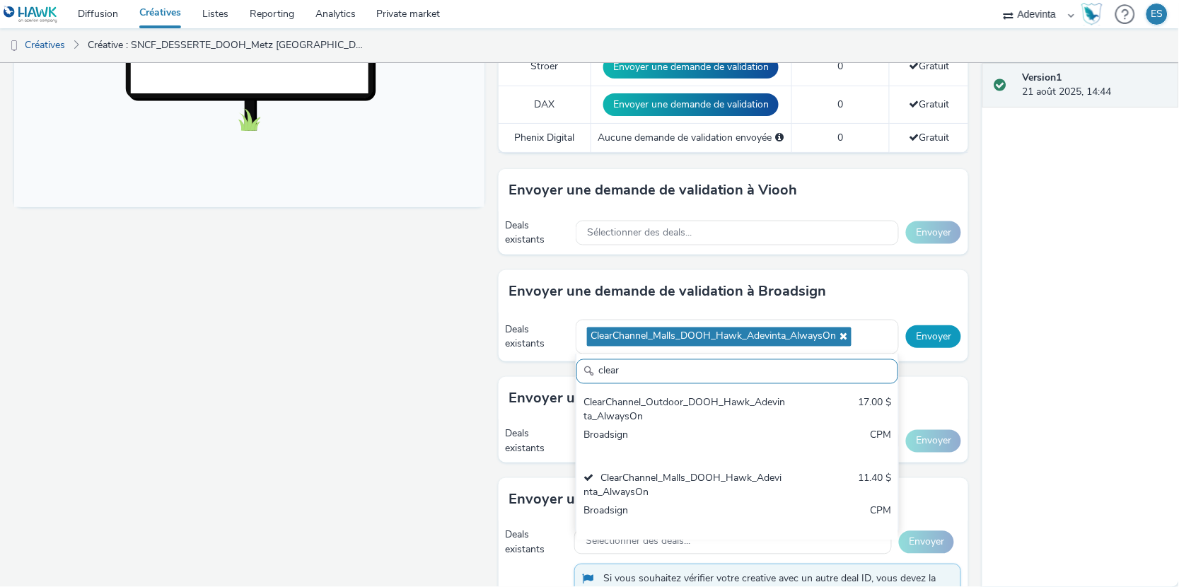
click at [942, 335] on button "Envoyer" at bounding box center [933, 336] width 55 height 23
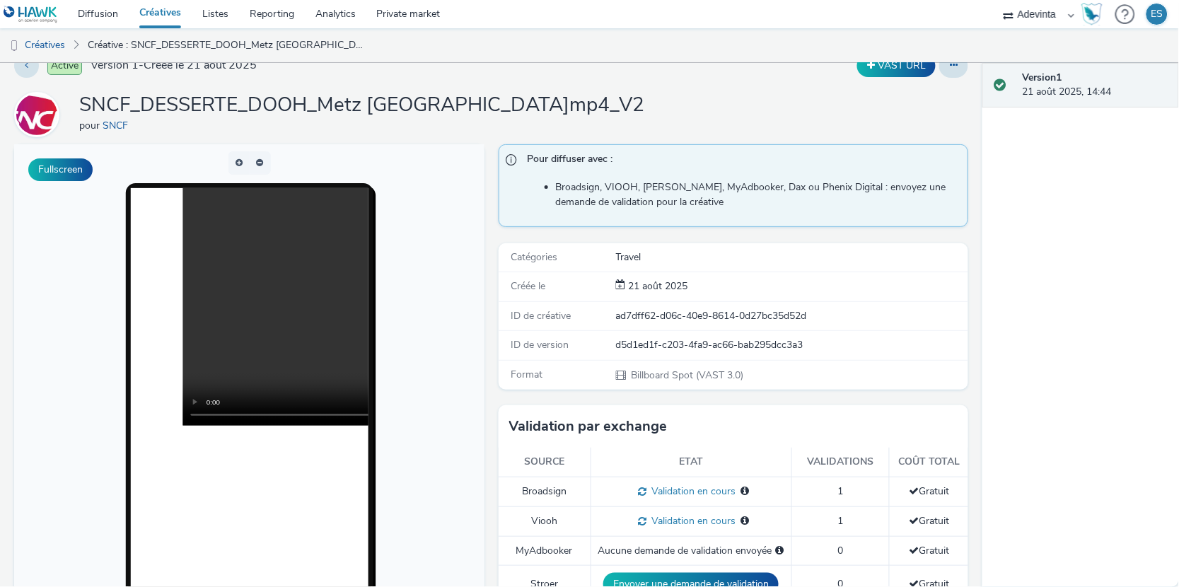
scroll to position [0, 0]
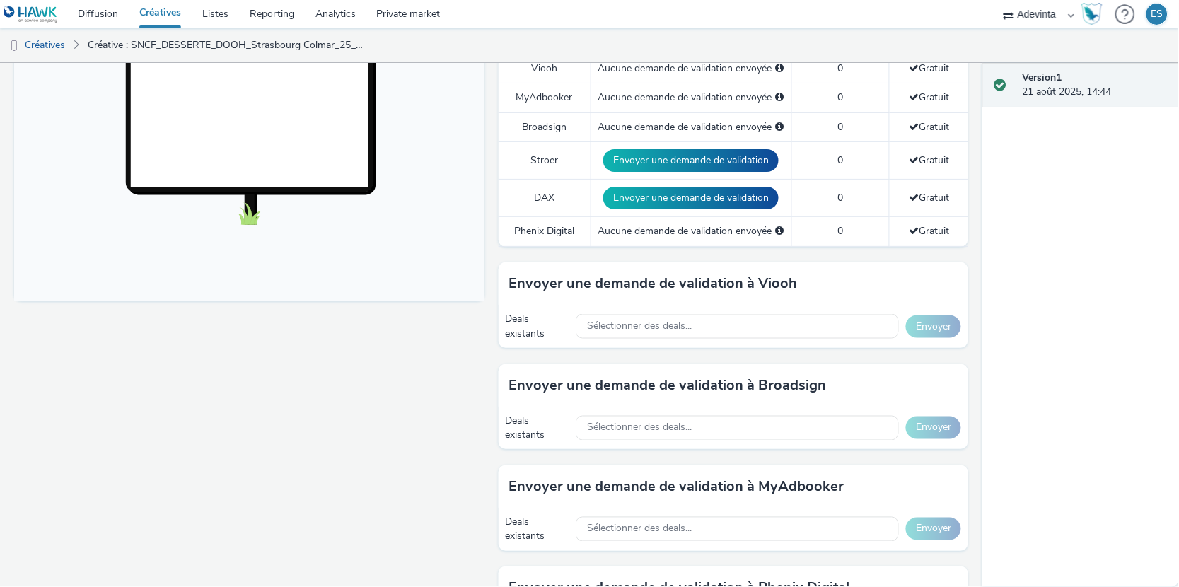
scroll to position [453, 0]
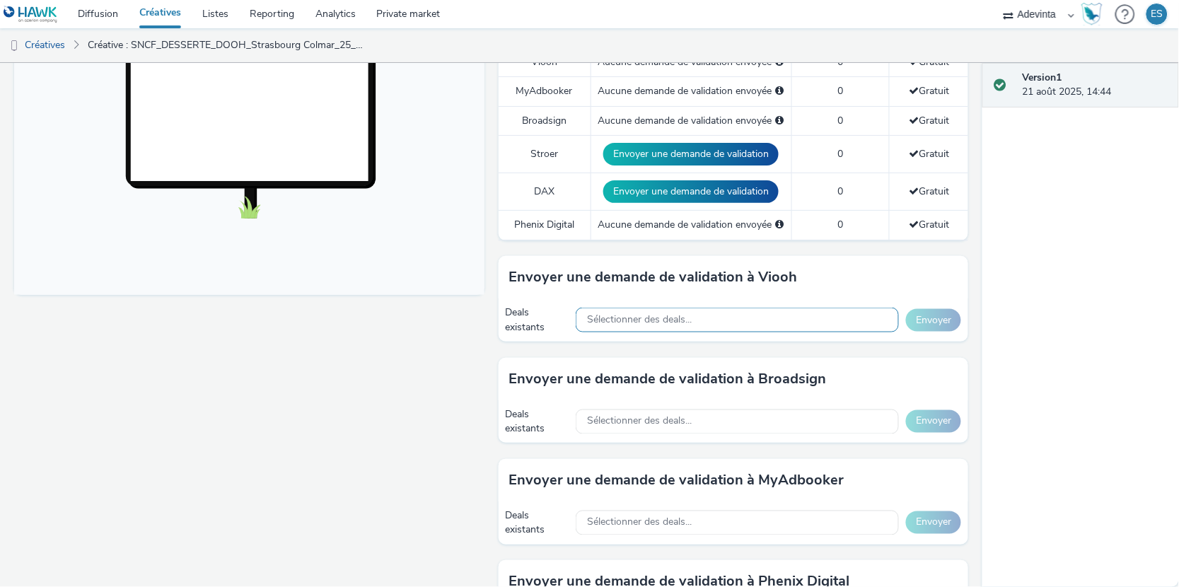
click at [753, 322] on div "Sélectionner des deals..." at bounding box center [737, 320] width 323 height 25
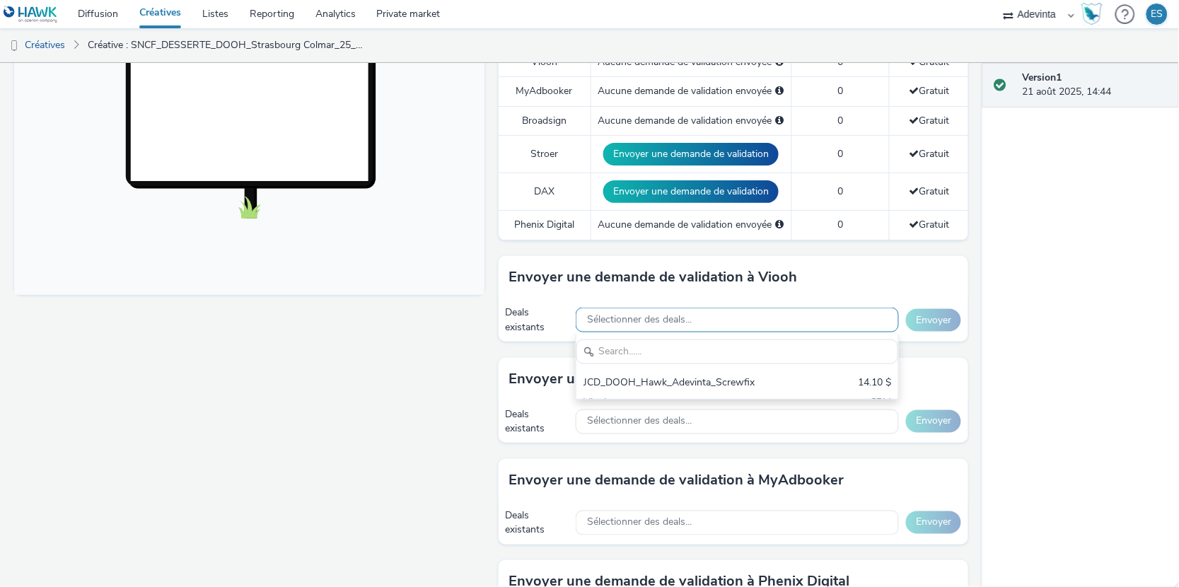
scroll to position [0, 0]
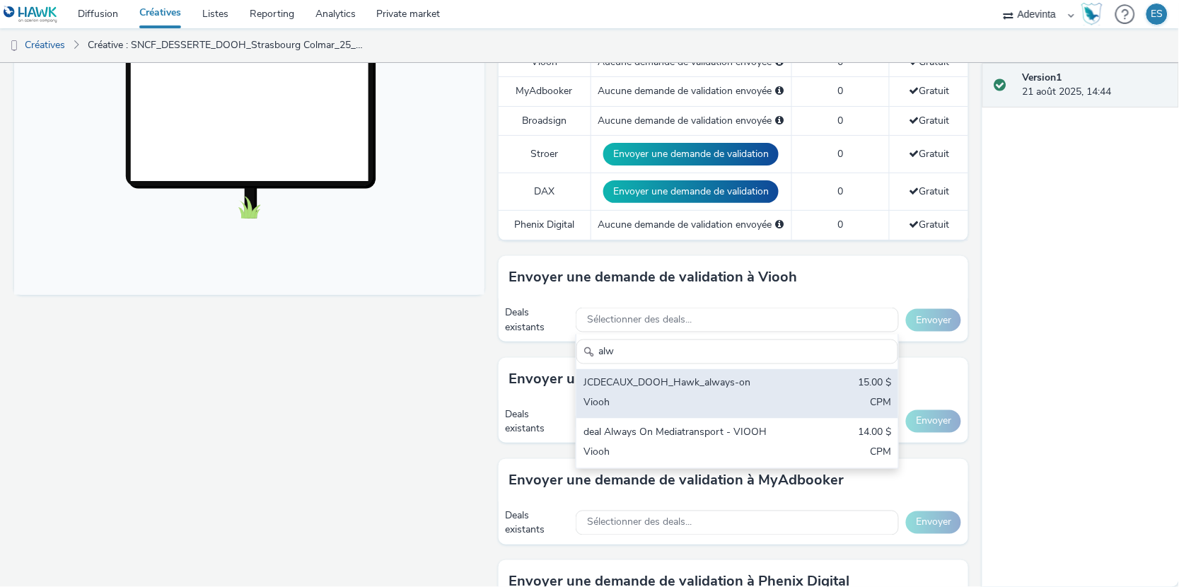
type input "alw"
click at [728, 387] on div "JCDECAUX_DOOH_Hawk_always-on" at bounding box center [685, 384] width 203 height 16
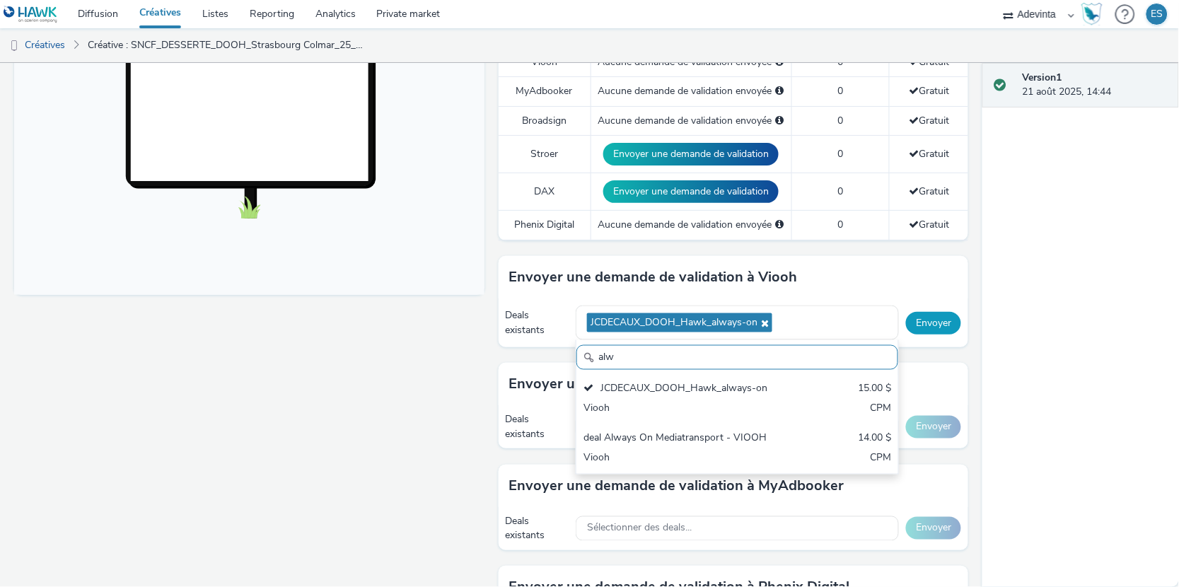
click at [931, 323] on button "Envoyer" at bounding box center [933, 323] width 55 height 23
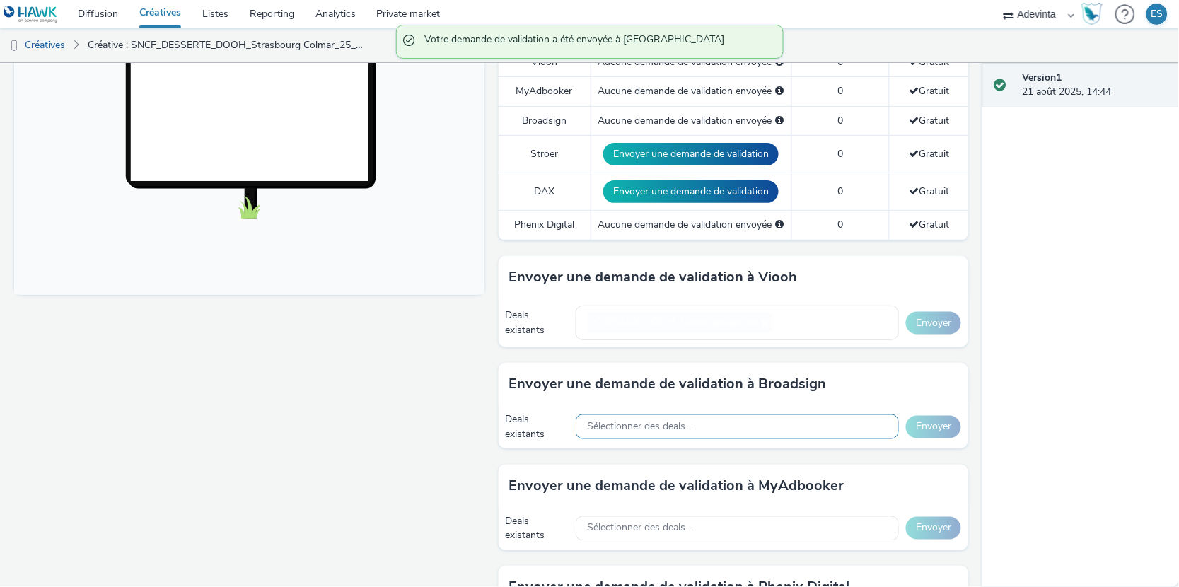
click at [711, 422] on div "Sélectionner des deals..." at bounding box center [737, 427] width 323 height 25
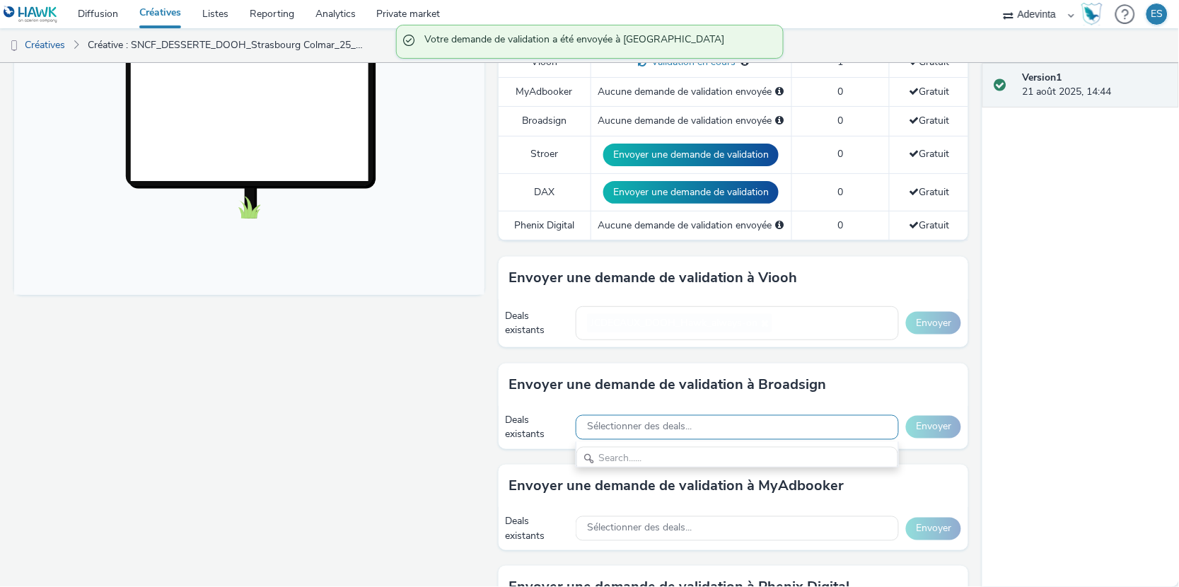
scroll to position [16, 0]
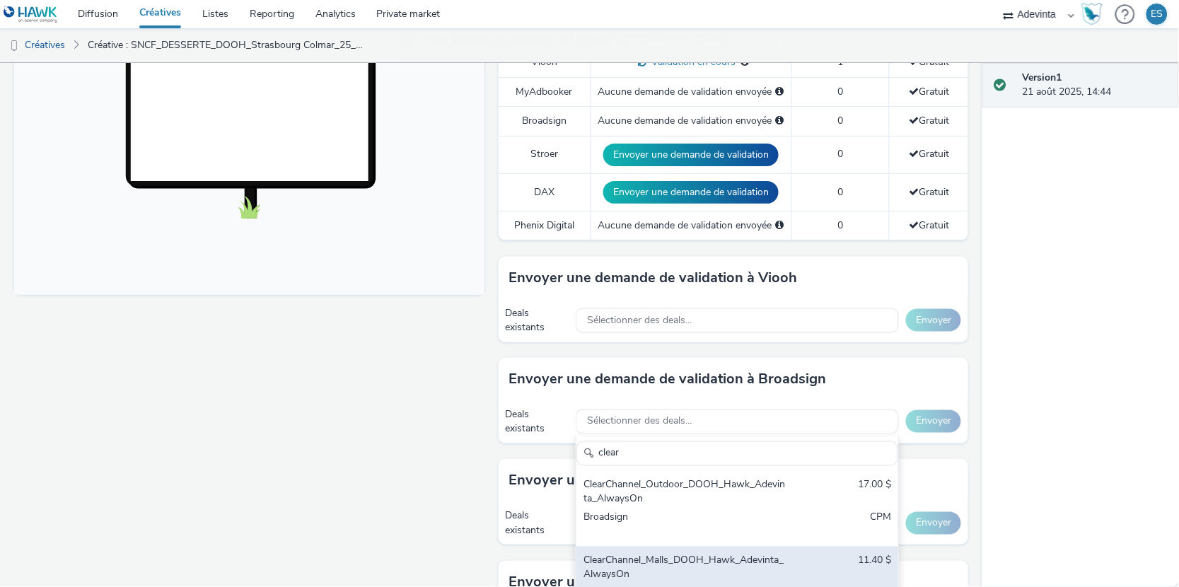
type input "clear"
click at [609, 556] on div "ClearChannel_Malls_DOOH_Hawk_Adevinta_AlwaysOn" at bounding box center [685, 568] width 203 height 29
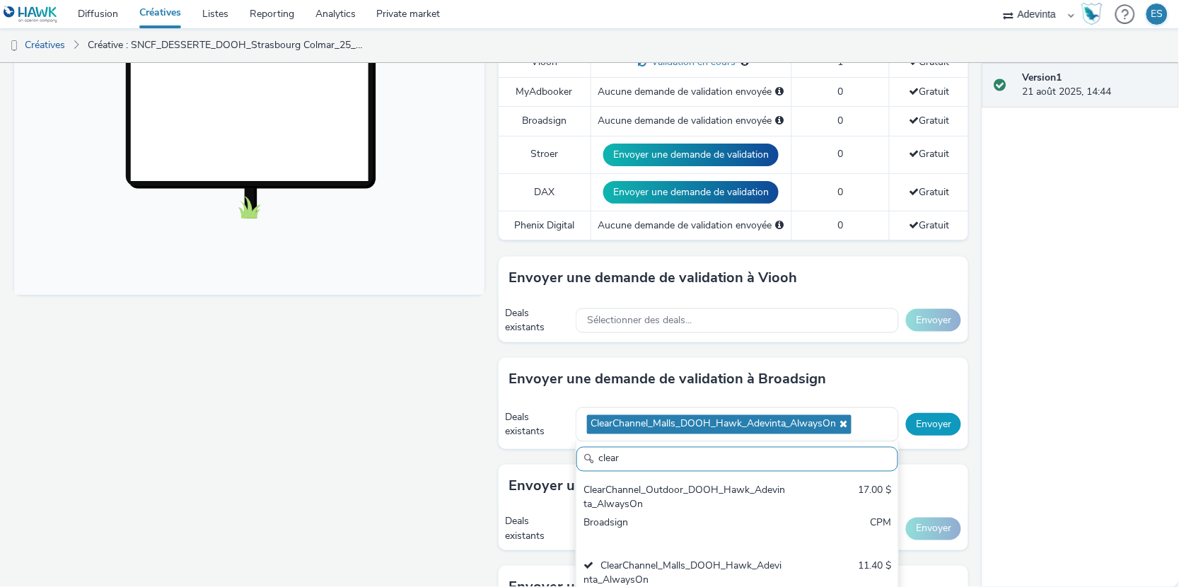
click at [929, 423] on button "Envoyer" at bounding box center [933, 424] width 55 height 23
